Goal: Task Accomplishment & Management: Use online tool/utility

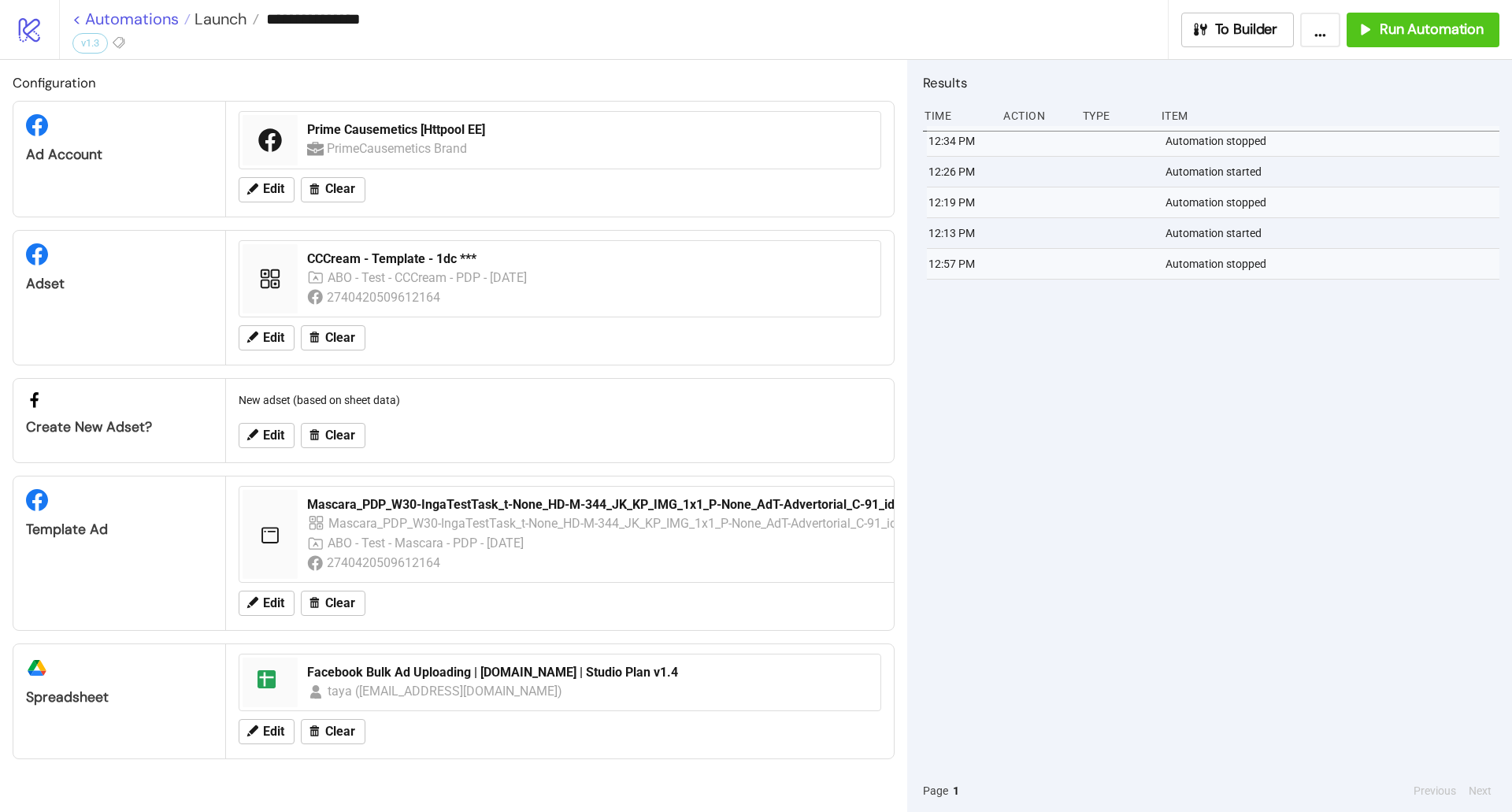
click at [155, 12] on link "< Automations" at bounding box center [132, 18] width 118 height 15
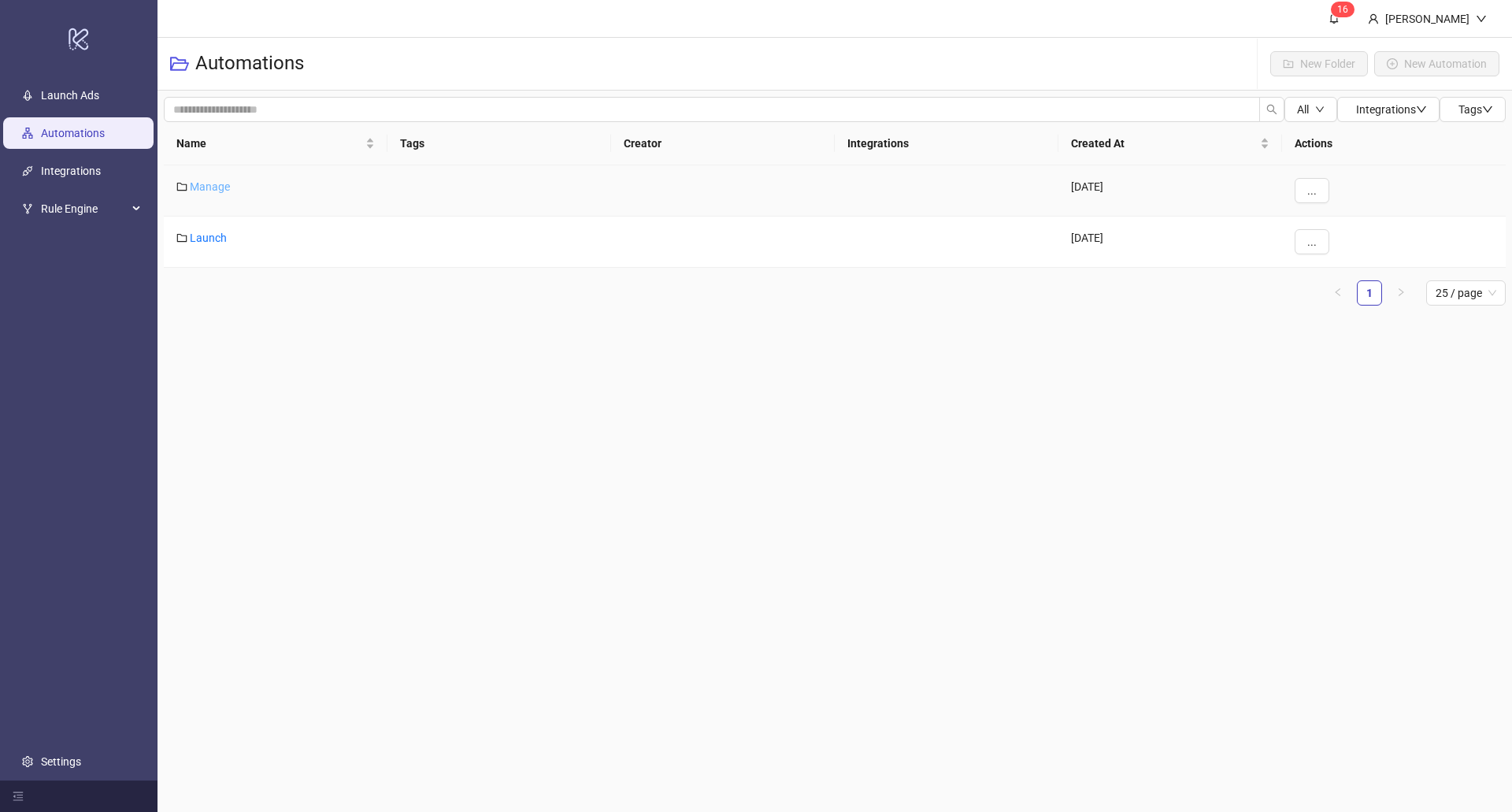
click at [213, 190] on link "Manage" at bounding box center [210, 186] width 40 height 13
click at [177, 62] on link "Automations" at bounding box center [206, 62] width 78 height 17
click at [215, 235] on link "Launch" at bounding box center [208, 238] width 37 height 13
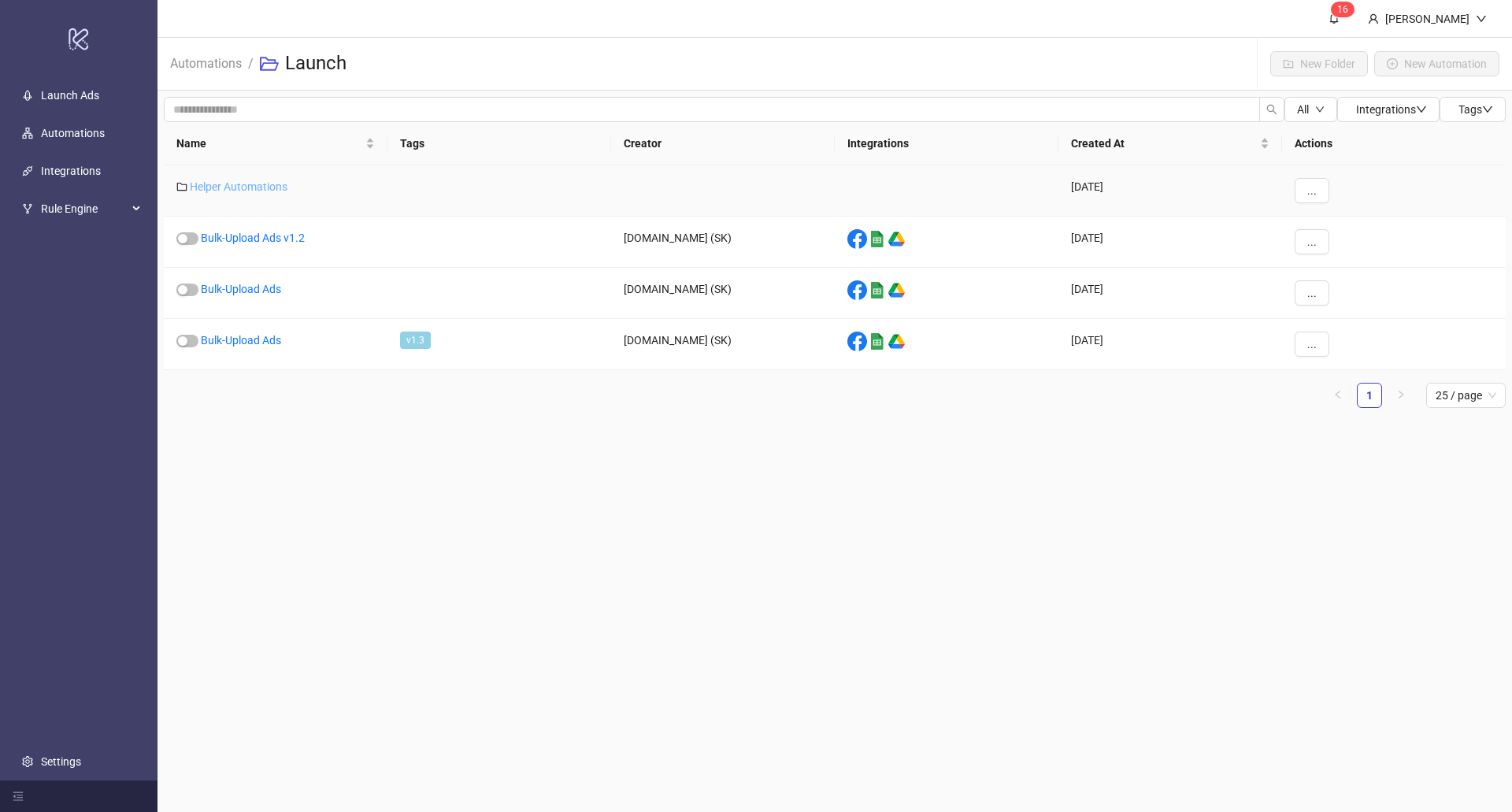
click at [231, 181] on link "Helper Automations" at bounding box center [238, 186] width 97 height 13
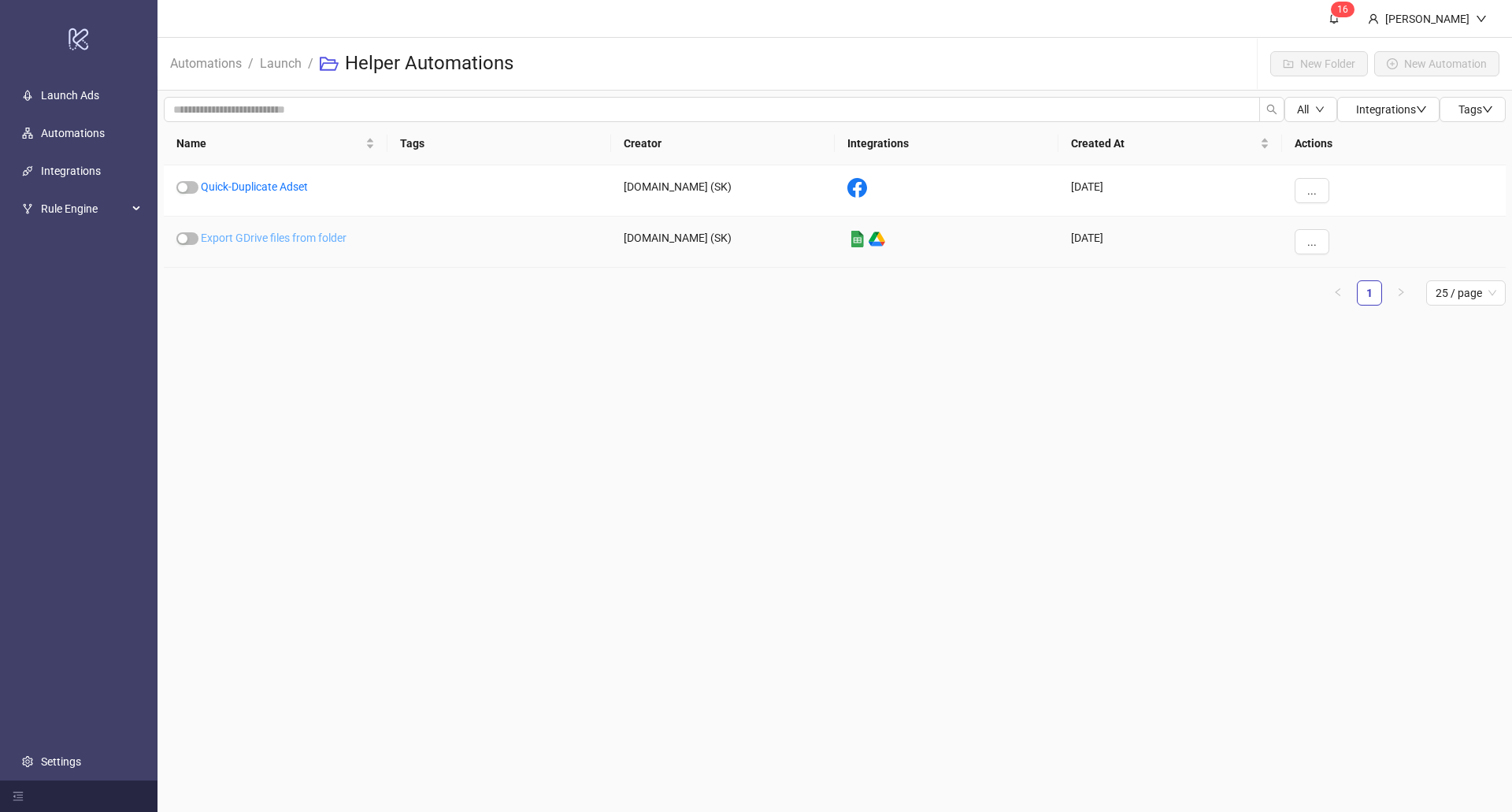
click at [265, 236] on link "Export GDrive files from folder" at bounding box center [274, 238] width 145 height 13
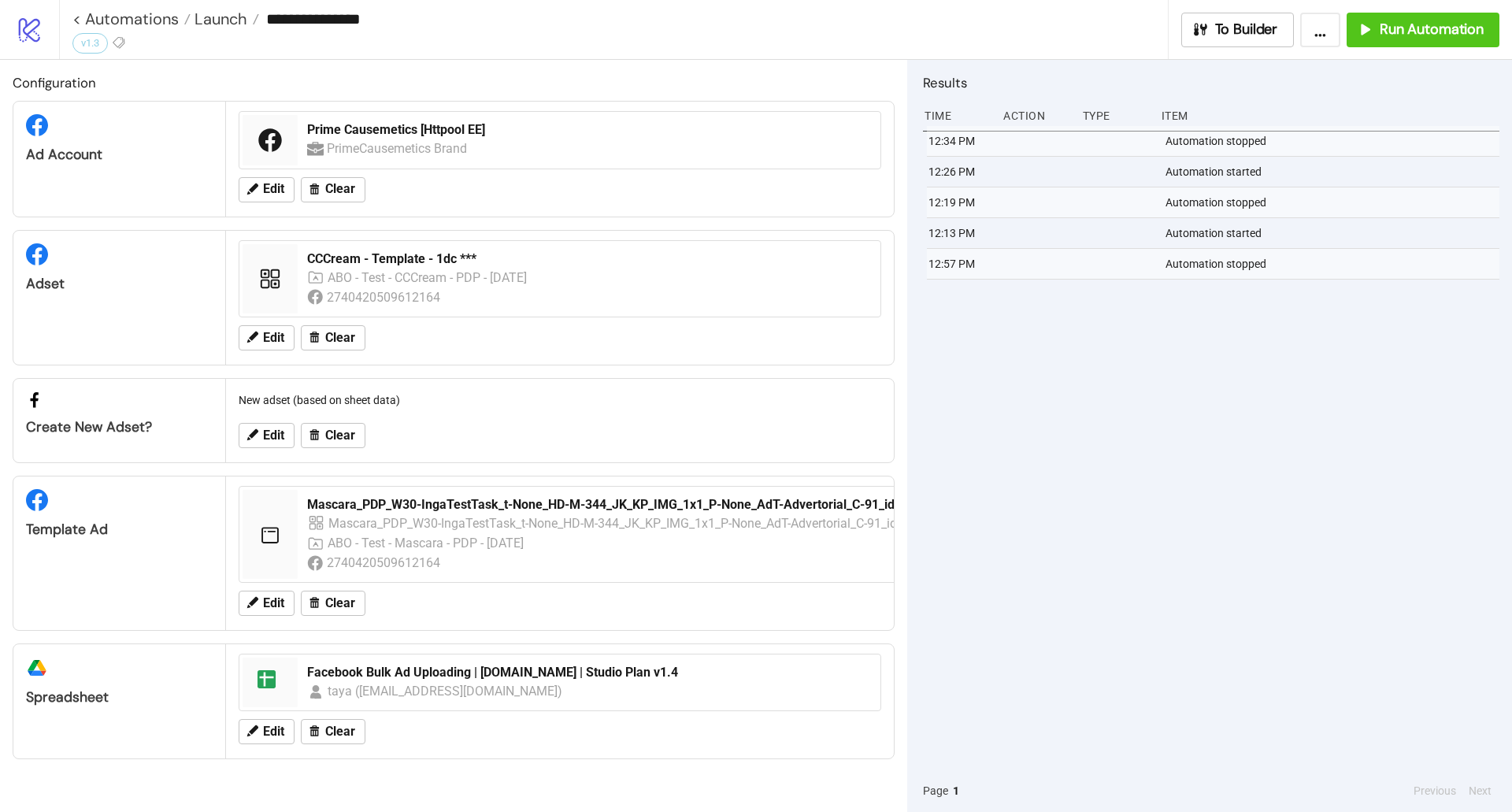
type input "**********"
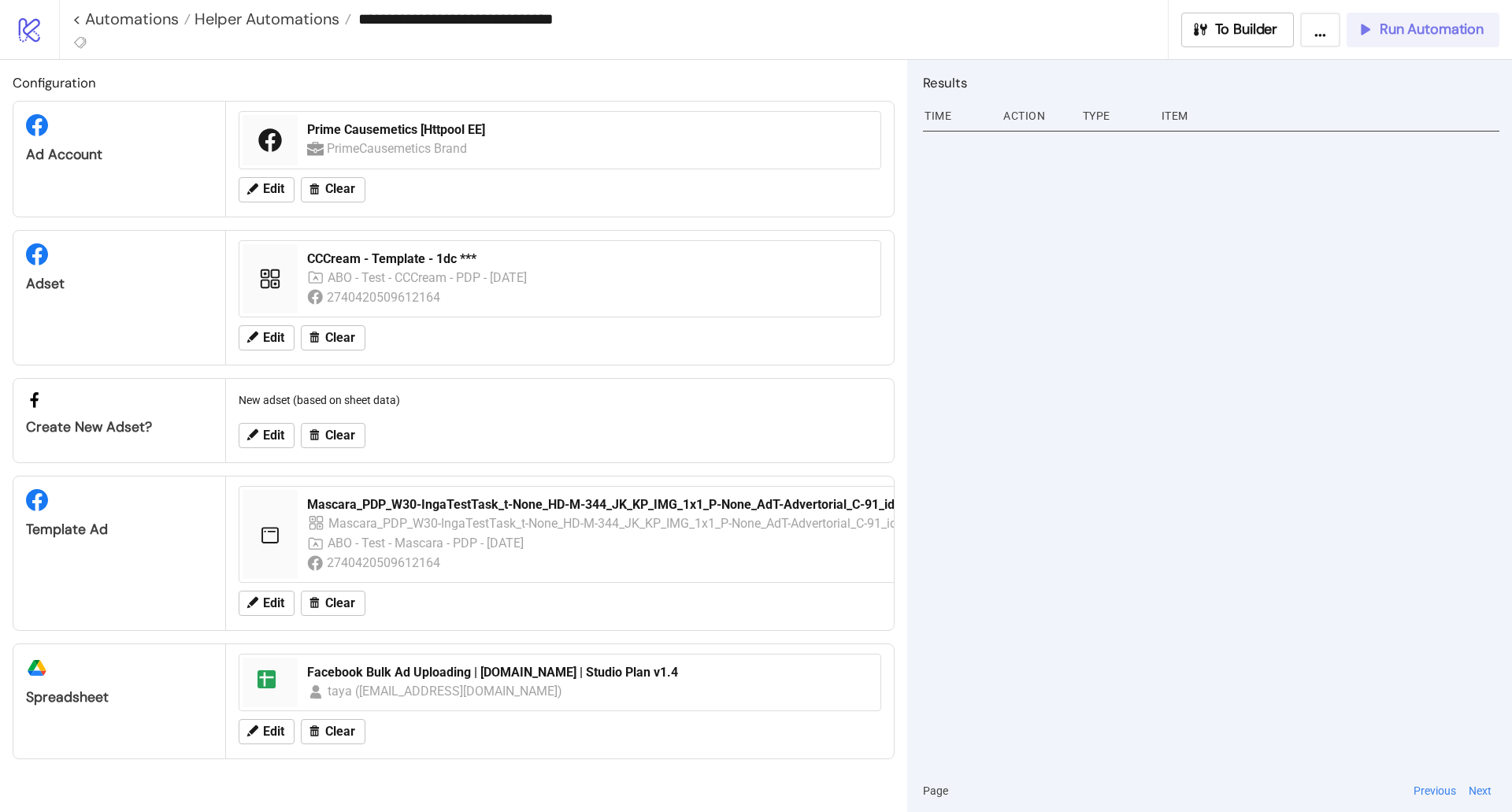
click at [1395, 39] on button "Run Automation" at bounding box center [1423, 30] width 153 height 35
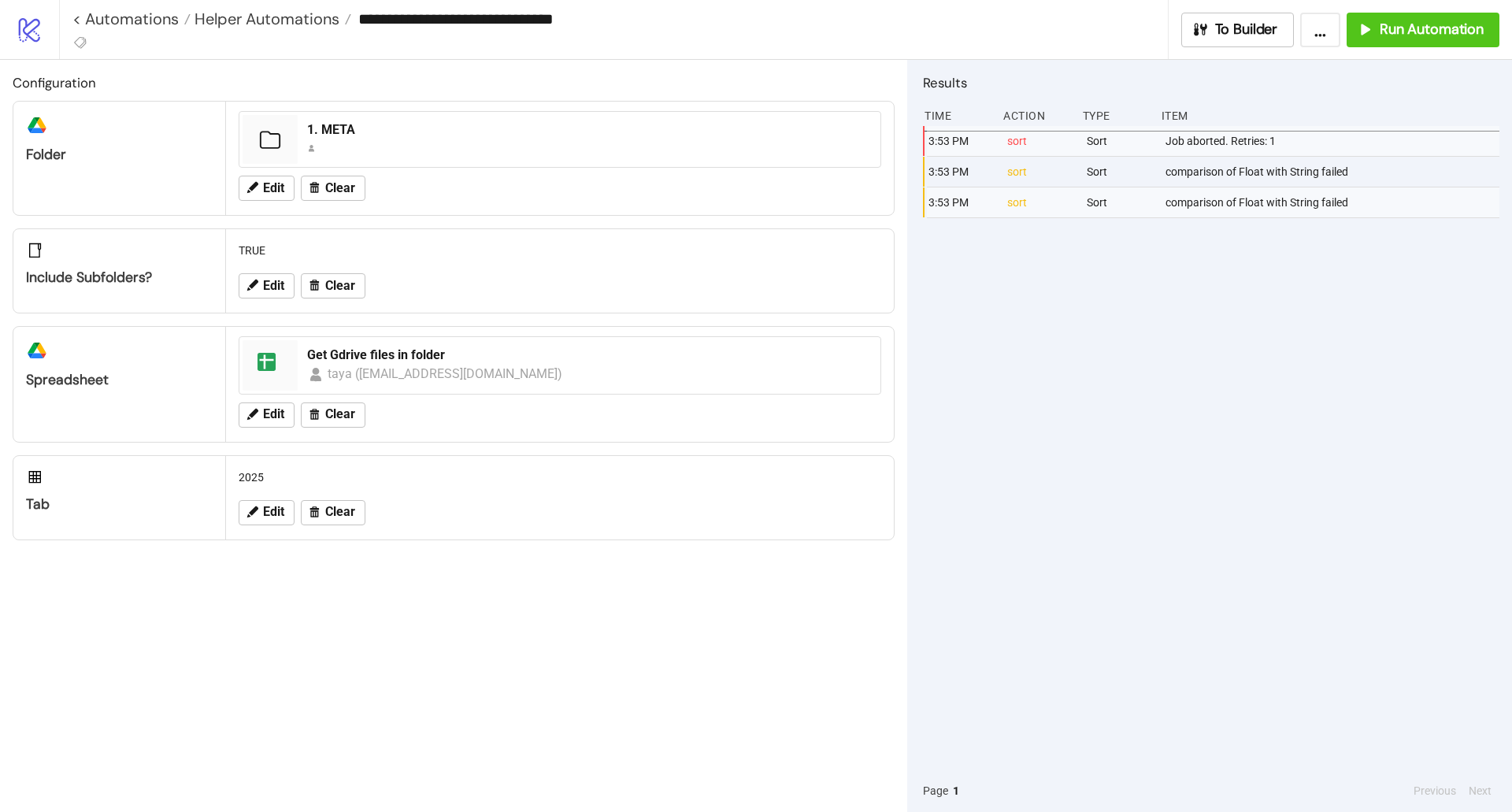
drag, startPoint x: 974, startPoint y: 57, endPoint x: 644, endPoint y: 734, distance: 753.1
click at [644, 734] on div "Configuration platform/google_drive Folder 1. META Edit Clear Include subfolder…" at bounding box center [454, 436] width 907 height 752
click at [1474, 28] on span "Run Automation" at bounding box center [1432, 30] width 104 height 18
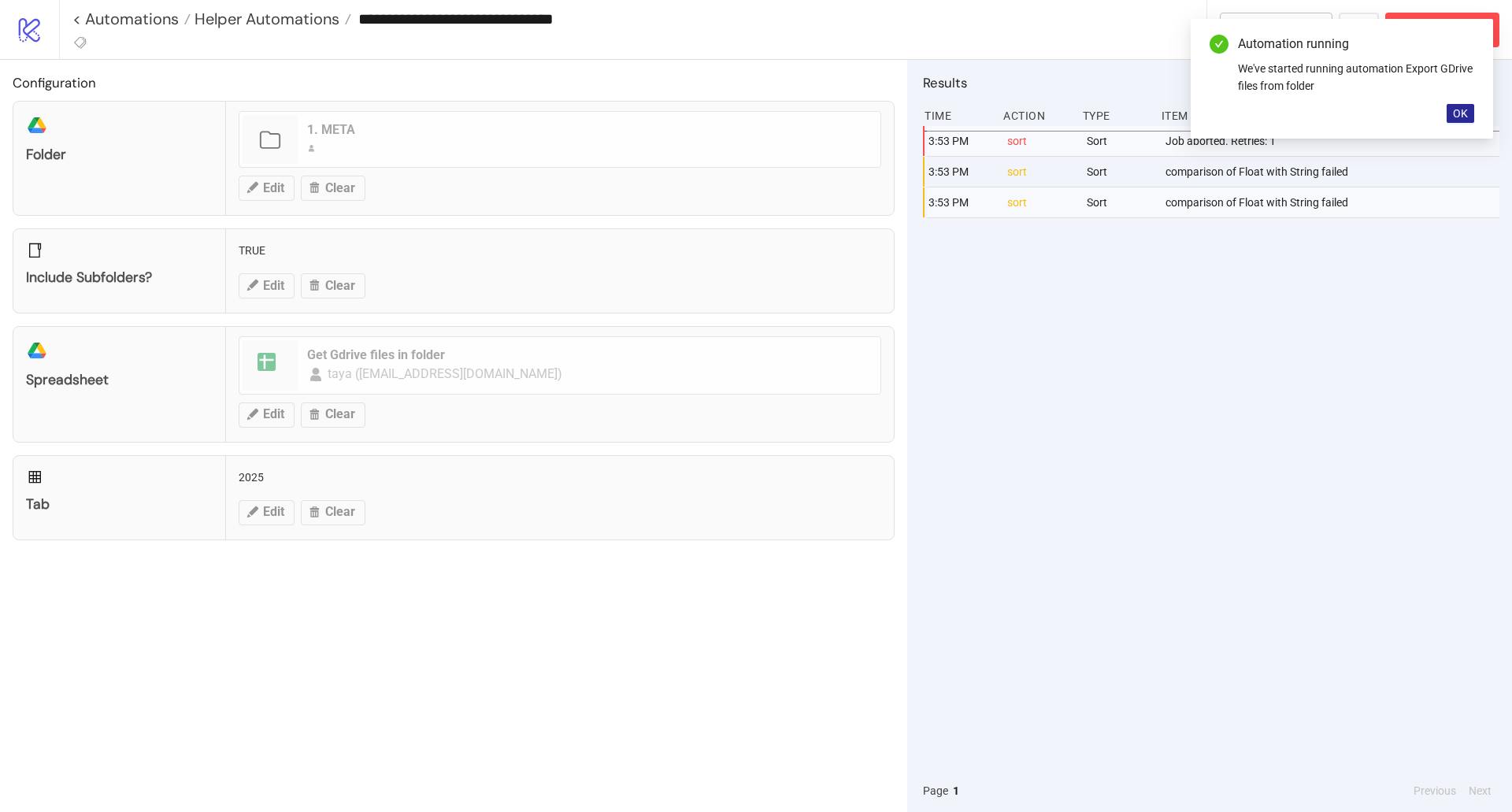
click at [1464, 117] on span "OK" at bounding box center [1460, 114] width 15 height 13
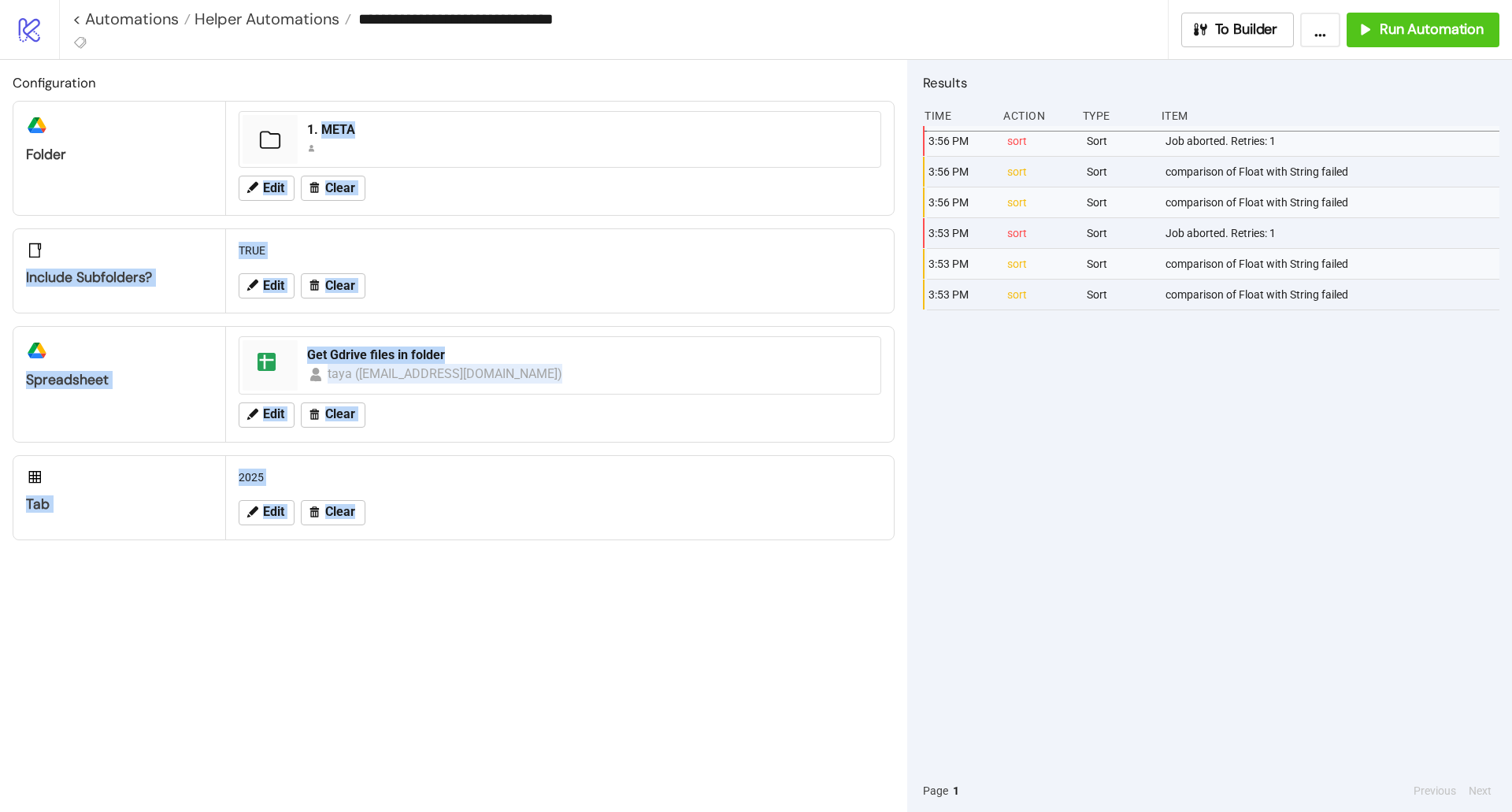
drag, startPoint x: 342, startPoint y: 121, endPoint x: 463, endPoint y: 657, distance: 549.5
click at [496, 603] on div "Configuration platform/google_drive Folder 1. META Edit Clear Include subfolder…" at bounding box center [454, 436] width 907 height 752
click at [460, 660] on div "Configuration platform/google_drive Folder 1. META Edit Clear Include subfolder…" at bounding box center [454, 436] width 907 height 752
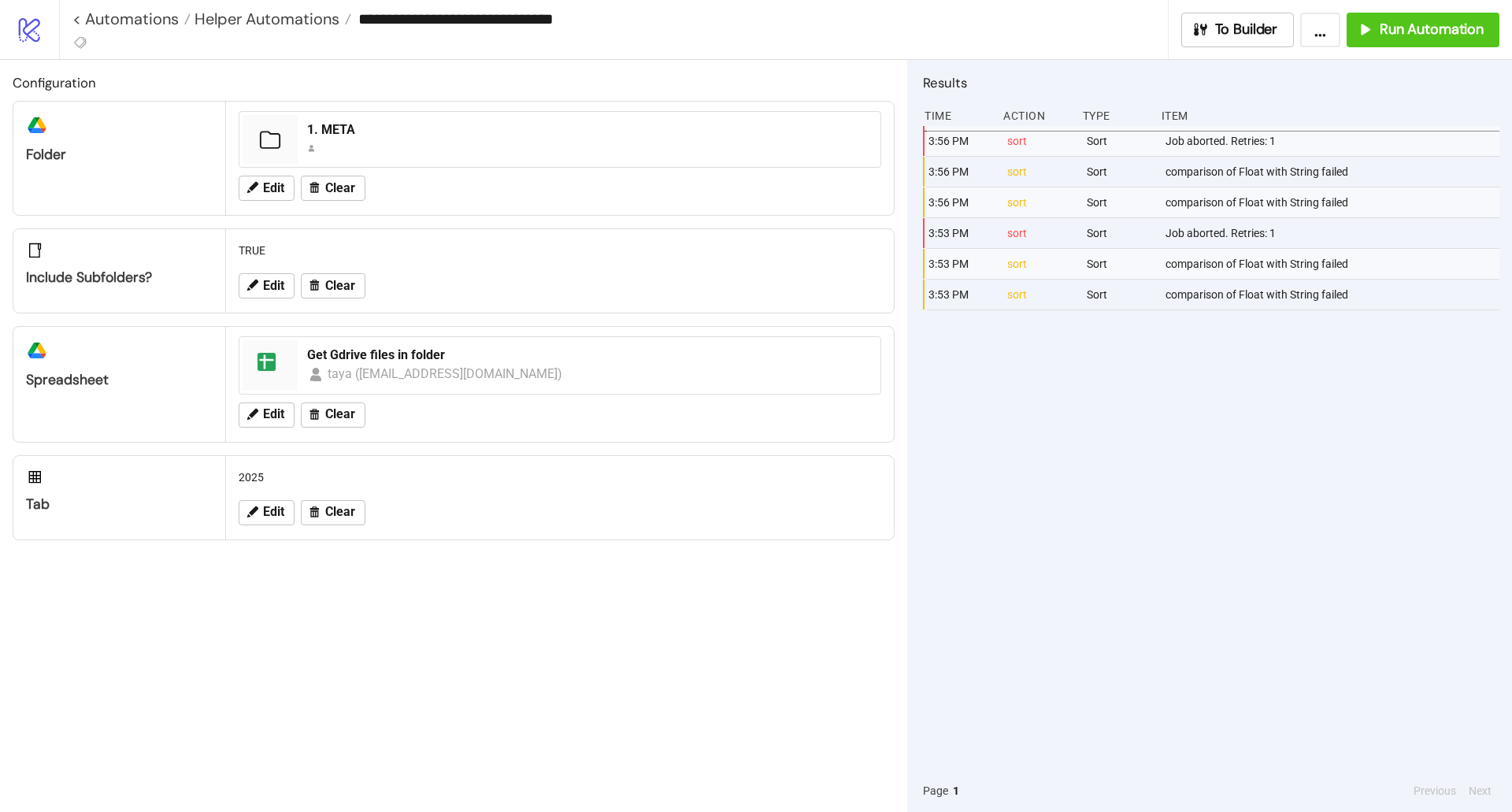
click at [528, 632] on div "Configuration platform/google_drive Folder 1. META Edit Clear Include subfolder…" at bounding box center [454, 436] width 907 height 752
click at [268, 560] on div "Configuration platform/google_drive Folder 1. META Edit Clear Include subfolder…" at bounding box center [454, 436] width 907 height 752
click at [1396, 33] on span "Run Automation" at bounding box center [1432, 30] width 104 height 18
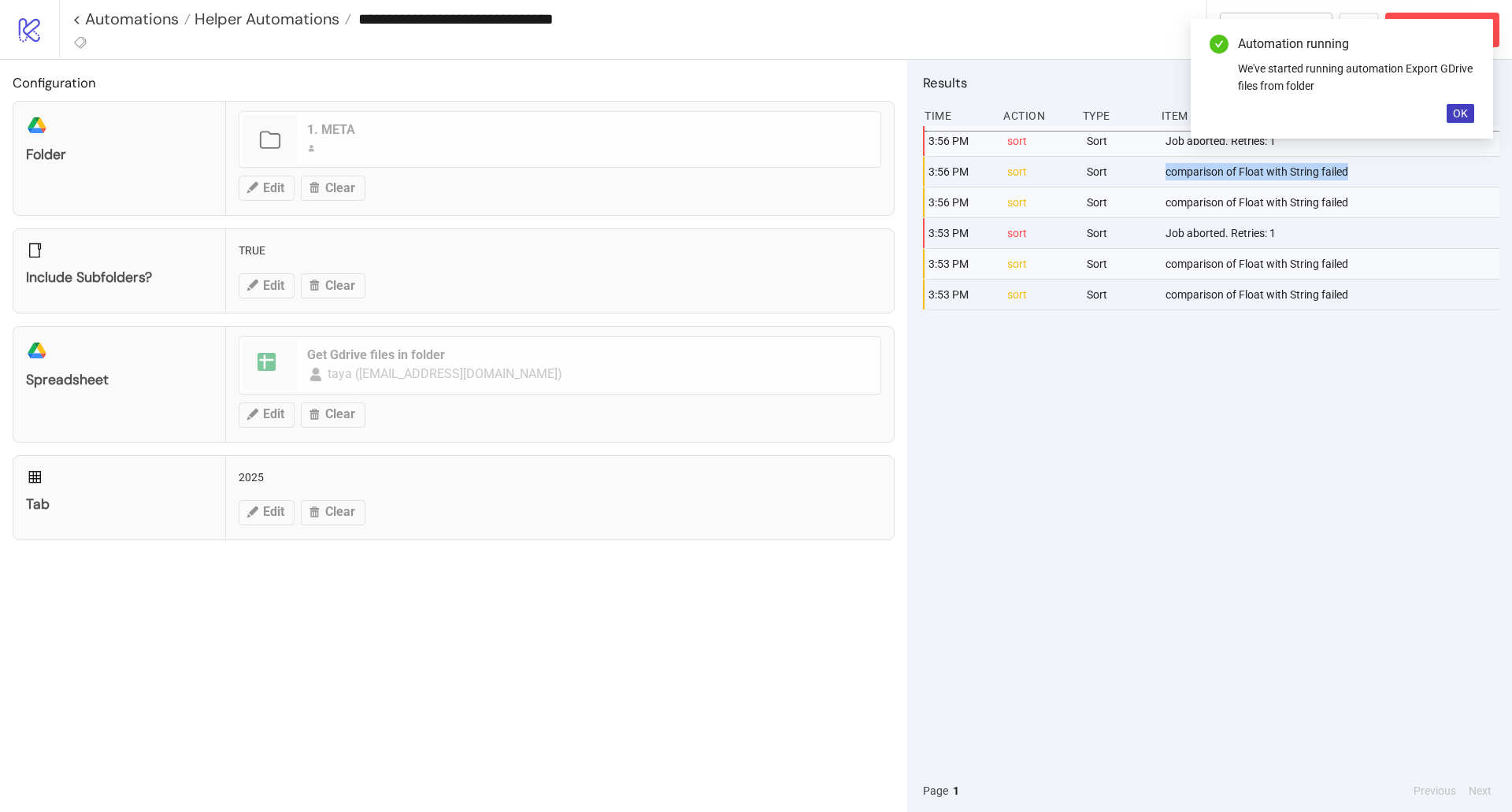
drag, startPoint x: 1347, startPoint y: 174, endPoint x: 1138, endPoint y: 168, distance: 209.1
click at [1138, 168] on div "3:56 PM sort Sort comparison of Float with String failed" at bounding box center [1216, 172] width 576 height 31
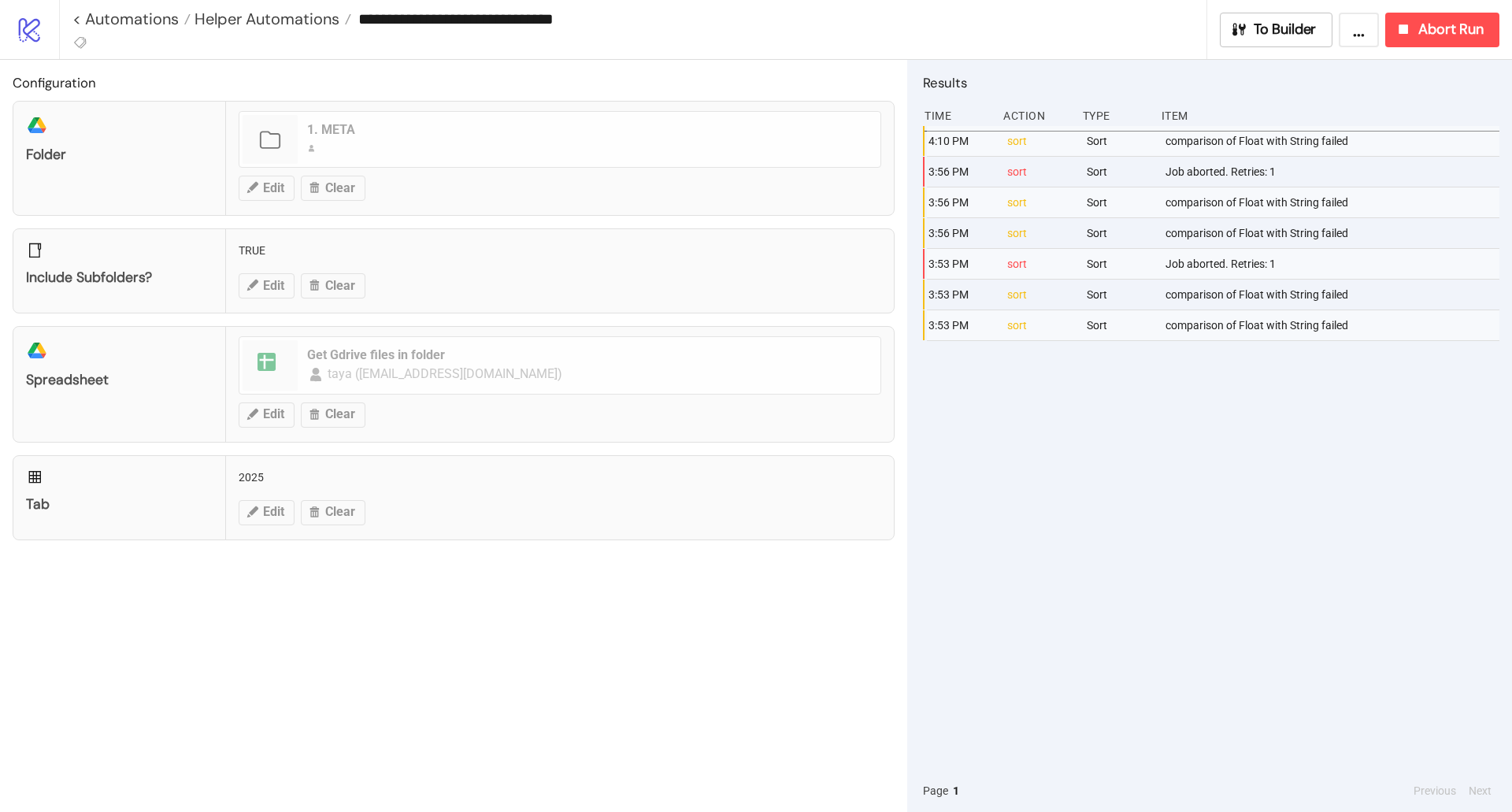
click at [1128, 432] on div "4:10 PM sort Sort comparison of Float with String failed 3:56 PM sort Sort Job …" at bounding box center [1211, 448] width 576 height 644
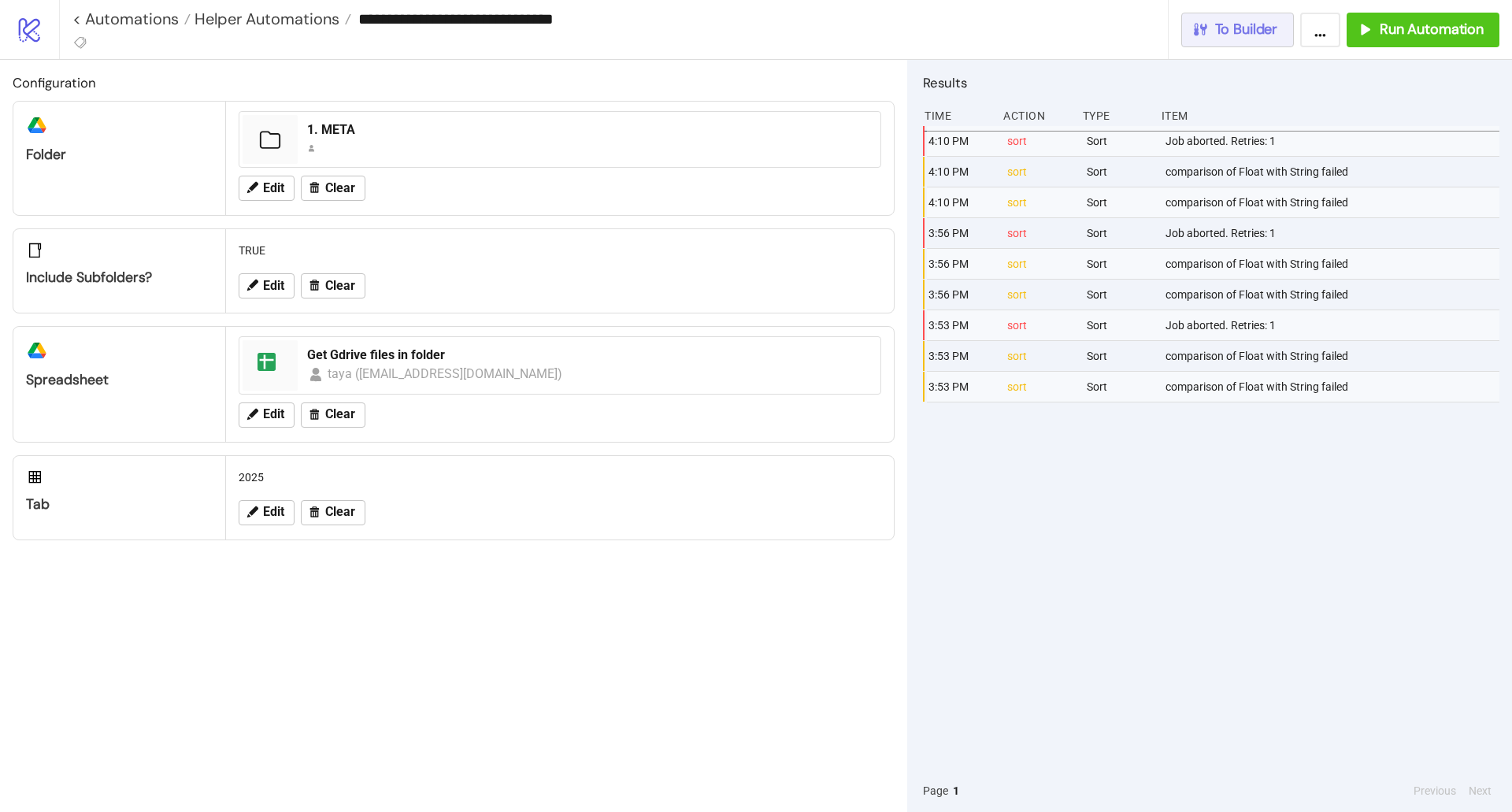
click at [1238, 28] on span "To Builder" at bounding box center [1247, 30] width 63 height 18
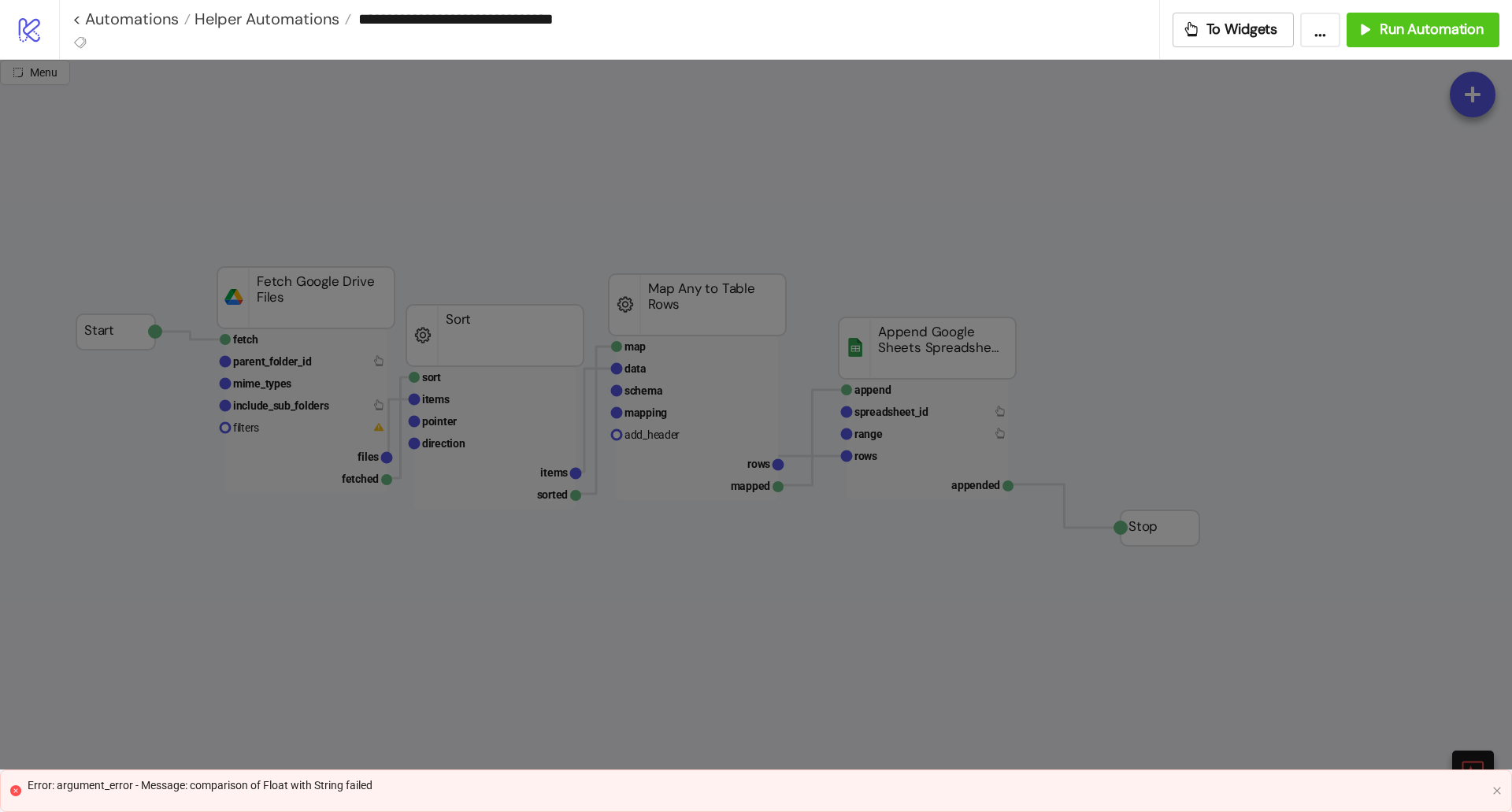
click at [155, 791] on div "Error: argument_error - Message: comparison of Float with String failed" at bounding box center [756, 785] width 1458 height 17
click at [1495, 792] on icon "close" at bounding box center [1497, 791] width 9 height 9
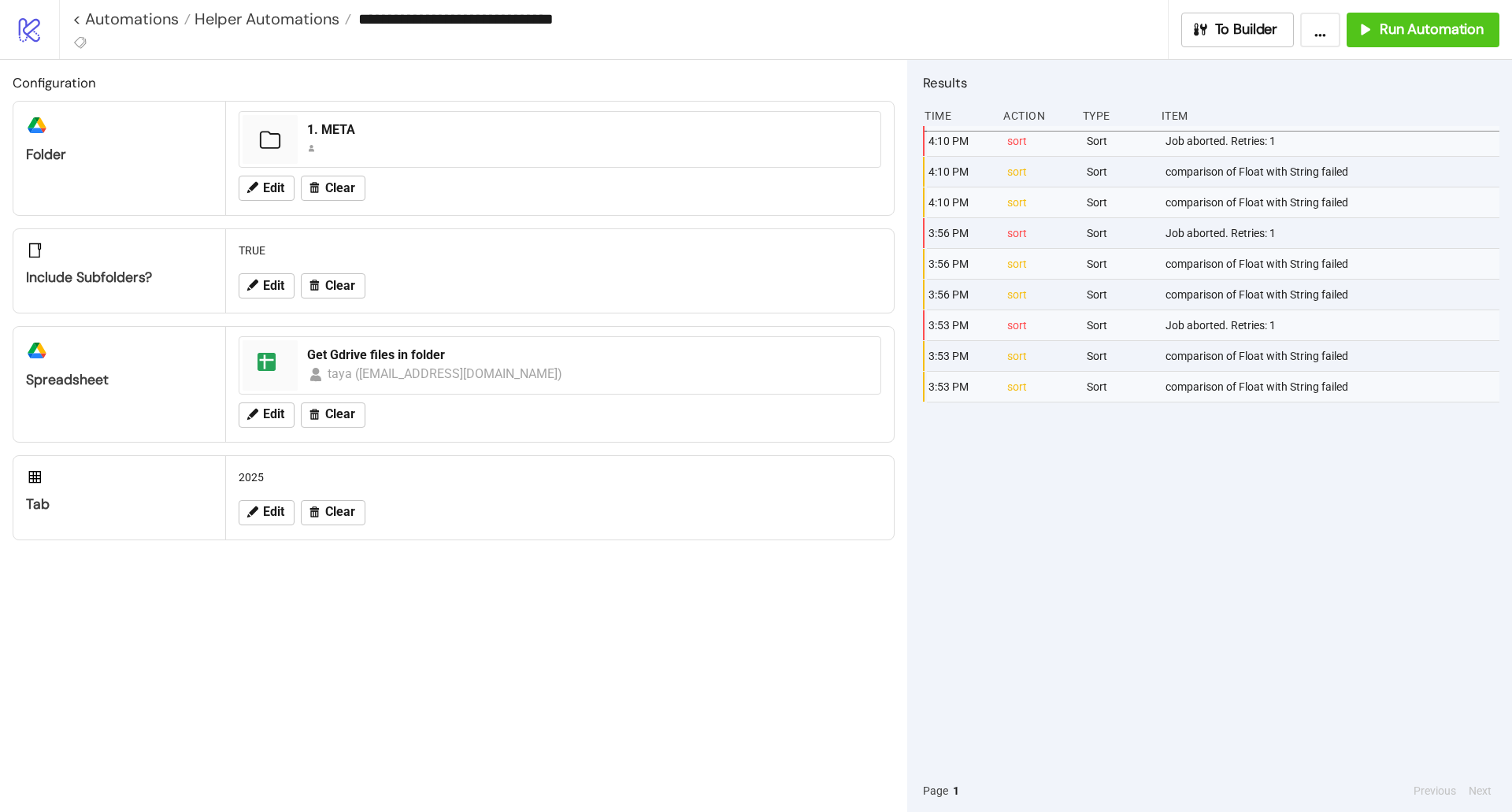
click at [1307, 27] on button "..." at bounding box center [1320, 30] width 40 height 35
click at [1258, 29] on span "To Builder" at bounding box center [1247, 30] width 63 height 18
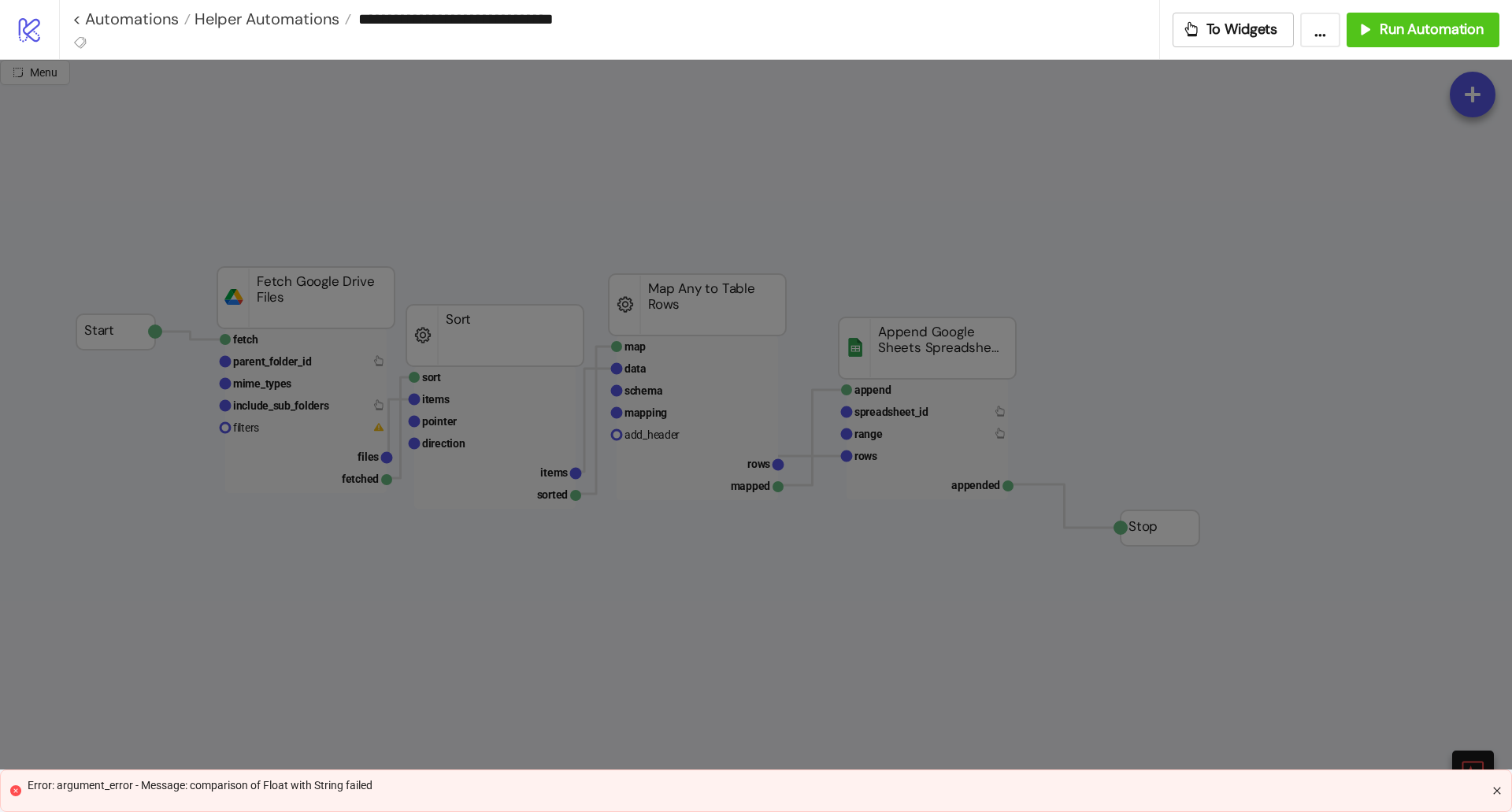
click at [1496, 788] on icon "close" at bounding box center [1497, 790] width 7 height 7
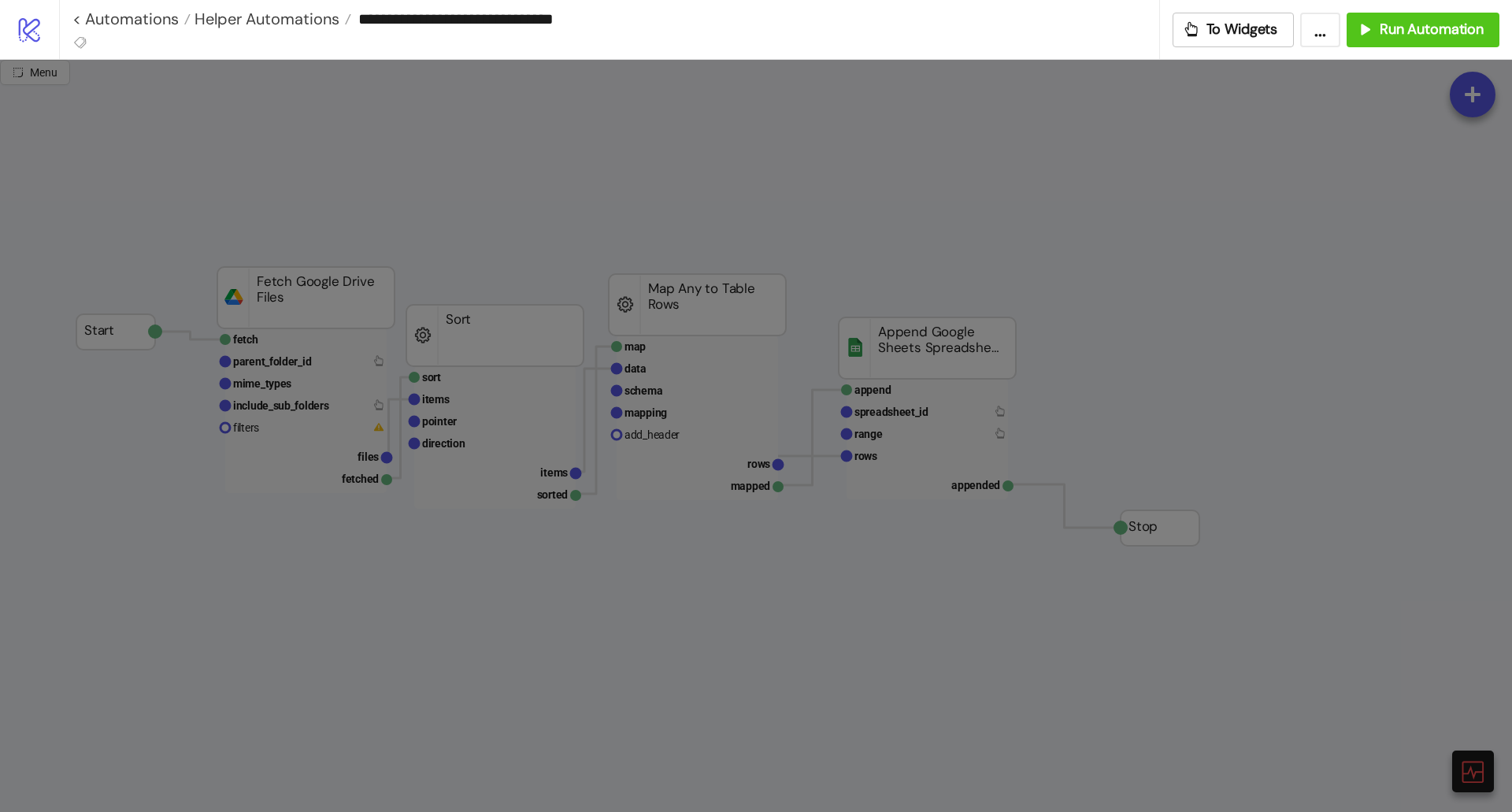
click at [35, 19] on icon at bounding box center [29, 30] width 21 height 25
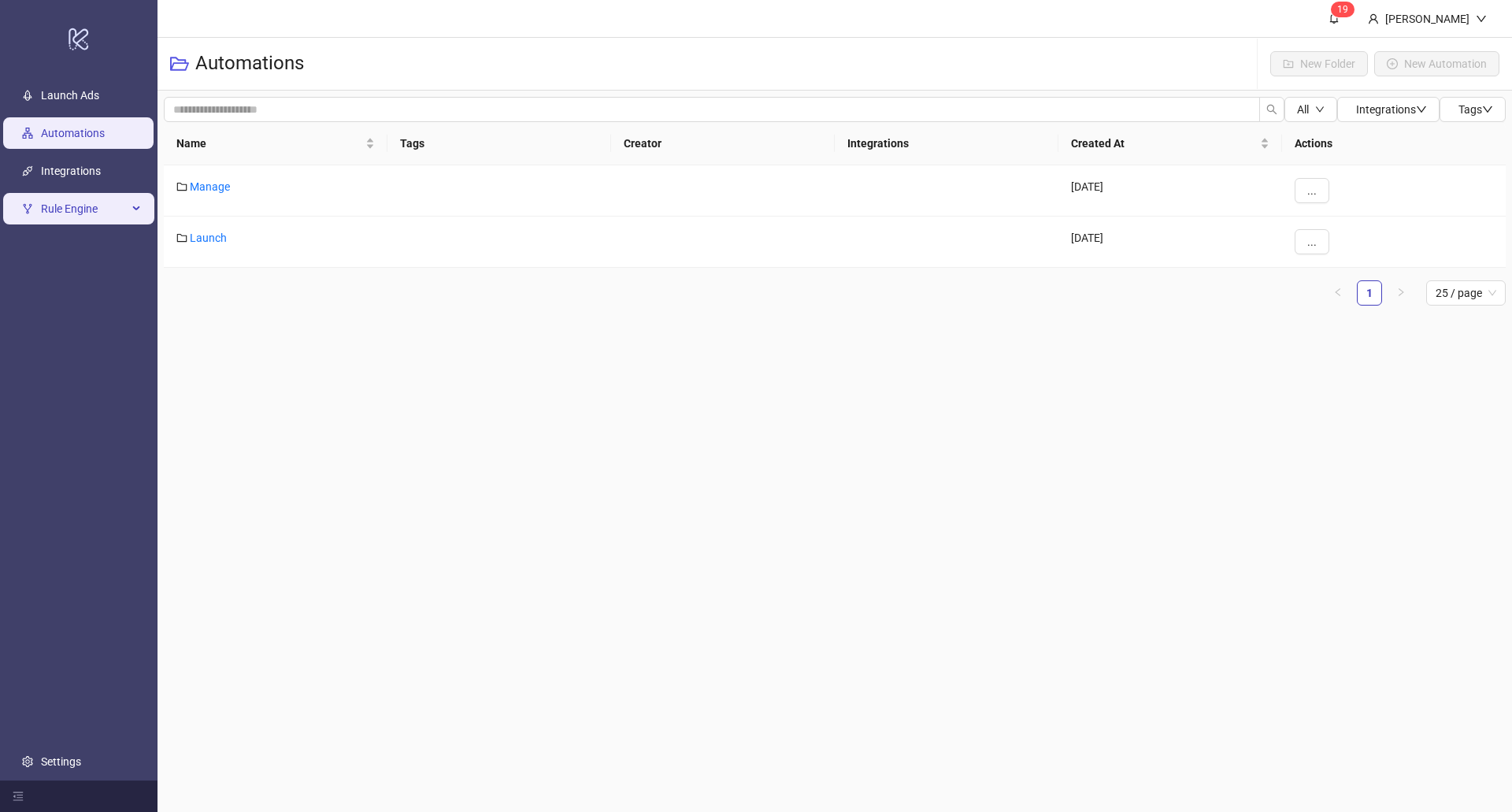
click at [113, 194] on span "Rule Engine" at bounding box center [84, 208] width 86 height 32
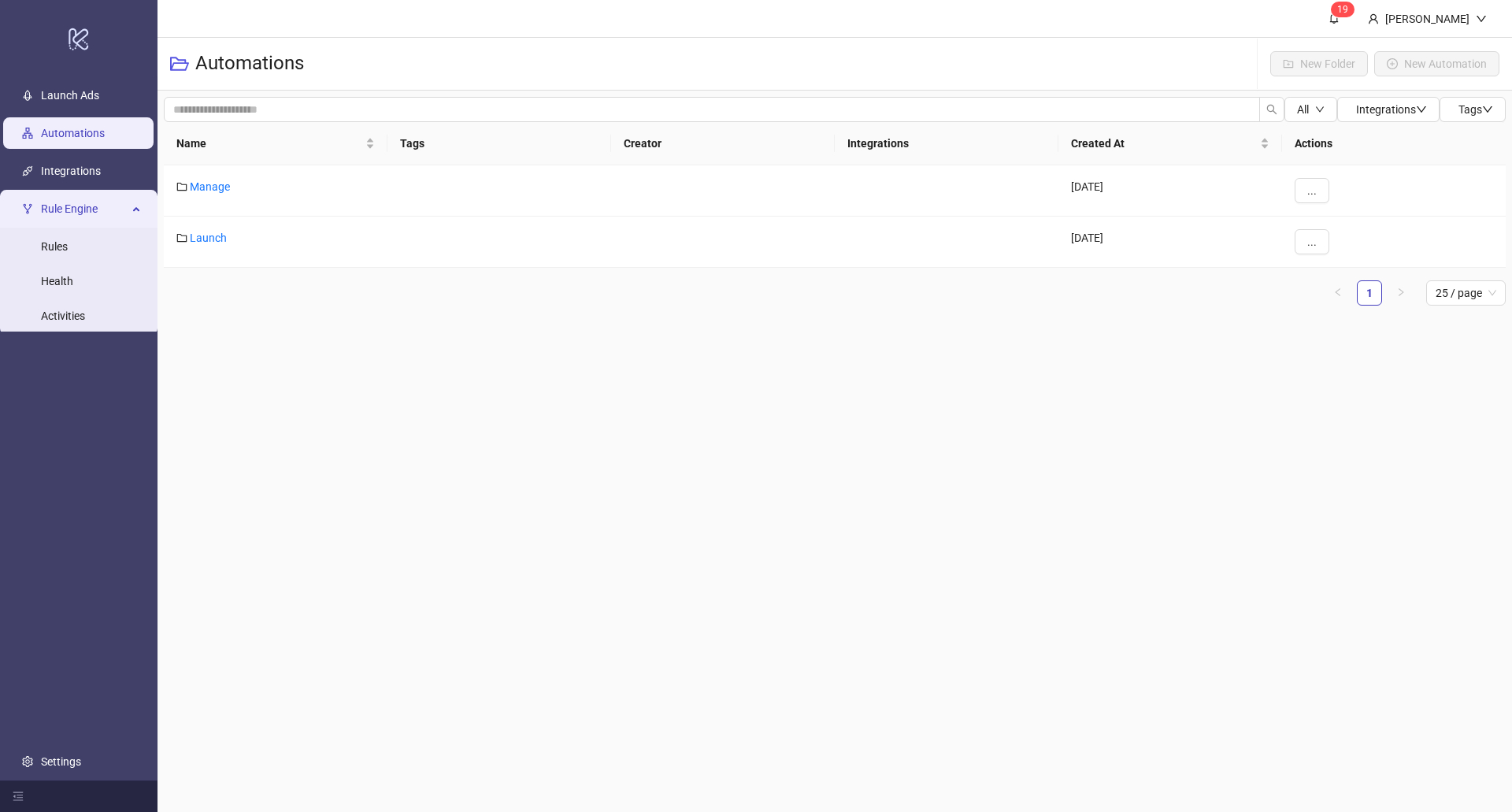
click at [59, 566] on ul "Launch Ads Automations Integrations Rule Engine Rules Health Activities Settings" at bounding box center [78, 428] width 157 height 705
click at [41, 765] on link "Settings" at bounding box center [61, 762] width 40 height 13
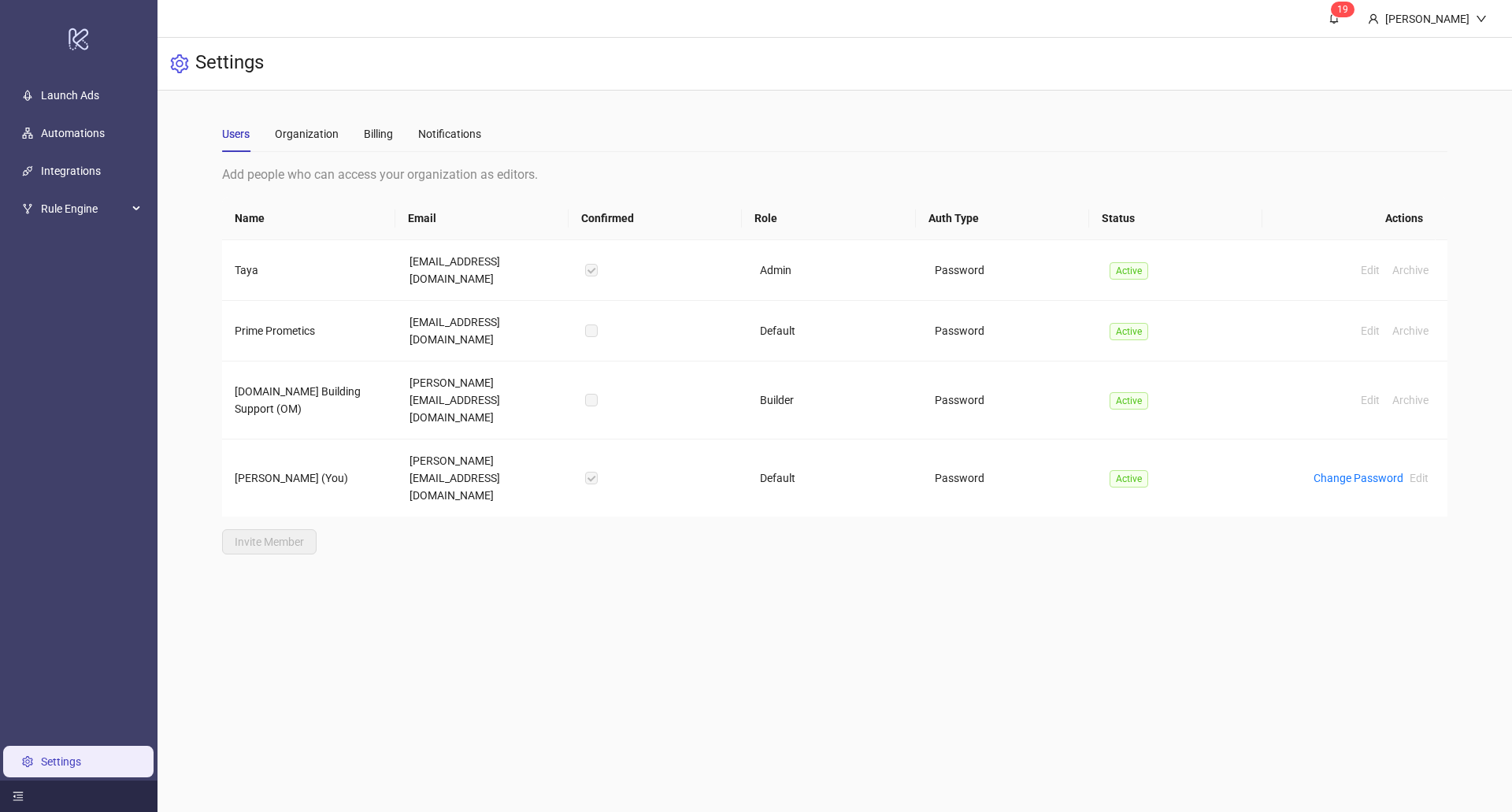
click at [15, 801] on icon "menu-fold" at bounding box center [18, 797] width 11 height 11
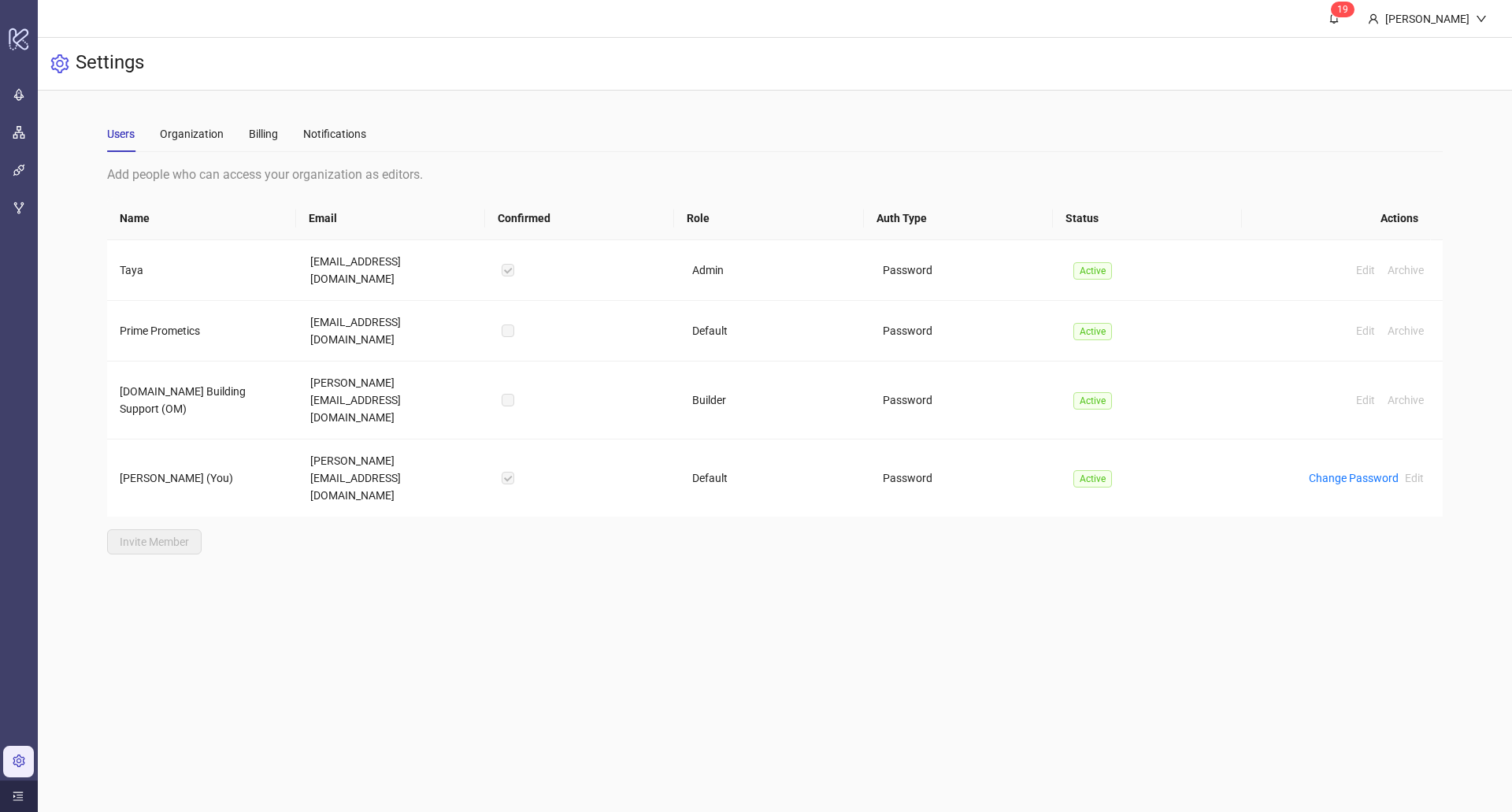
click at [15, 801] on icon "menu-unfold" at bounding box center [18, 797] width 11 height 11
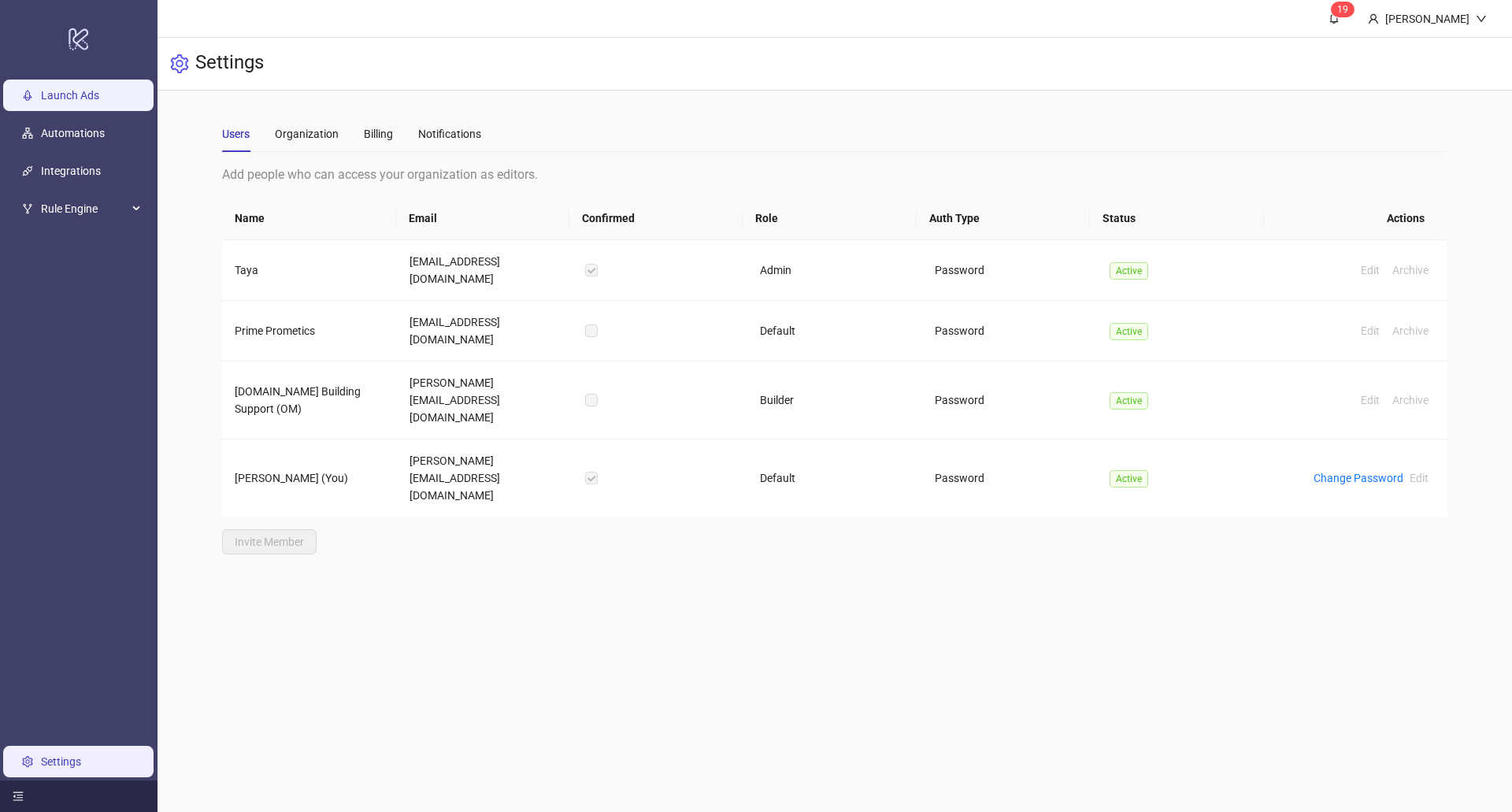
click at [89, 89] on link "Launch Ads" at bounding box center [70, 95] width 58 height 13
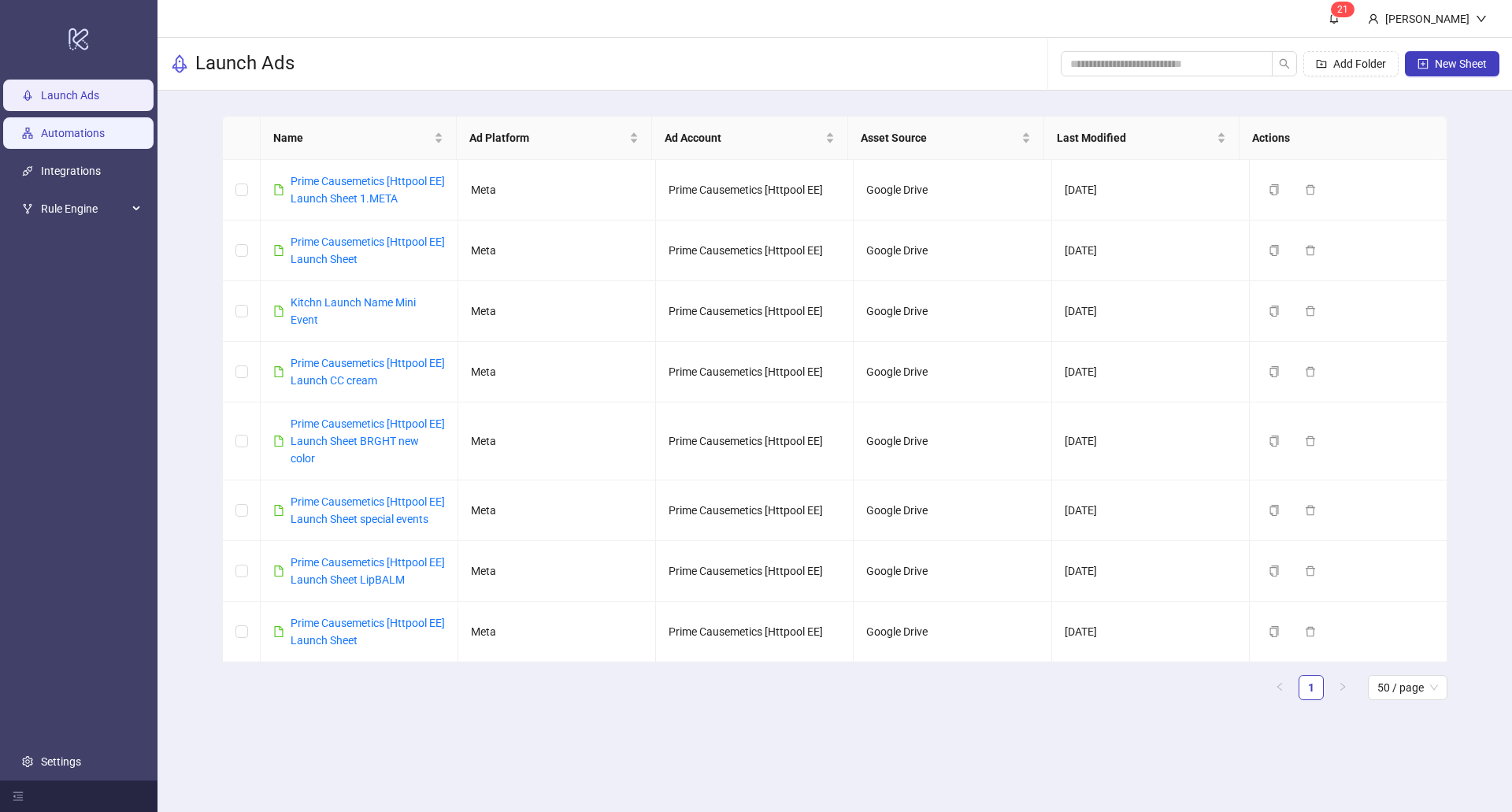
click at [74, 133] on link "Automations" at bounding box center [73, 133] width 64 height 13
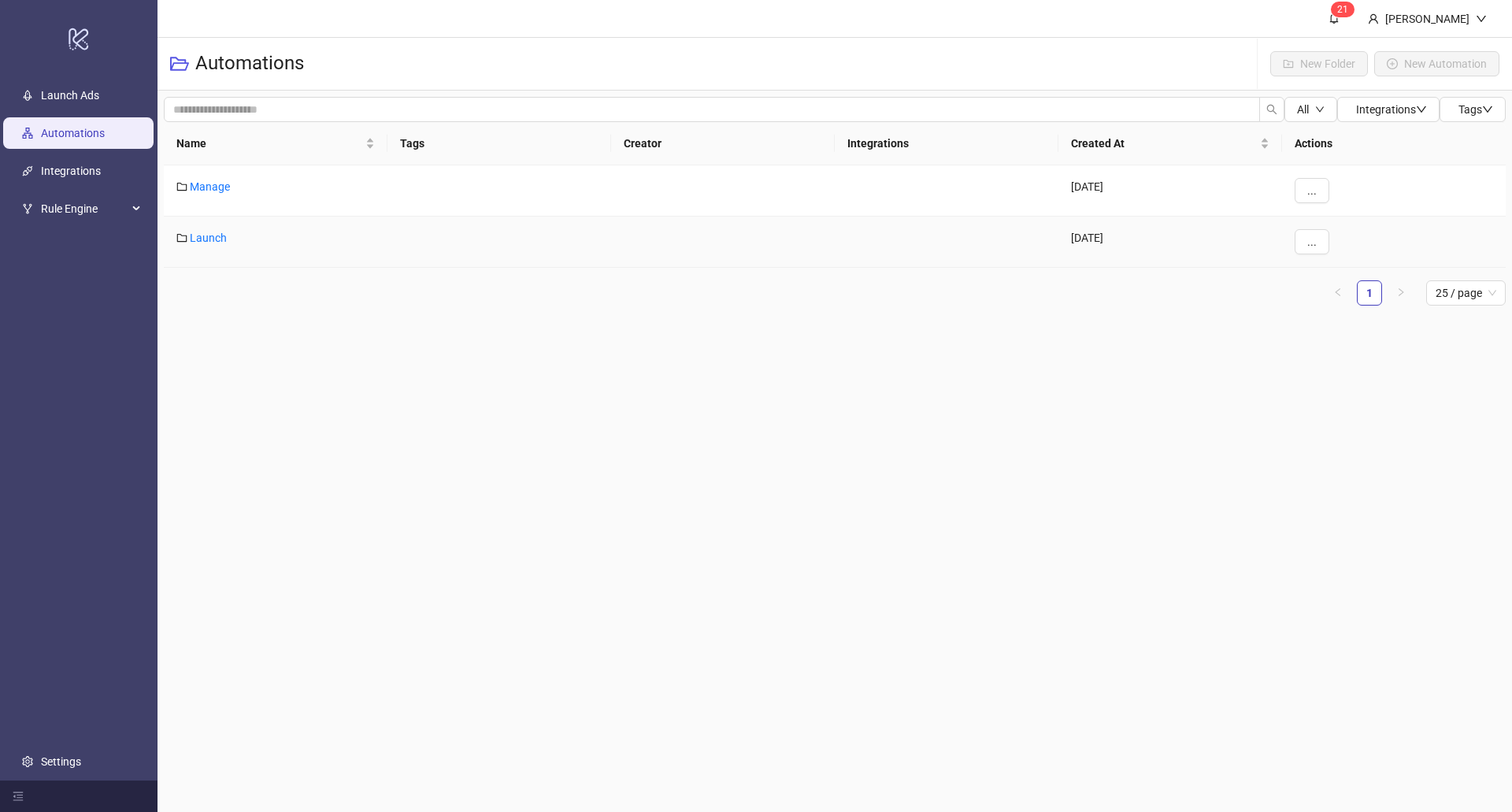
click at [223, 245] on div "Launch" at bounding box center [275, 242] width 224 height 51
click at [221, 243] on link "Launch" at bounding box center [208, 238] width 37 height 13
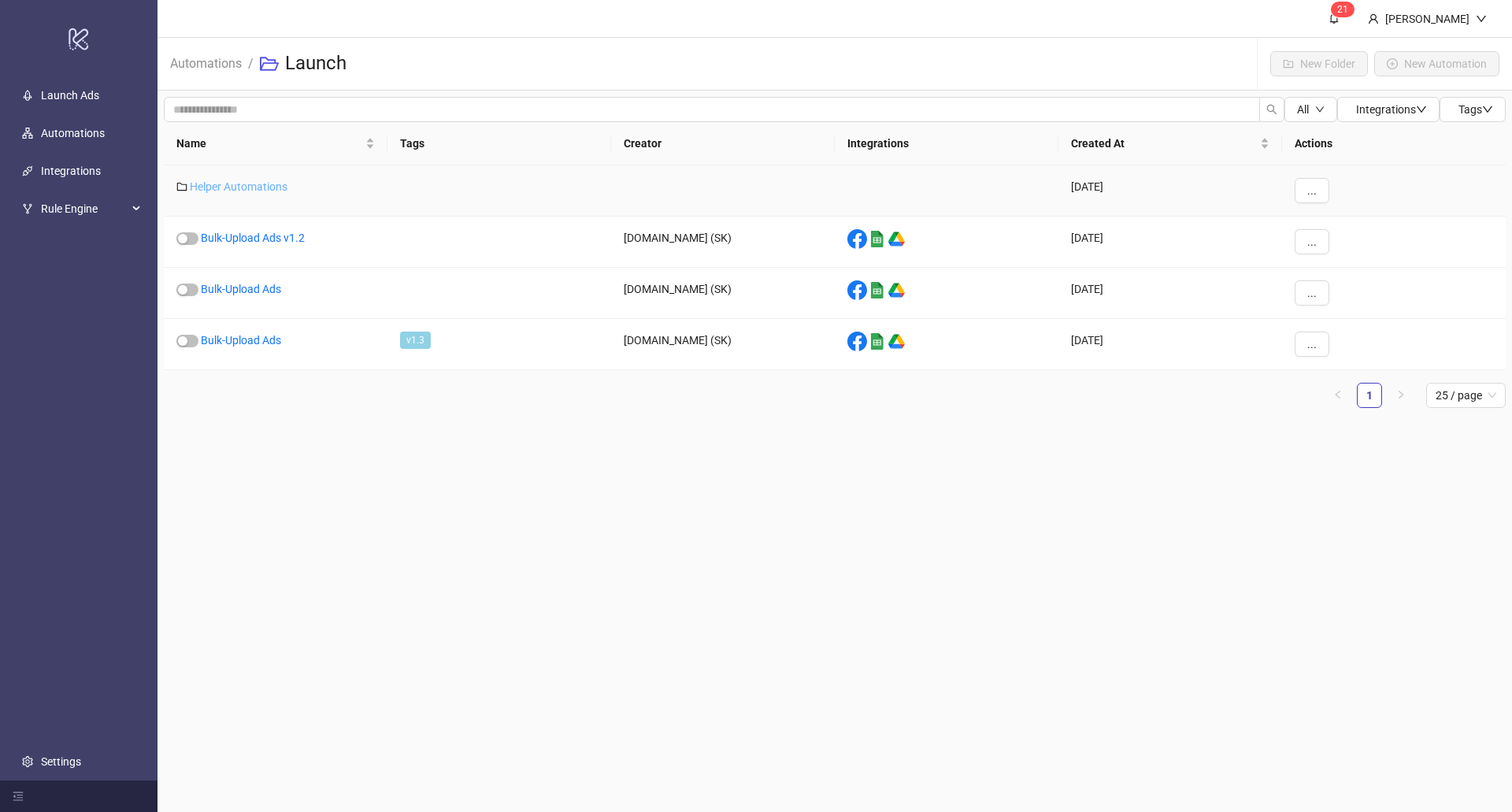
click at [238, 191] on link "Helper Automations" at bounding box center [238, 186] width 97 height 13
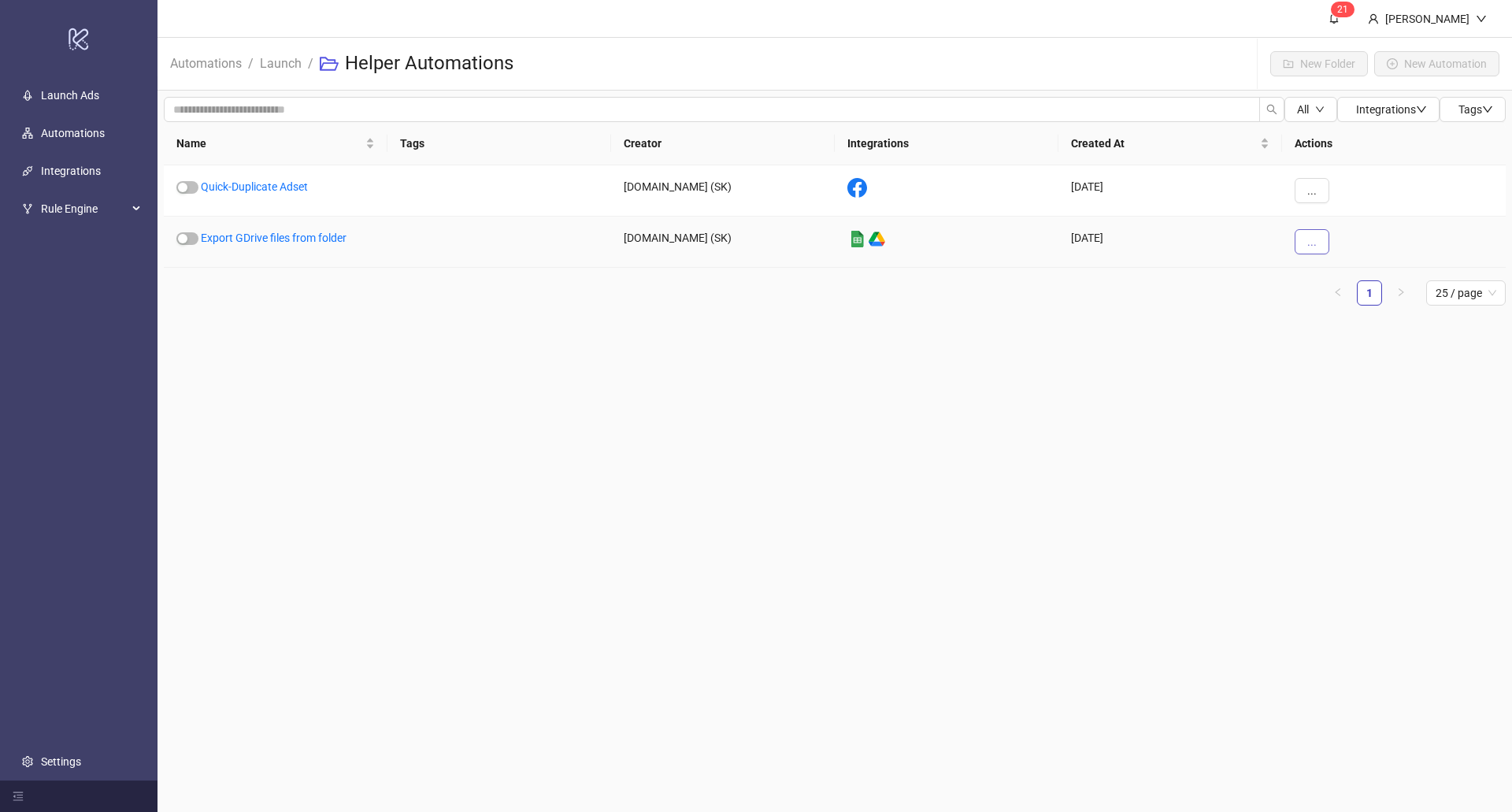
click at [1317, 232] on button "..." at bounding box center [1312, 242] width 35 height 25
click at [1317, 268] on icon "eye" at bounding box center [1312, 273] width 9 height 9
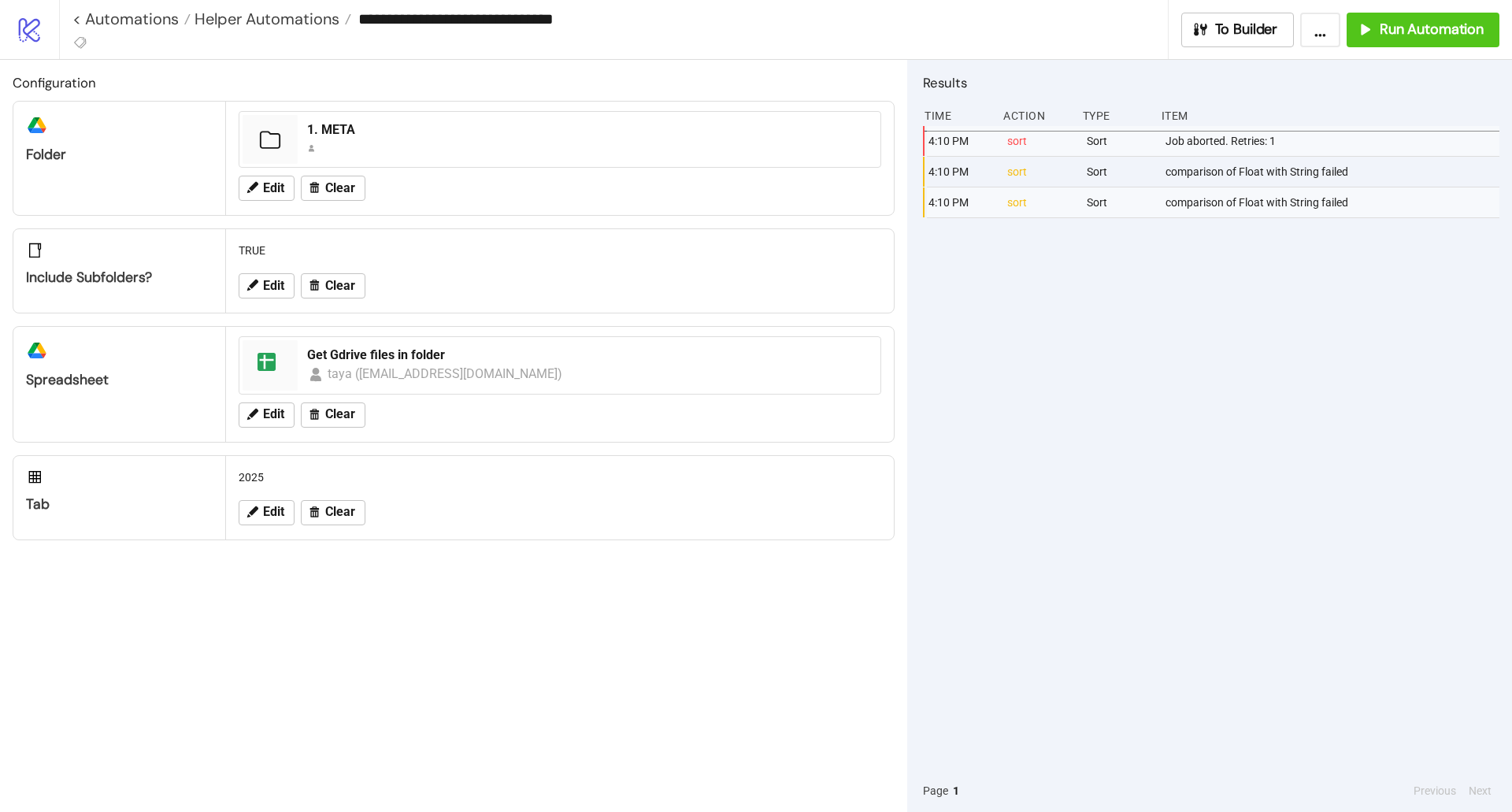
click at [1311, 39] on button "..." at bounding box center [1320, 30] width 40 height 35
click at [1282, 451] on div "4:10 PM sort Sort Job aborted. Retries: 1 4:10 PM sort Sort comparison of Float…" at bounding box center [1211, 448] width 576 height 644
click at [1197, 40] on button "To Builder" at bounding box center [1238, 30] width 114 height 35
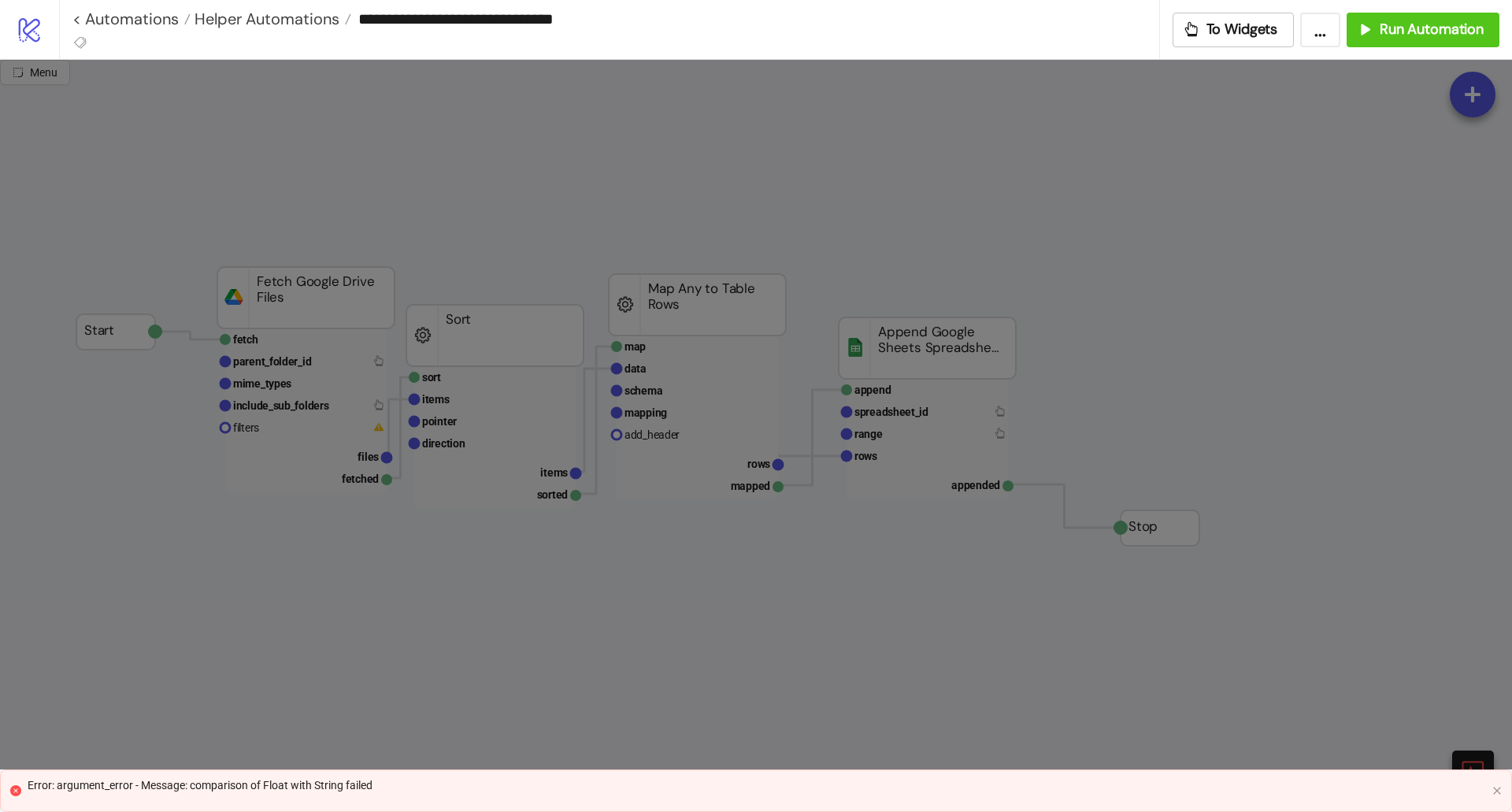
click at [1315, 22] on button "..." at bounding box center [1320, 30] width 40 height 35
click at [1105, 28] on input "**********" at bounding box center [755, 19] width 807 height 24
click at [1197, 31] on icon "button" at bounding box center [1191, 29] width 17 height 17
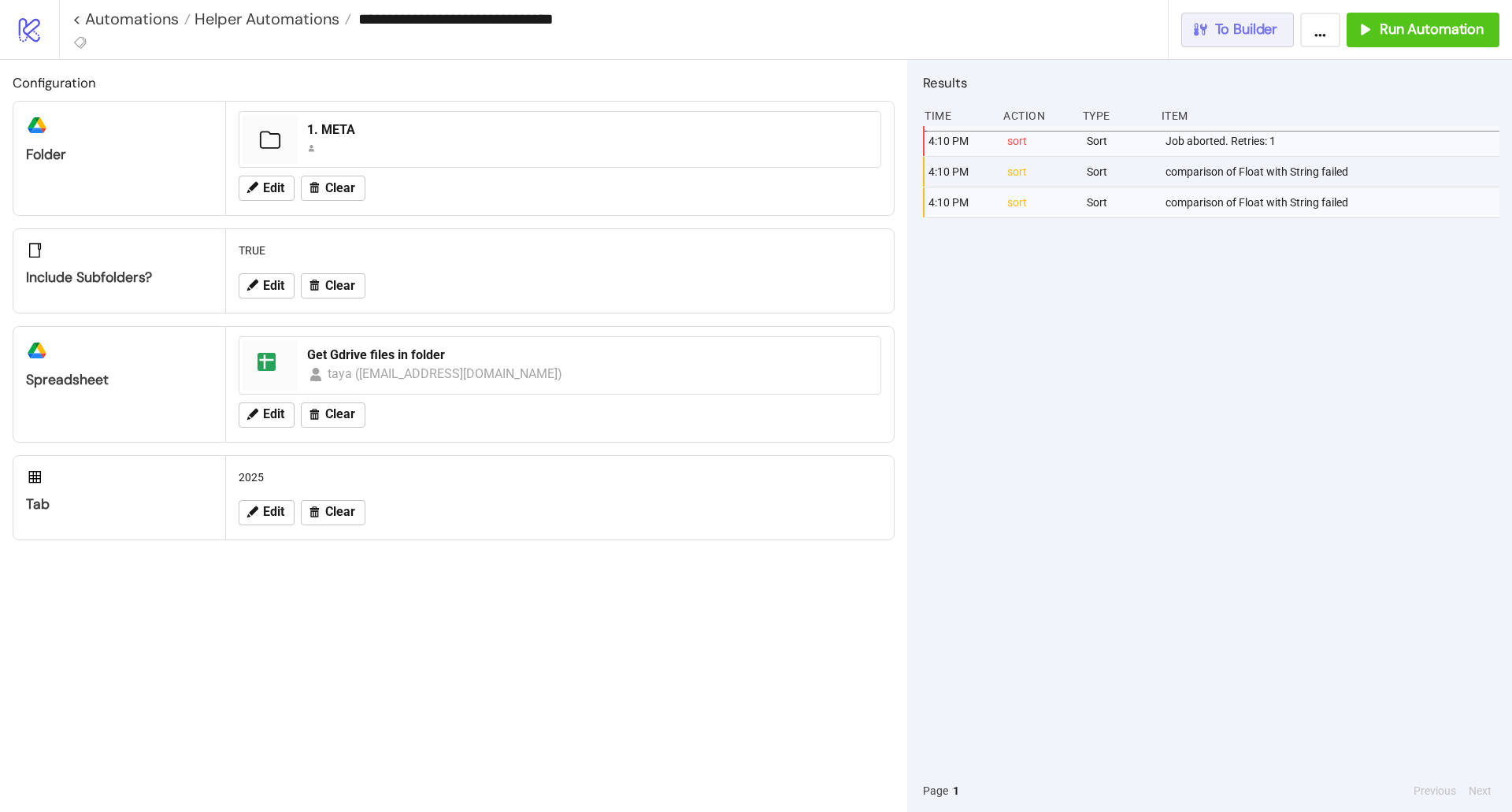
click at [1197, 32] on icon "button" at bounding box center [1200, 29] width 14 height 13
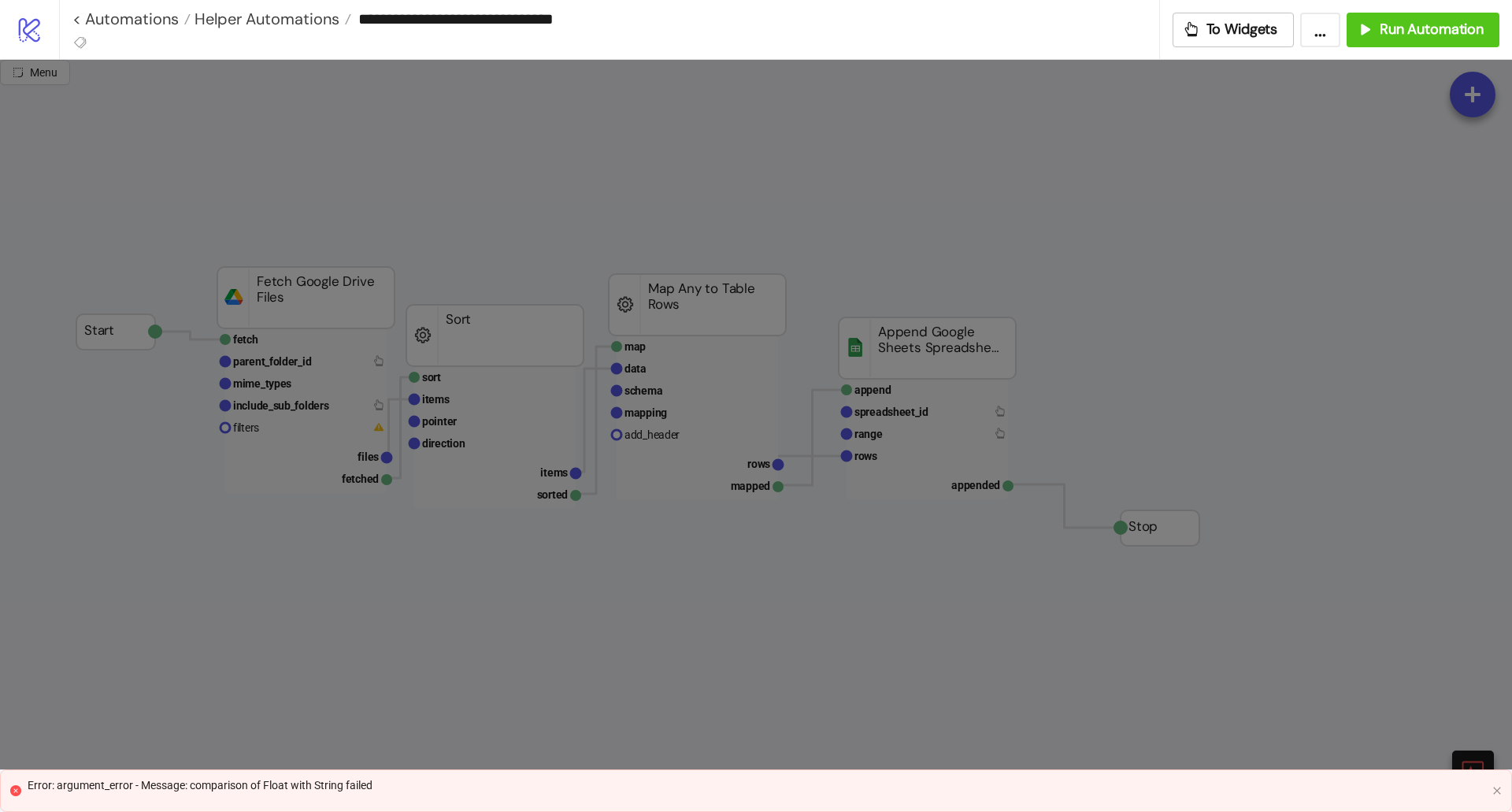
click at [464, 408] on div at bounding box center [756, 415] width 1512 height 710
click at [995, 393] on div at bounding box center [756, 415] width 1512 height 710
drag, startPoint x: 995, startPoint y: 393, endPoint x: 1500, endPoint y: 783, distance: 638.1
click at [1499, 782] on div "Error: argument_error - Message: comparison of Float with String failed" at bounding box center [756, 790] width 1512 height 43
click at [1501, 787] on icon "close" at bounding box center [1497, 791] width 9 height 9
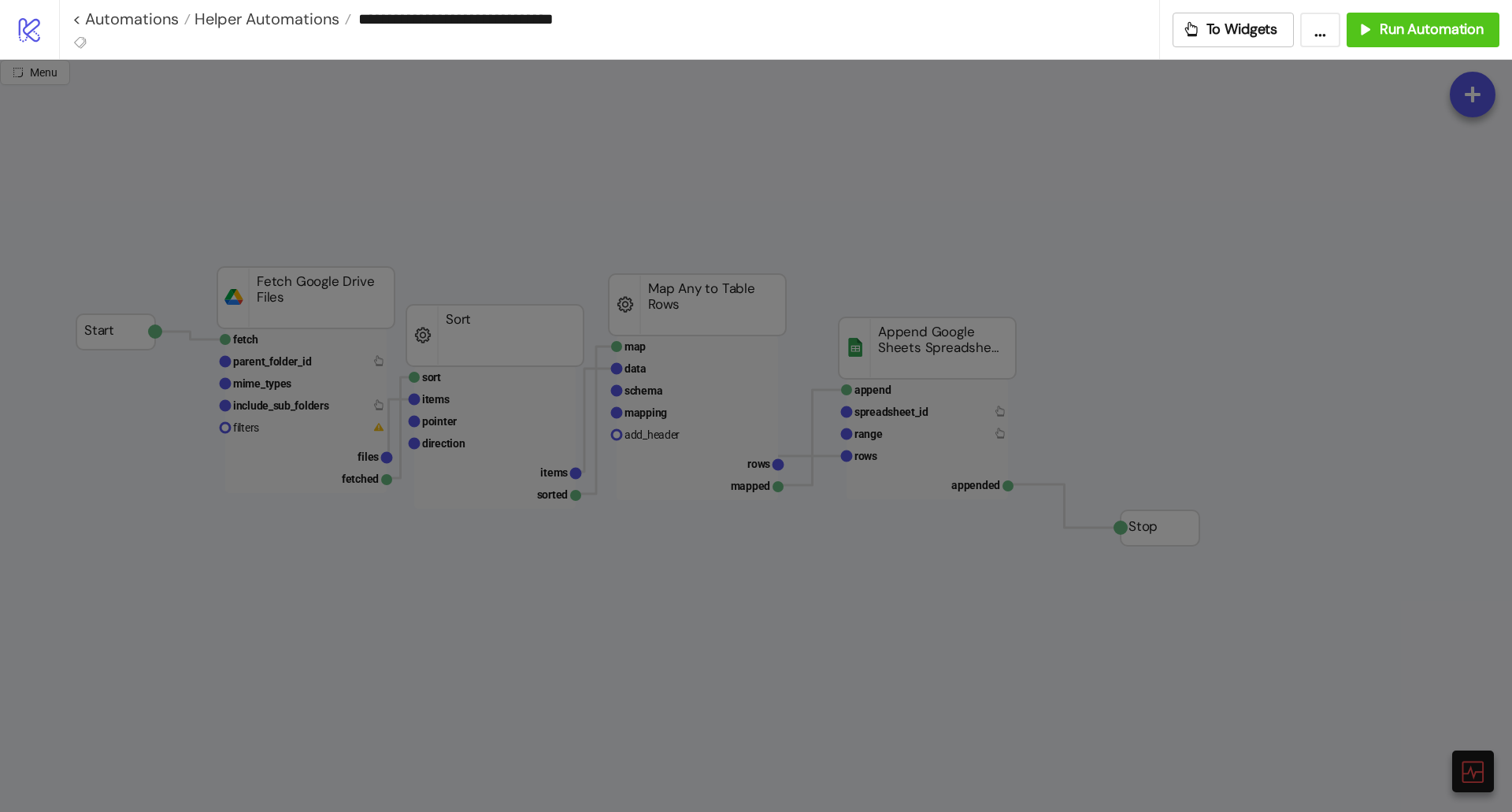
drag, startPoint x: 738, startPoint y: 309, endPoint x: 549, endPoint y: 339, distance: 191.4
click at [736, 309] on div at bounding box center [756, 436] width 1512 height 752
click at [448, 368] on div at bounding box center [756, 436] width 1512 height 752
click at [1323, 43] on button "..." at bounding box center [1320, 30] width 40 height 35
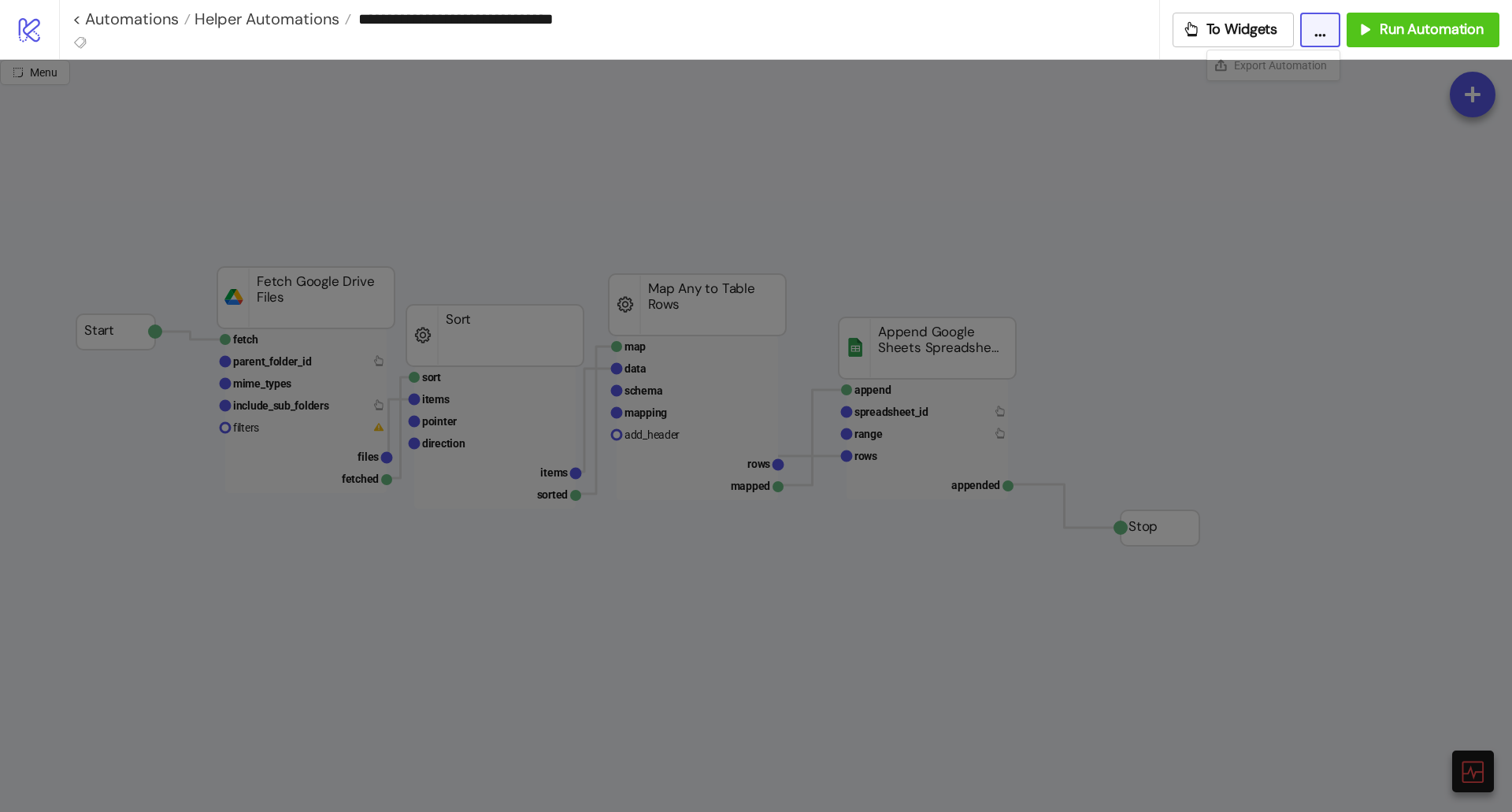
click at [355, 46] on div "**********" at bounding box center [609, 29] width 1101 height 59
click at [62, 80] on div at bounding box center [756, 436] width 1512 height 752
click at [59, 78] on div at bounding box center [756, 436] width 1512 height 752
click at [1477, 137] on div at bounding box center [756, 436] width 1512 height 752
drag, startPoint x: 1488, startPoint y: 701, endPoint x: 1240, endPoint y: 187, distance: 570.7
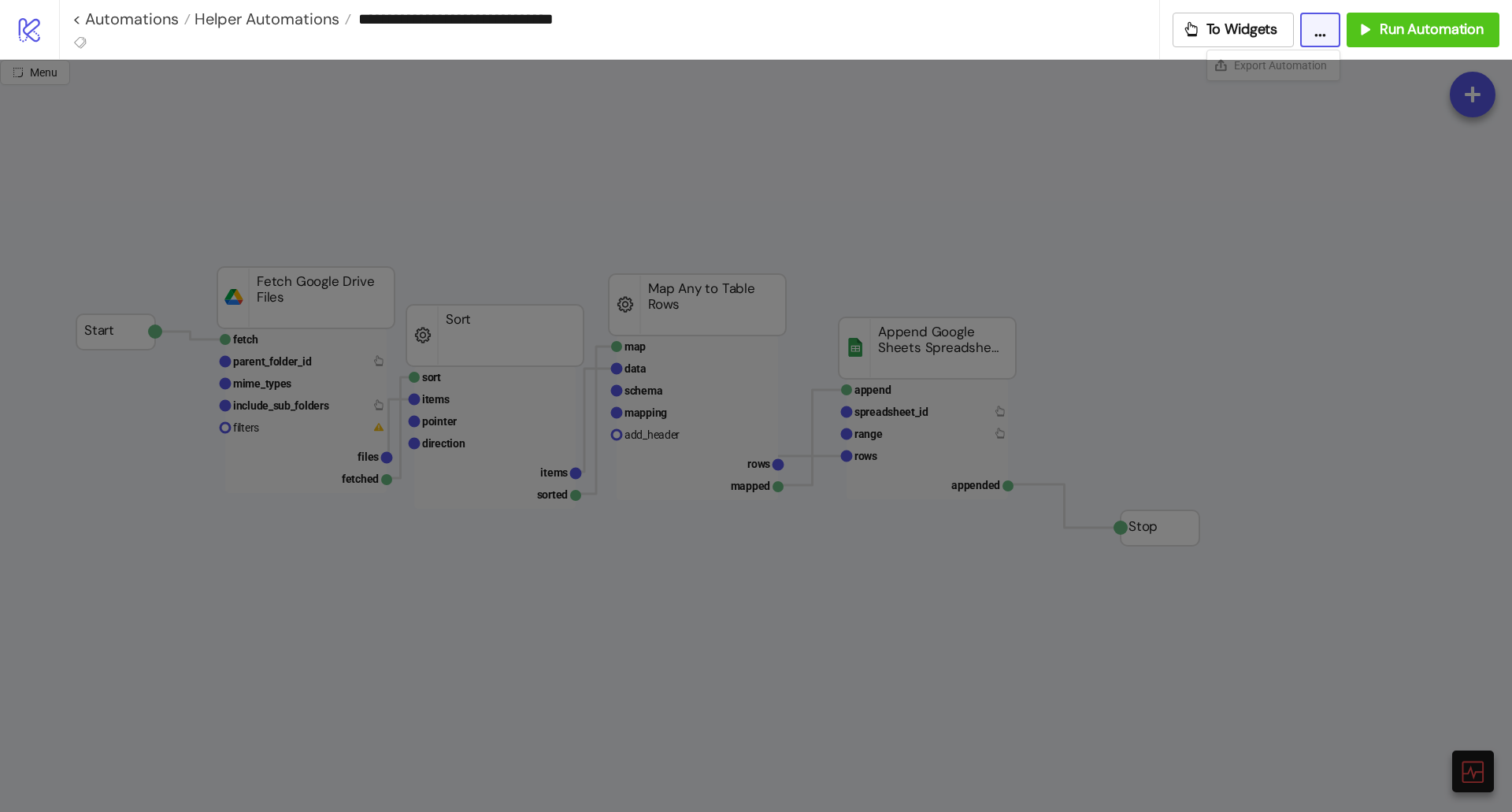
click at [1487, 701] on div at bounding box center [756, 436] width 1512 height 752
click at [1267, 75] on div at bounding box center [756, 436] width 1512 height 752
drag, startPoint x: 1276, startPoint y: 66, endPoint x: 1244, endPoint y: 59, distance: 32.8
click at [1274, 65] on div at bounding box center [756, 436] width 1512 height 752
click at [1334, 35] on button "..." at bounding box center [1320, 30] width 40 height 35
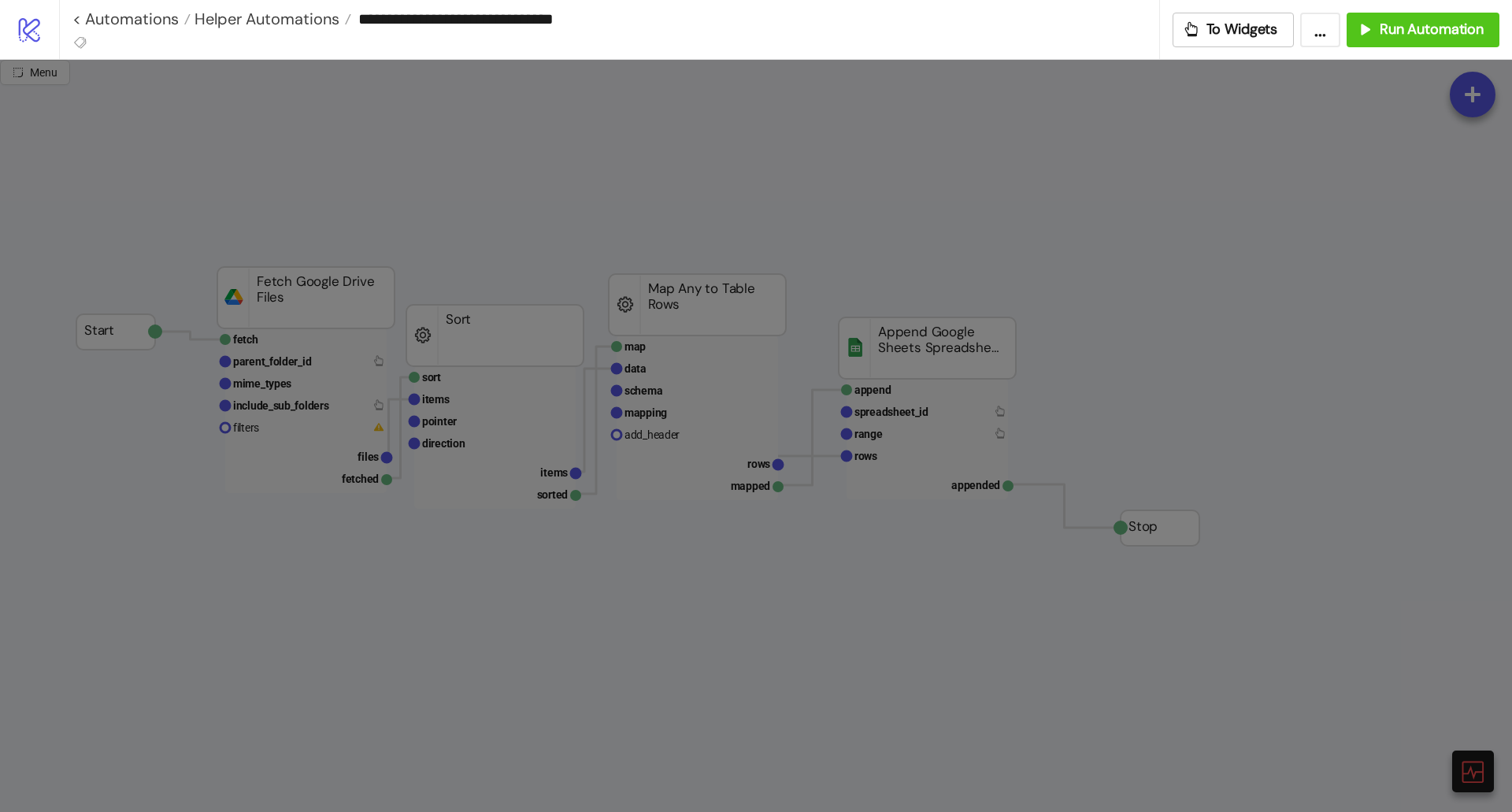
click at [1312, 185] on div at bounding box center [756, 436] width 1512 height 752
click at [267, 15] on span "Helper Automations" at bounding box center [265, 19] width 149 height 21
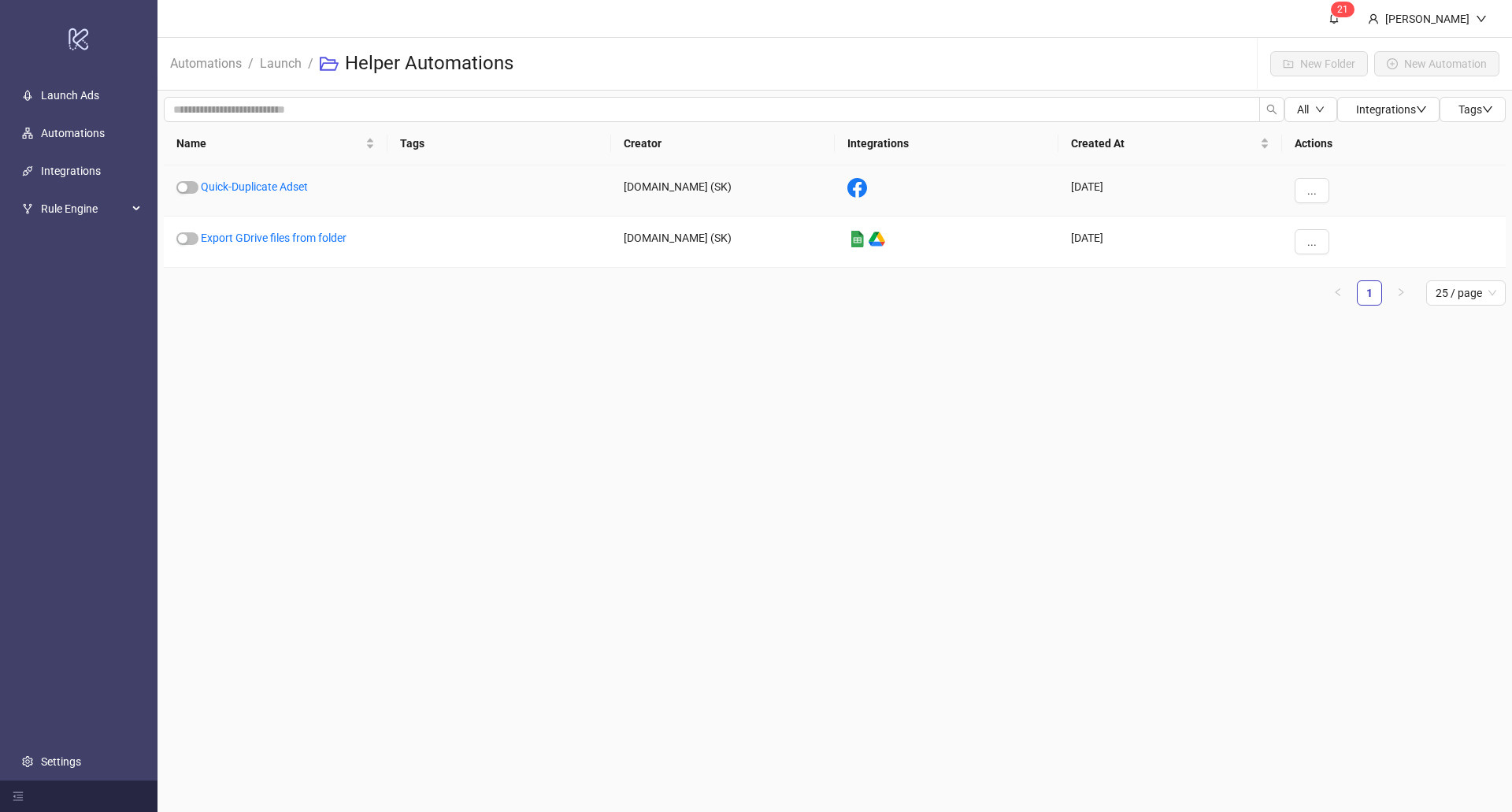
click at [1100, 185] on div "[DATE]" at bounding box center [1170, 191] width 224 height 51
drag, startPoint x: 701, startPoint y: 184, endPoint x: 451, endPoint y: 190, distance: 250.1
click at [699, 184] on div "[DOMAIN_NAME] (SK)" at bounding box center [723, 191] width 224 height 51
click at [271, 180] on link "Quick-Duplicate Adset" at bounding box center [255, 186] width 107 height 13
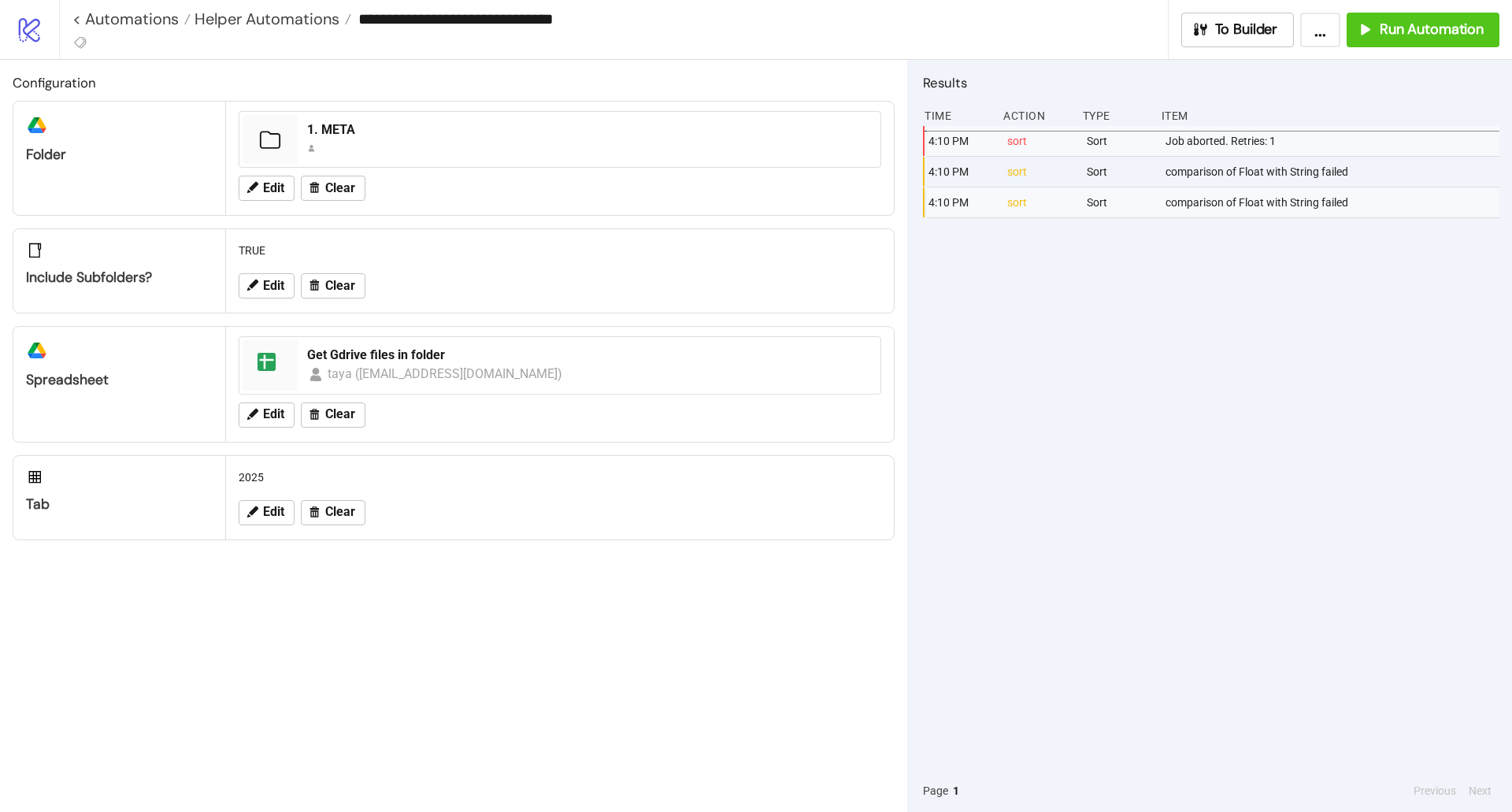
type input "**********"
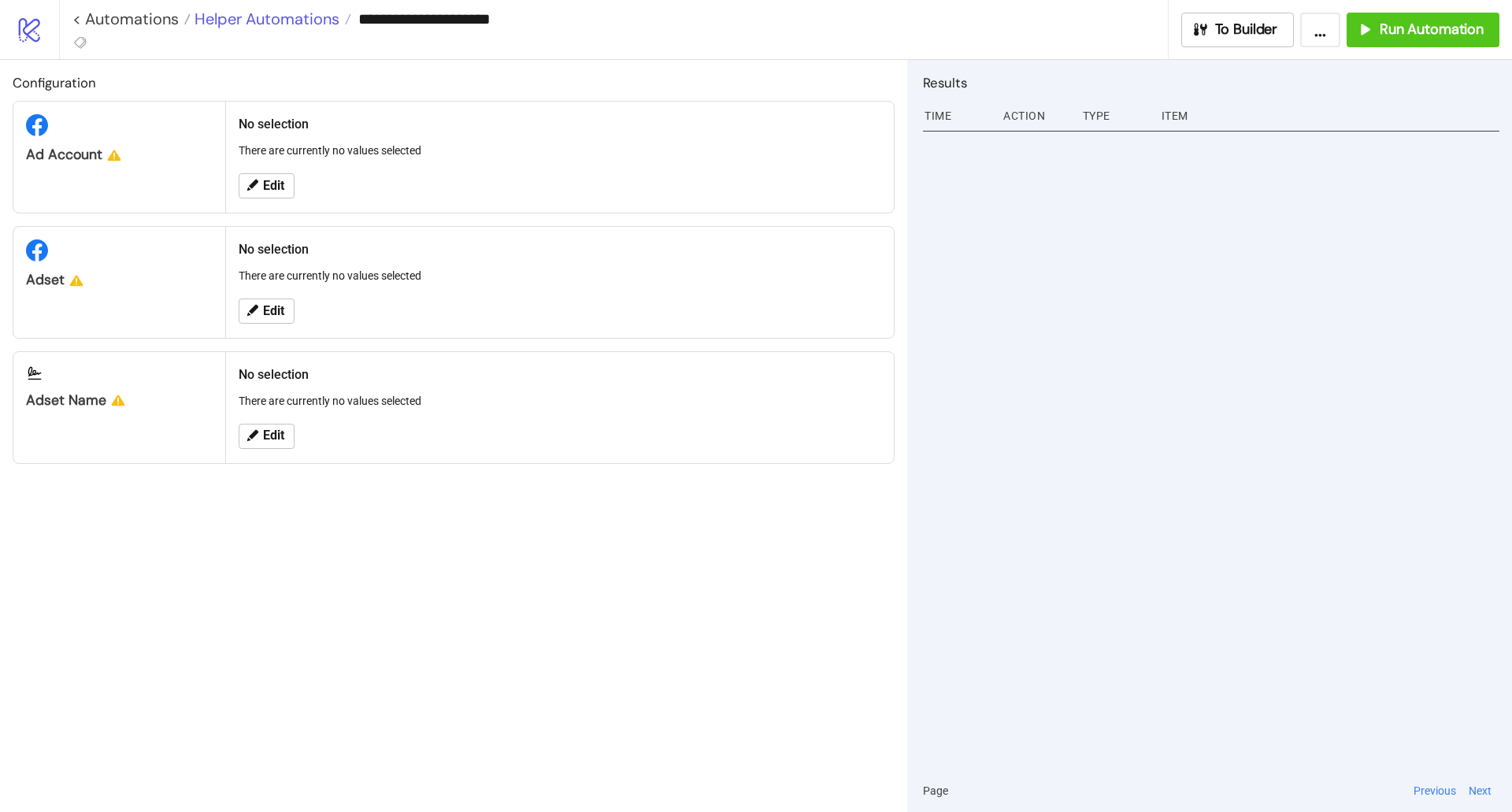
click at [321, 26] on span "Helper Automations" at bounding box center [265, 19] width 149 height 21
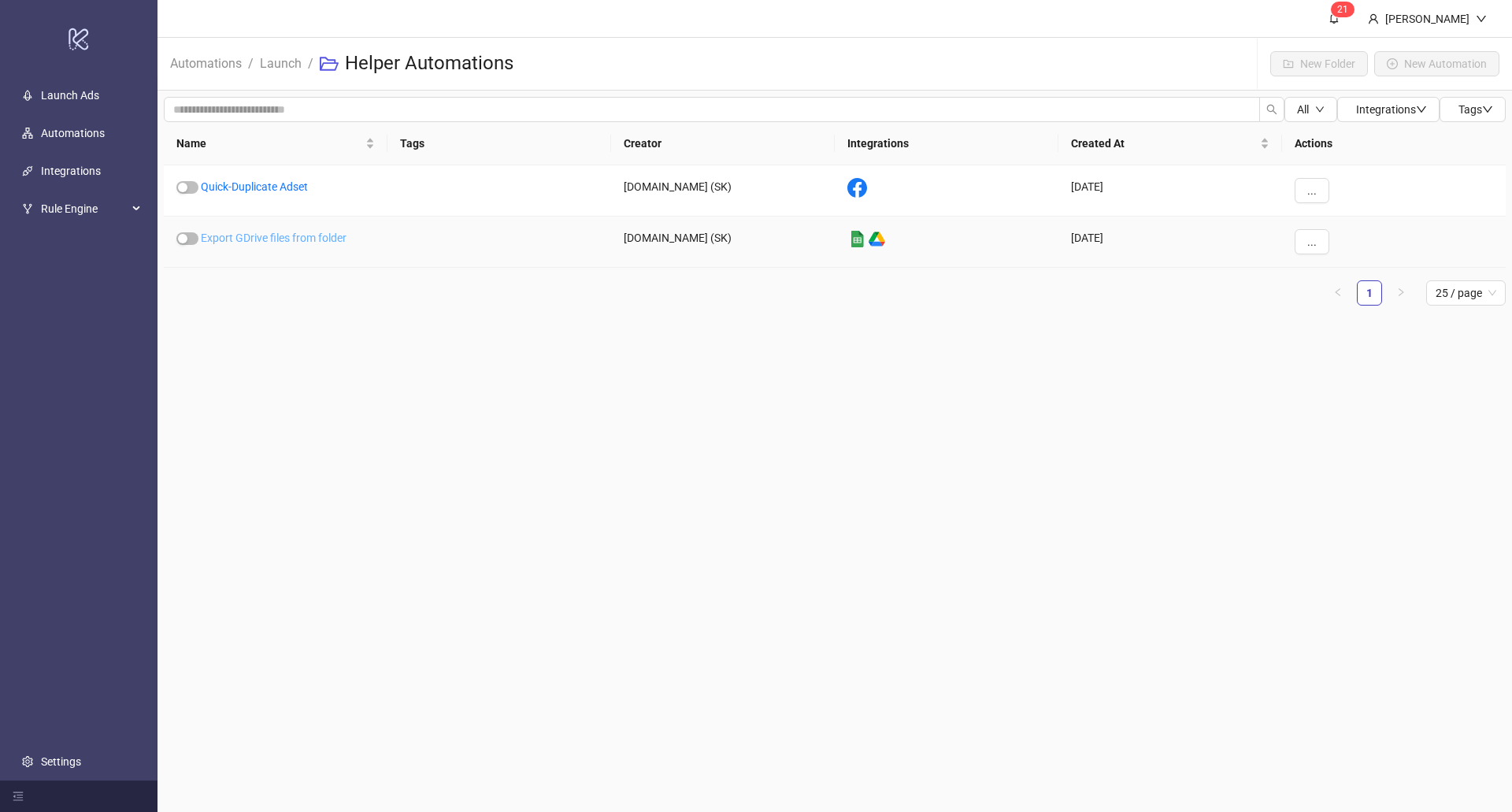
click at [293, 232] on link "Export GDrive files from folder" at bounding box center [274, 238] width 145 height 13
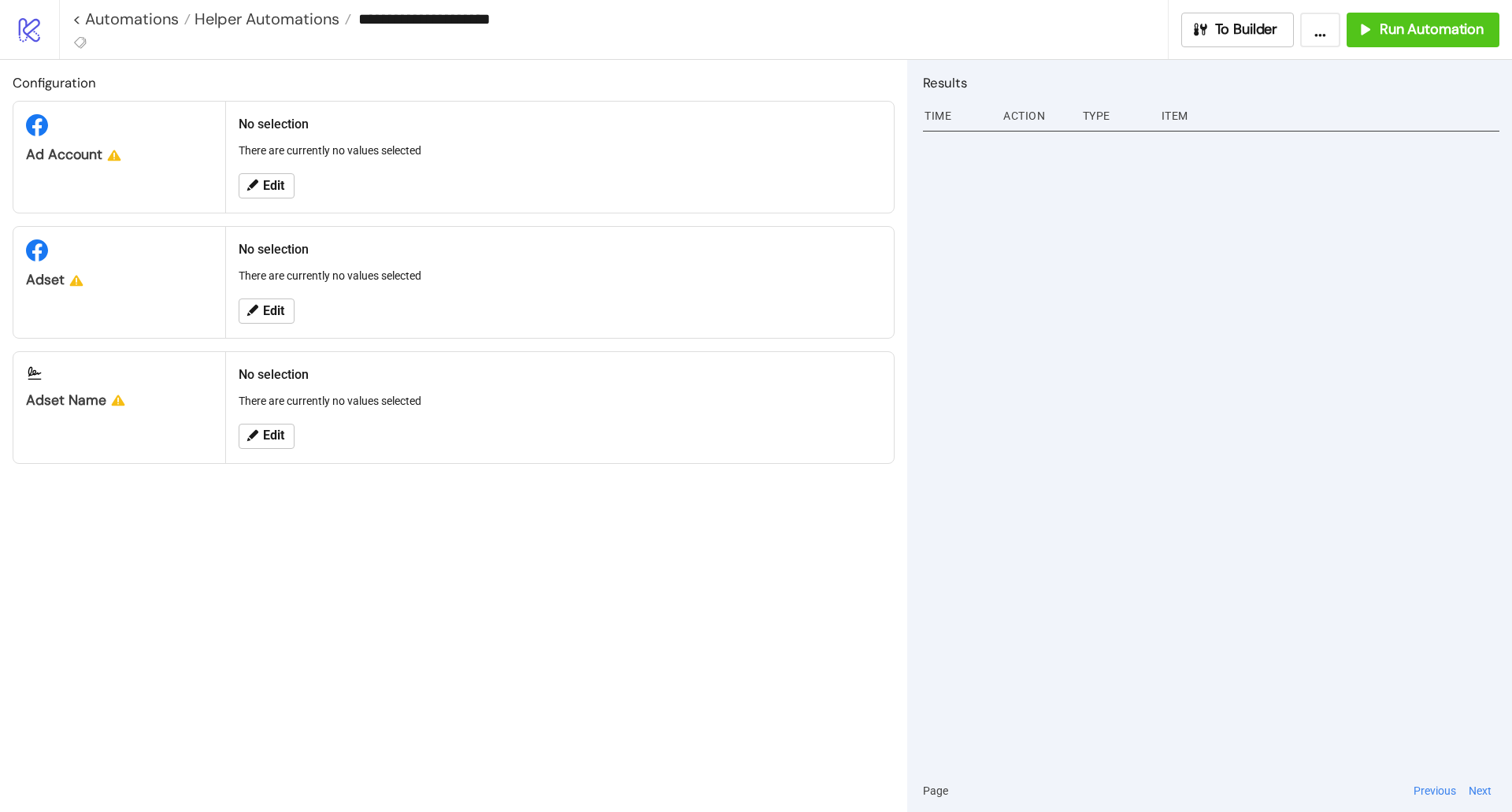
type input "**********"
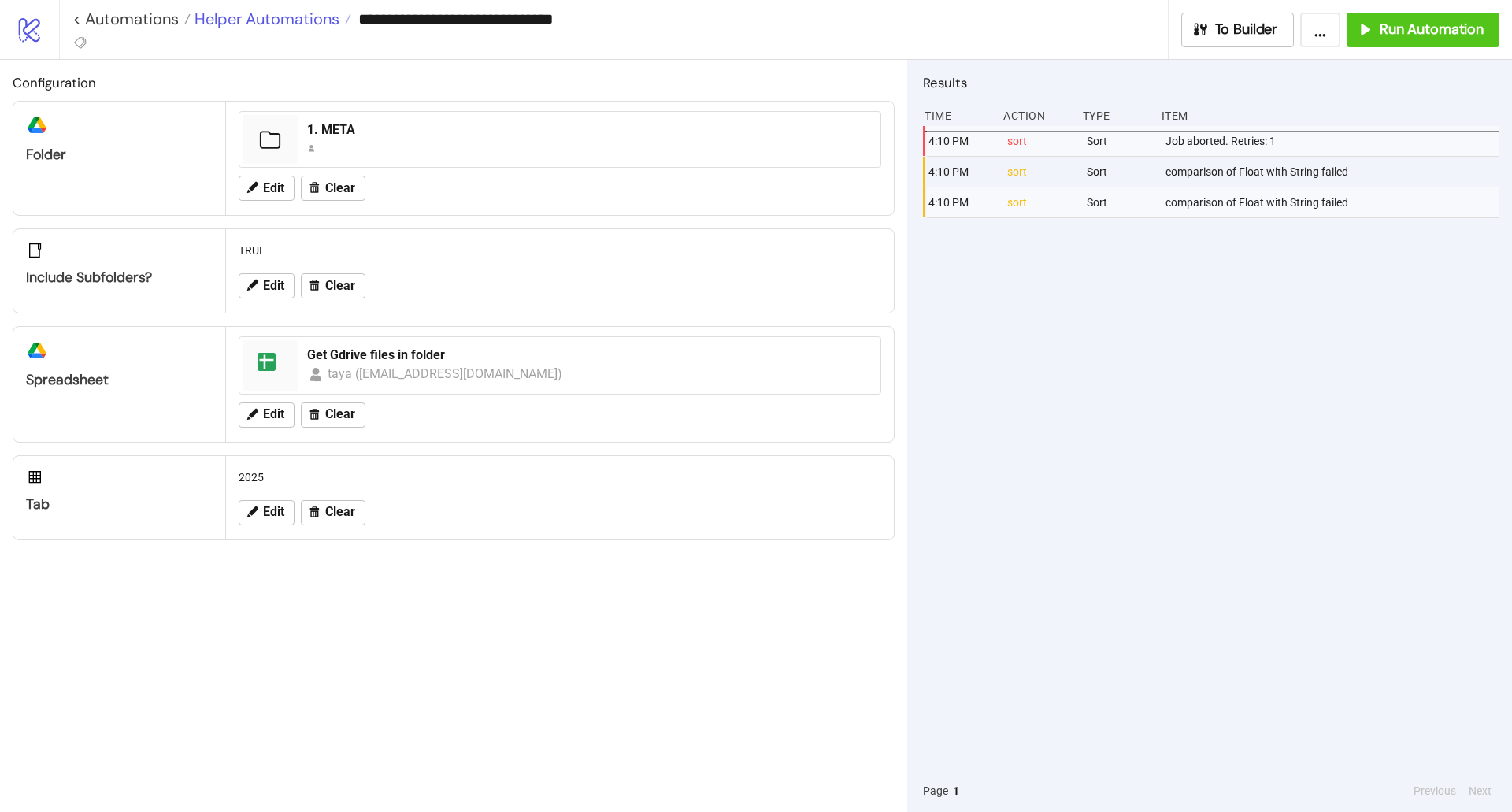
click at [243, 14] on span "Helper Automations" at bounding box center [265, 19] width 149 height 21
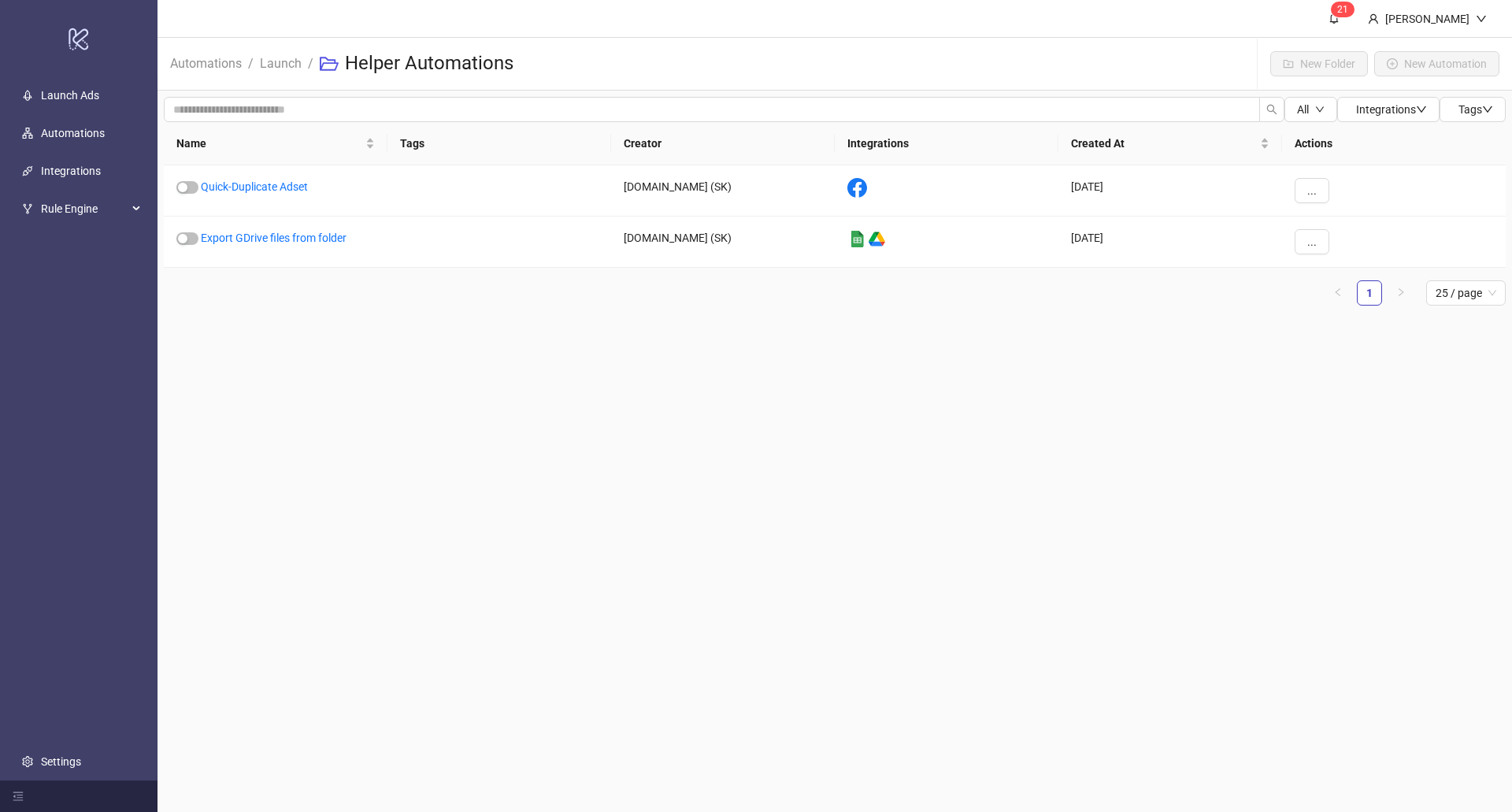
drag, startPoint x: 1418, startPoint y: 68, endPoint x: 739, endPoint y: 534, distance: 823.5
click at [739, 534] on main "2 1 Ricards Automations / Launch / Helper Automations New Folder New Automation…" at bounding box center [835, 406] width 1355 height 812
click at [1379, 16] on icon "user" at bounding box center [1374, 19] width 11 height 11
click at [999, 528] on main "2 1 Ricards Automations / Launch / Helper Automations New Folder New Automation…" at bounding box center [835, 406] width 1355 height 812
click at [1300, 240] on button "..." at bounding box center [1312, 242] width 35 height 25
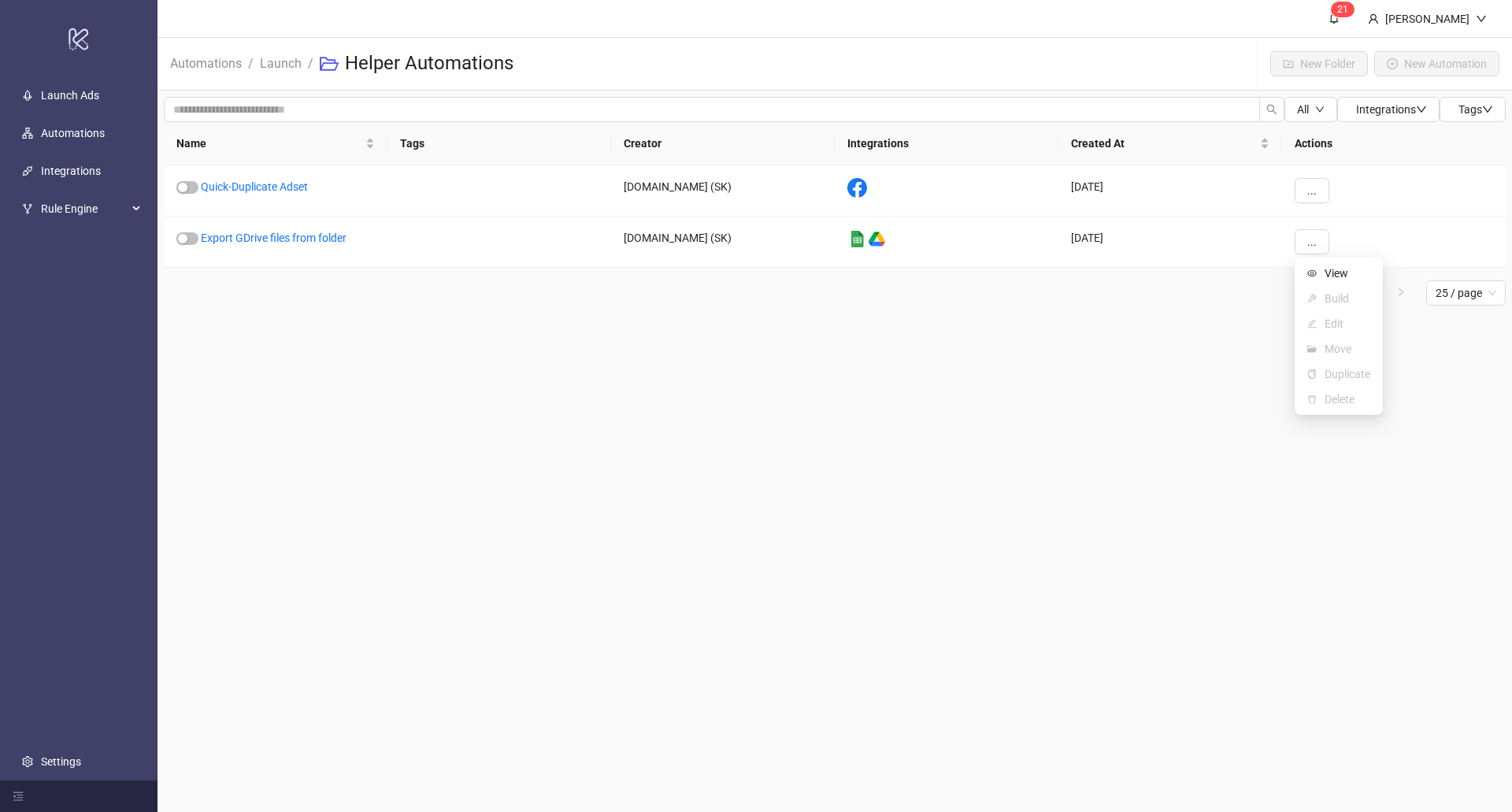
click at [1224, 356] on main "2 1 Ricards Automations / Launch / Helper Automations New Folder New Automation…" at bounding box center [835, 406] width 1355 height 812
click at [81, 762] on link "Settings" at bounding box center [61, 762] width 40 height 13
click at [81, 768] on link "Settings" at bounding box center [61, 762] width 40 height 13
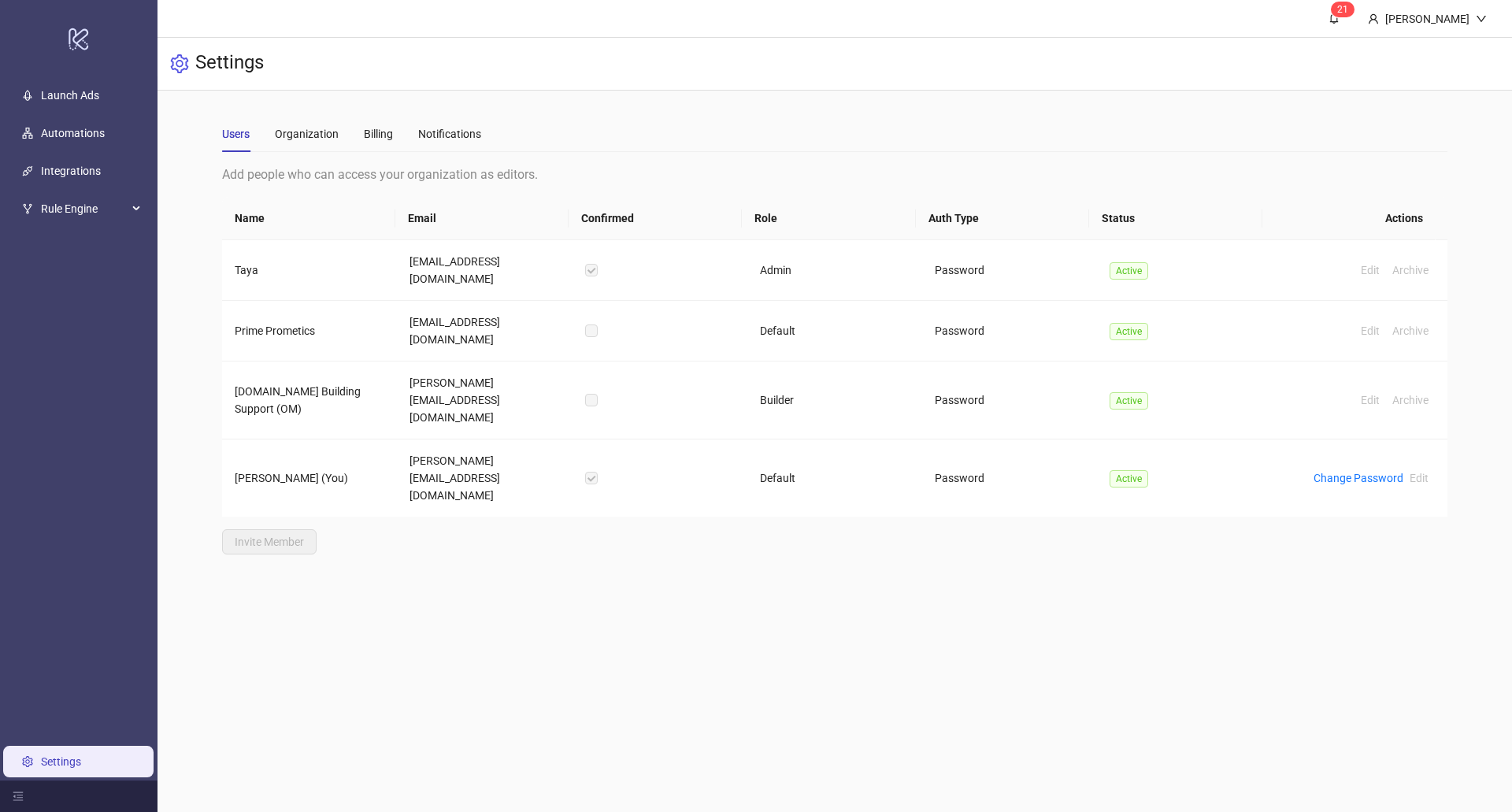
click at [81, 756] on link "Settings" at bounding box center [61, 762] width 40 height 13
click at [1500, 20] on header "2 1 [PERSON_NAME]" at bounding box center [835, 19] width 1355 height 38
click at [1488, 15] on div "[PERSON_NAME]" at bounding box center [1427, 18] width 145 height 37
click at [1356, 16] on link "2 1" at bounding box center [1334, 18] width 43 height 37
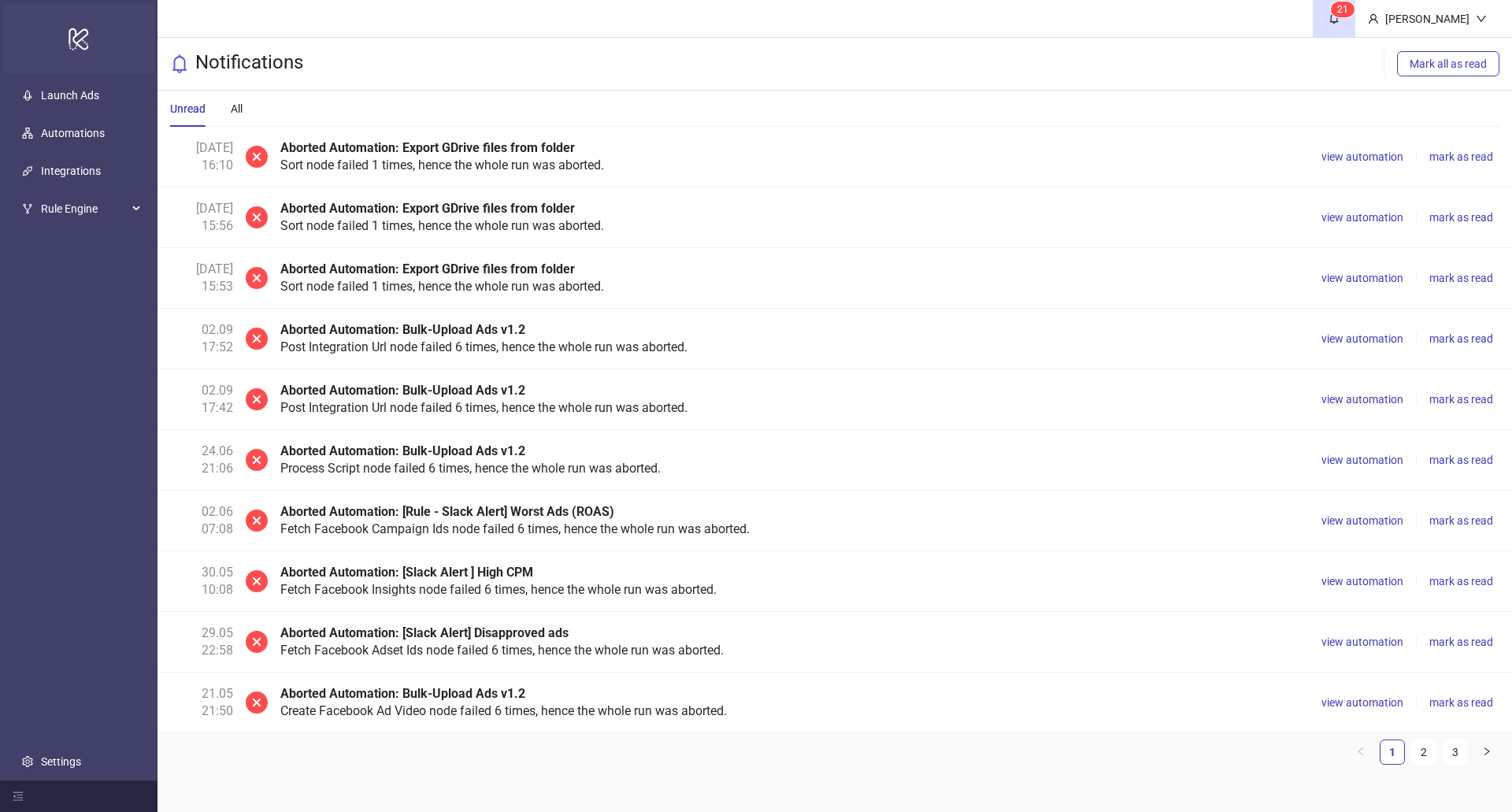
click at [83, 45] on icon "logo/logo-mobile" at bounding box center [79, 39] width 22 height 38
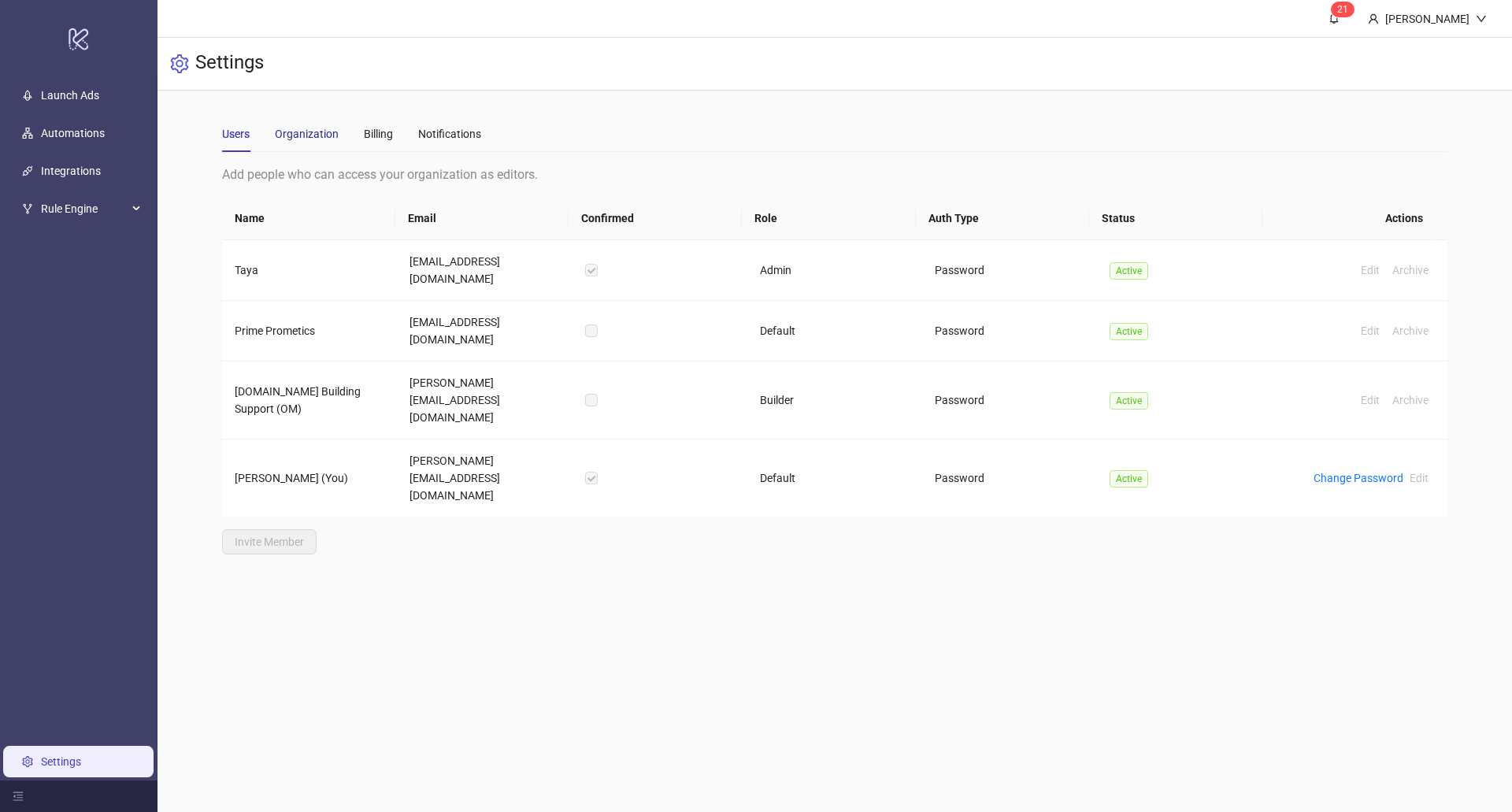
click at [285, 129] on div "Organization" at bounding box center [306, 134] width 64 height 17
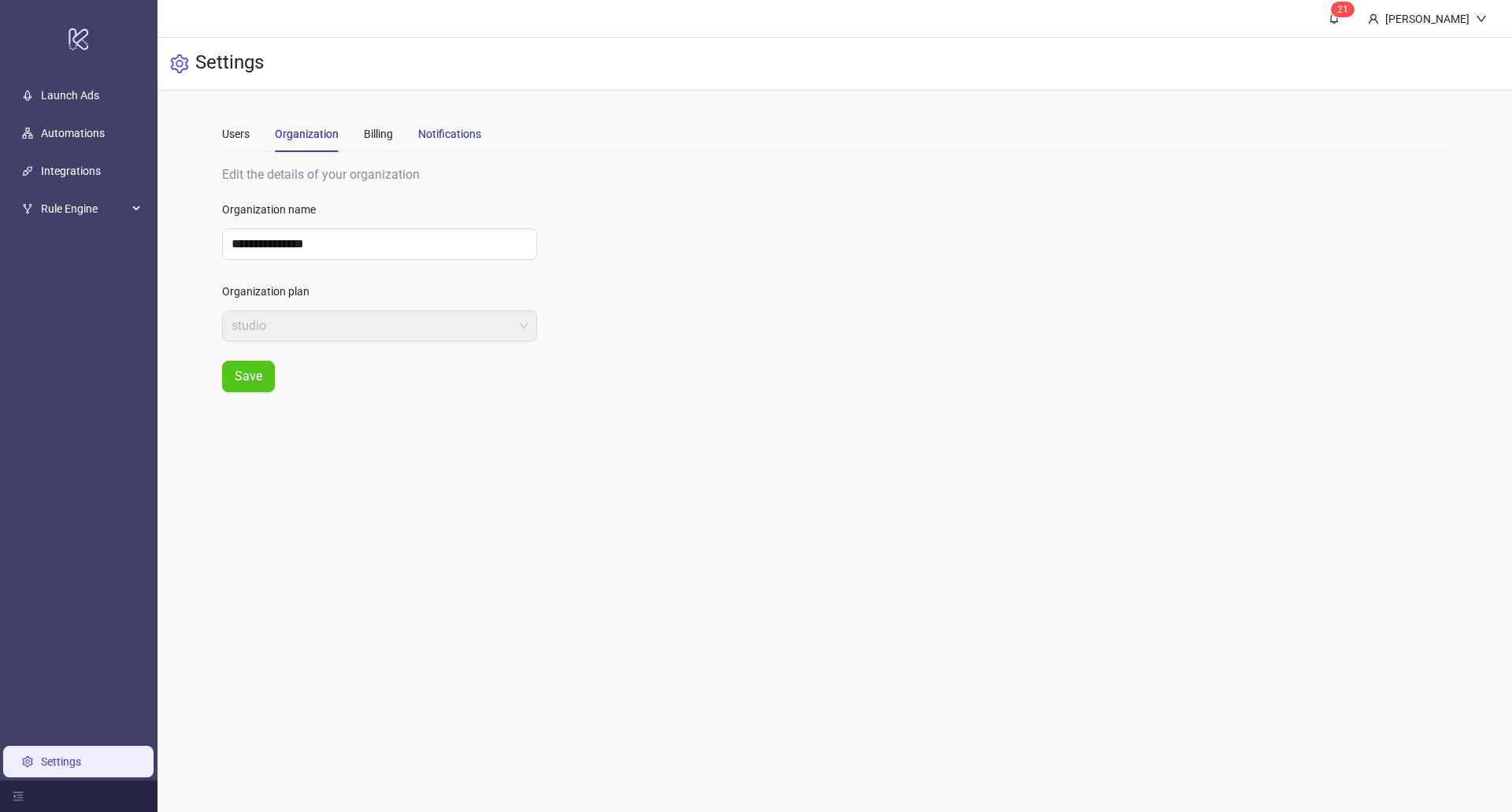
click at [424, 131] on div "Notifications" at bounding box center [449, 134] width 63 height 17
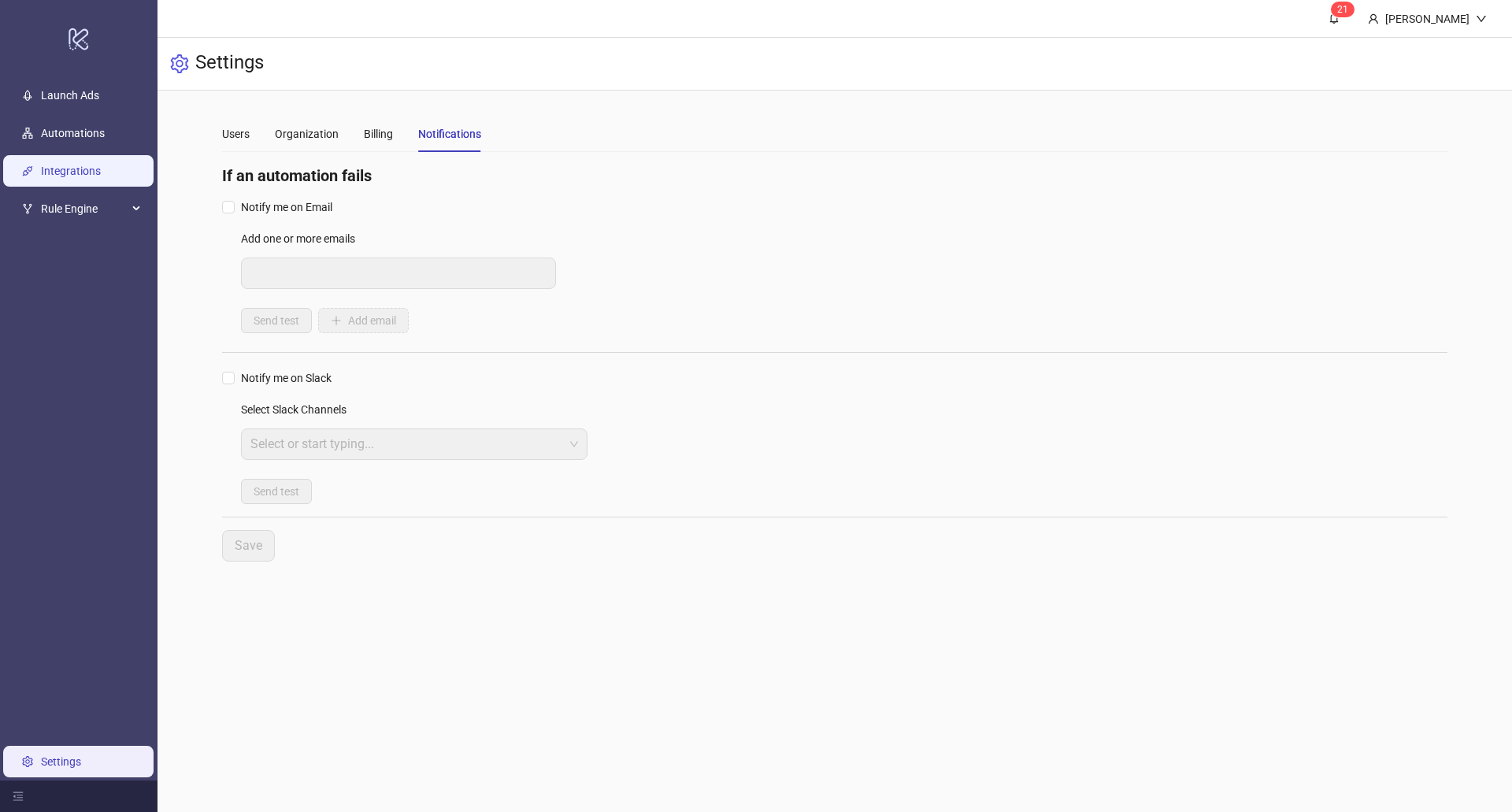
click at [97, 170] on link "Integrations" at bounding box center [71, 171] width 60 height 13
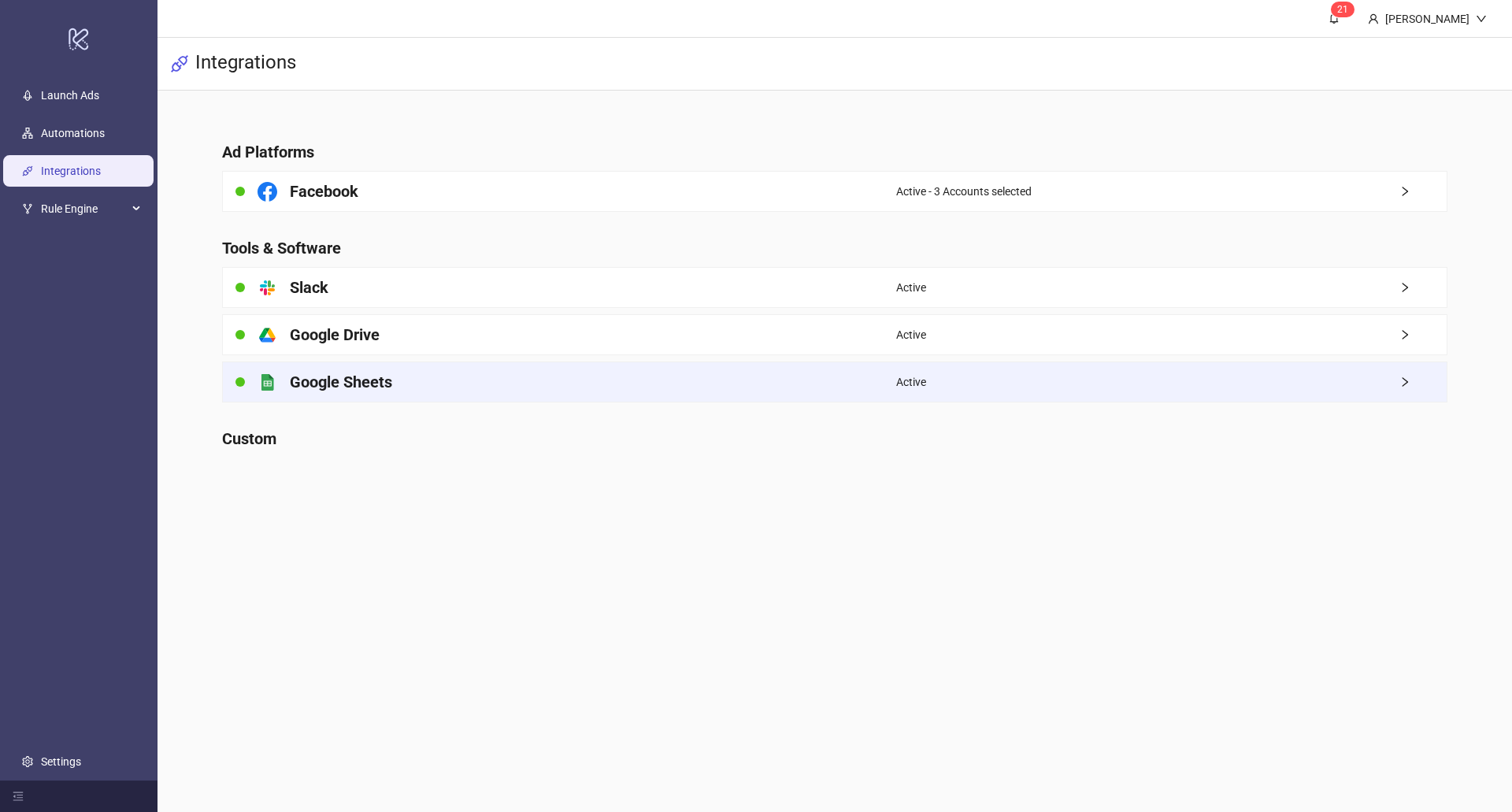
click at [1387, 394] on div "Active" at bounding box center [1172, 382] width 551 height 39
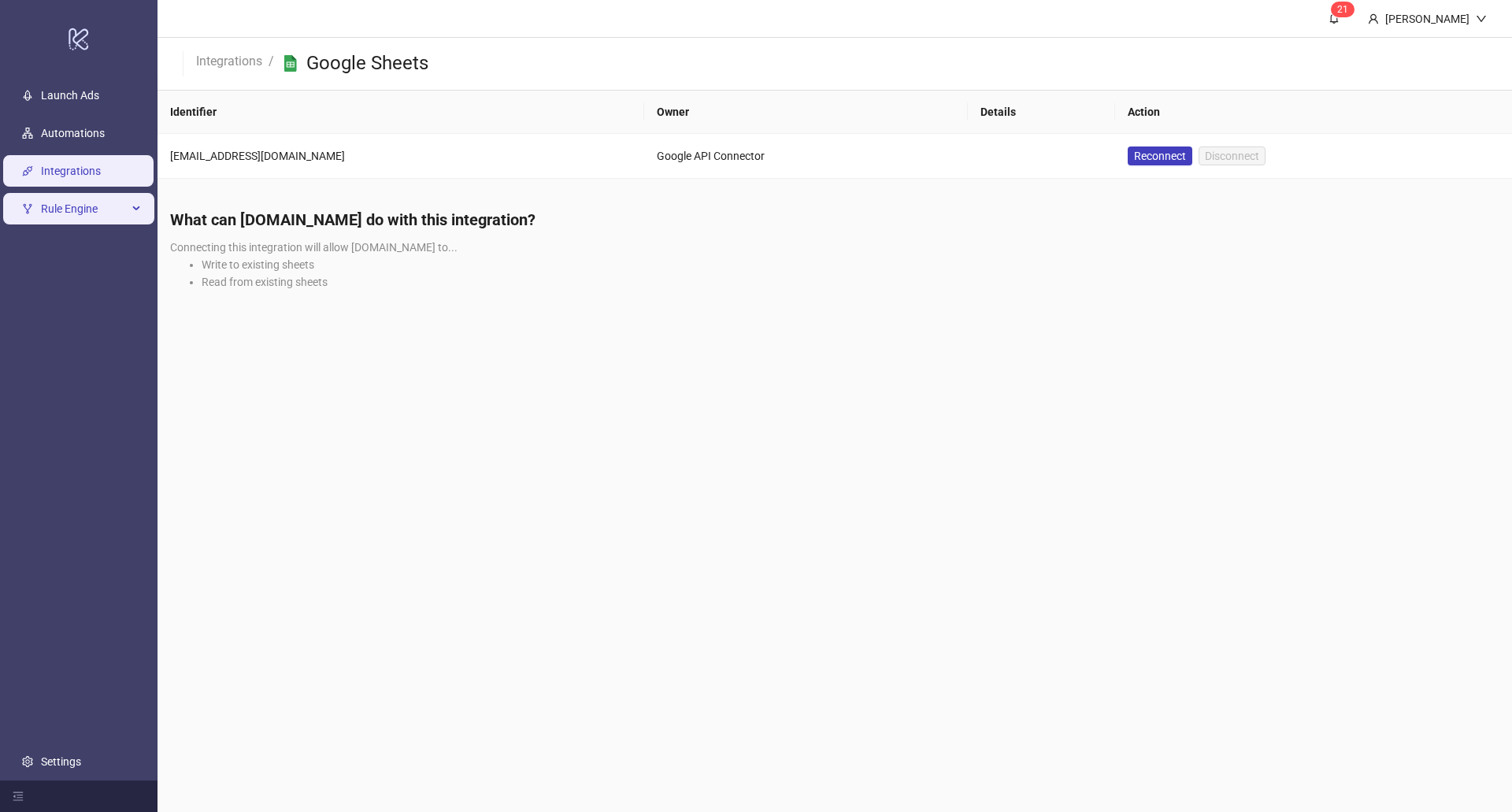
click at [135, 204] on div "Rule Engine" at bounding box center [78, 208] width 151 height 32
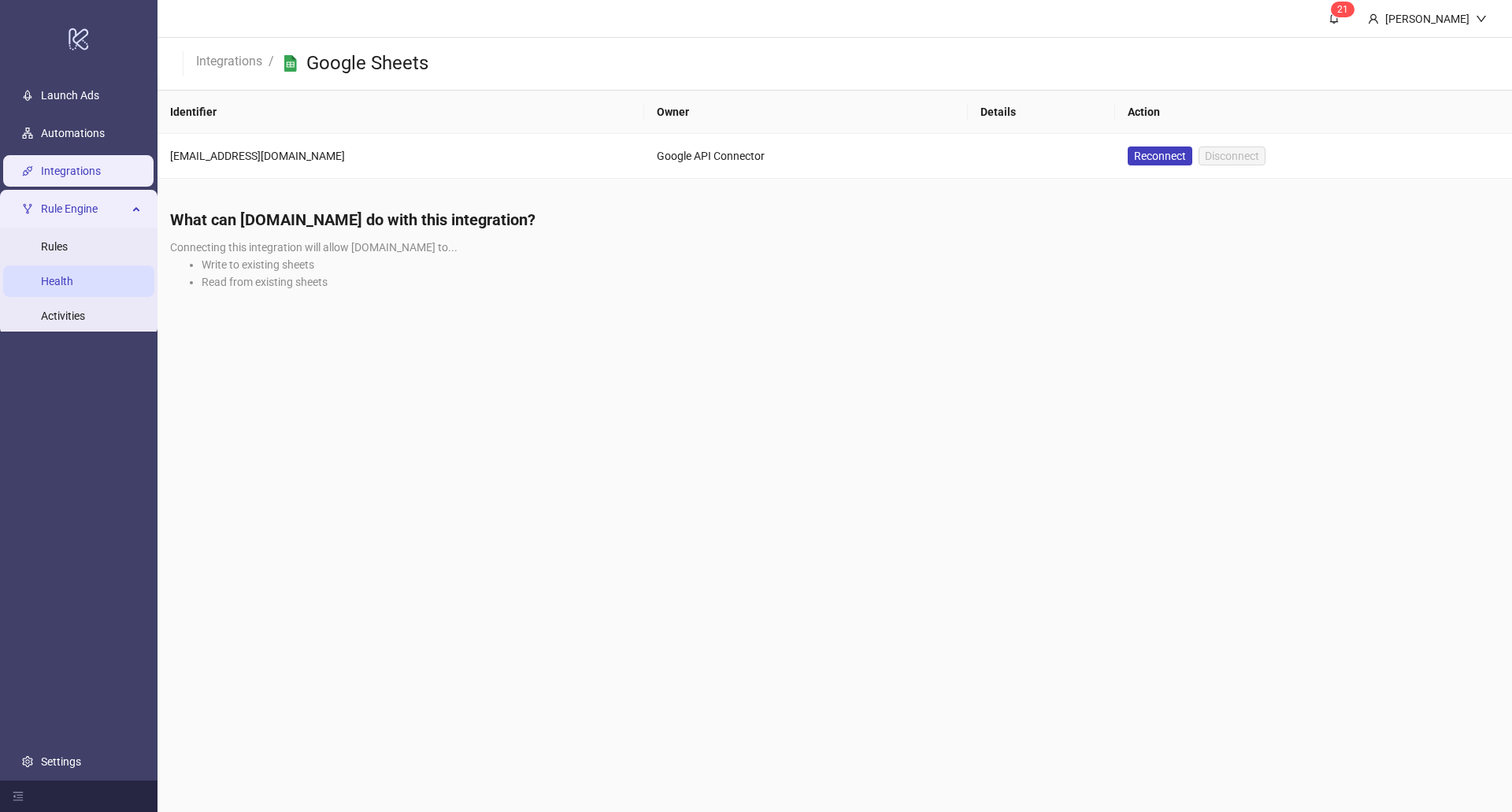
click at [74, 276] on link "Health" at bounding box center [57, 281] width 33 height 13
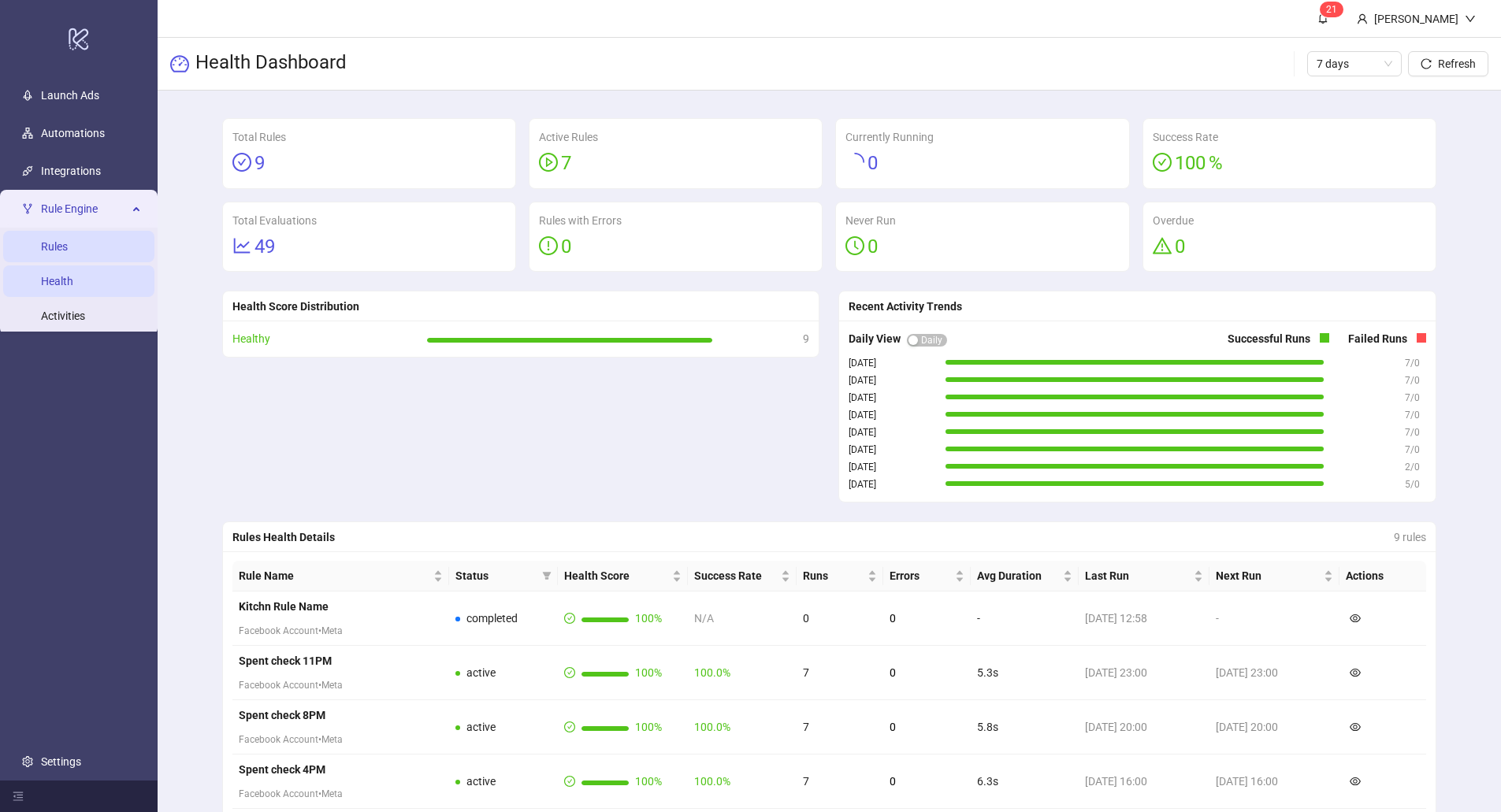
click at [68, 250] on link "Rules" at bounding box center [54, 246] width 26 height 13
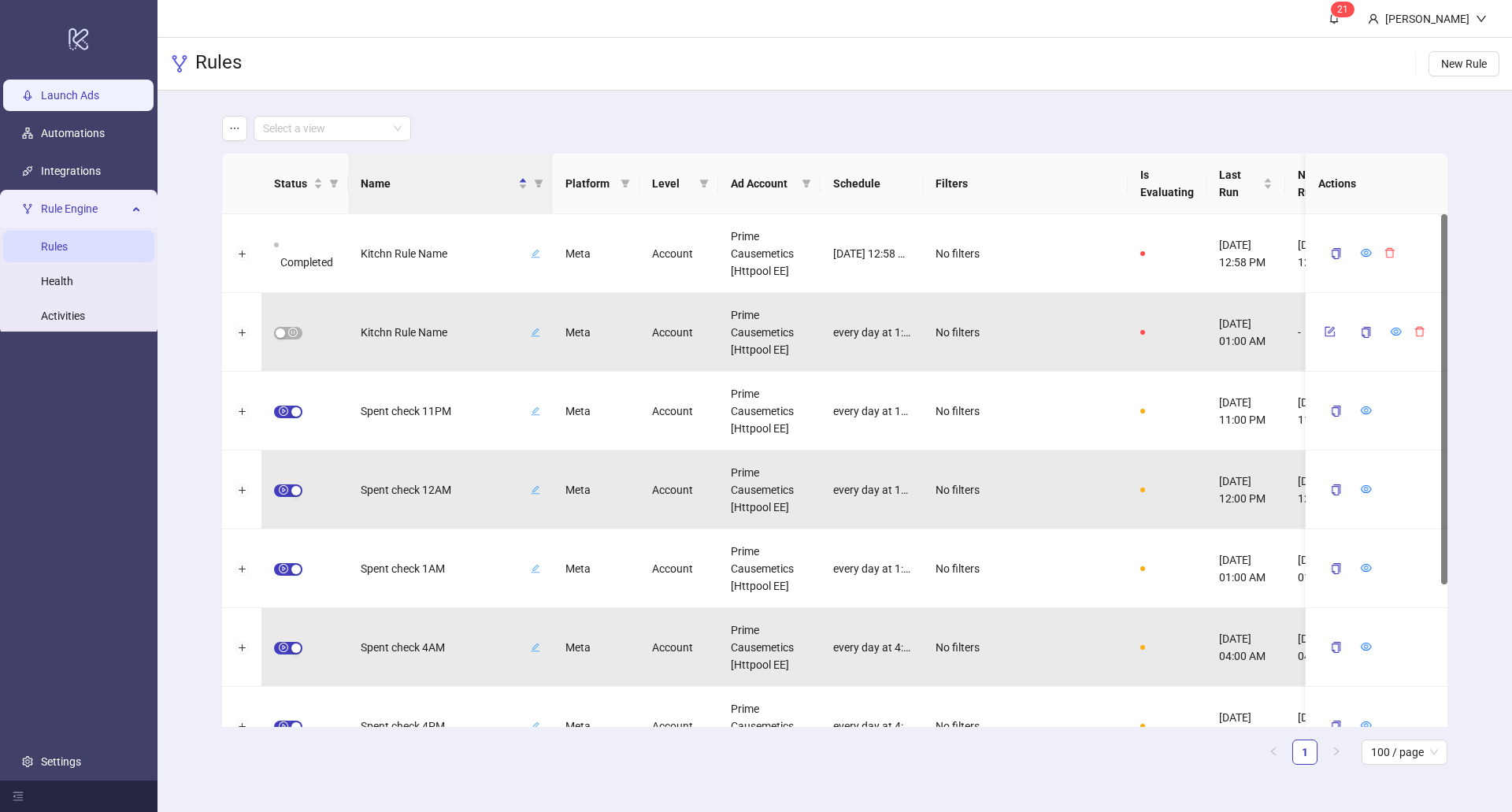
click at [95, 97] on link "Launch Ads" at bounding box center [70, 95] width 58 height 13
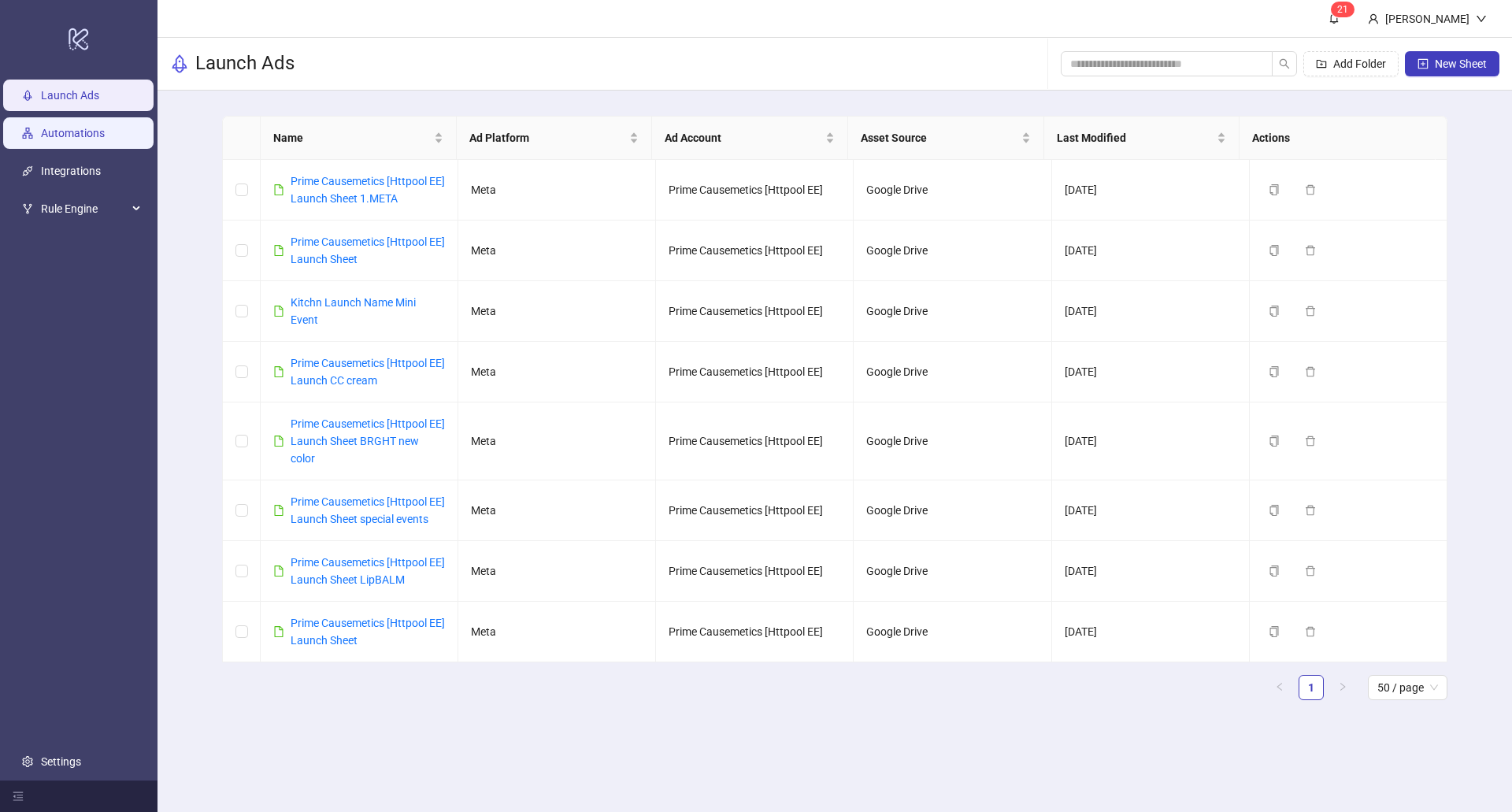
click at [97, 129] on link "Automations" at bounding box center [73, 133] width 64 height 13
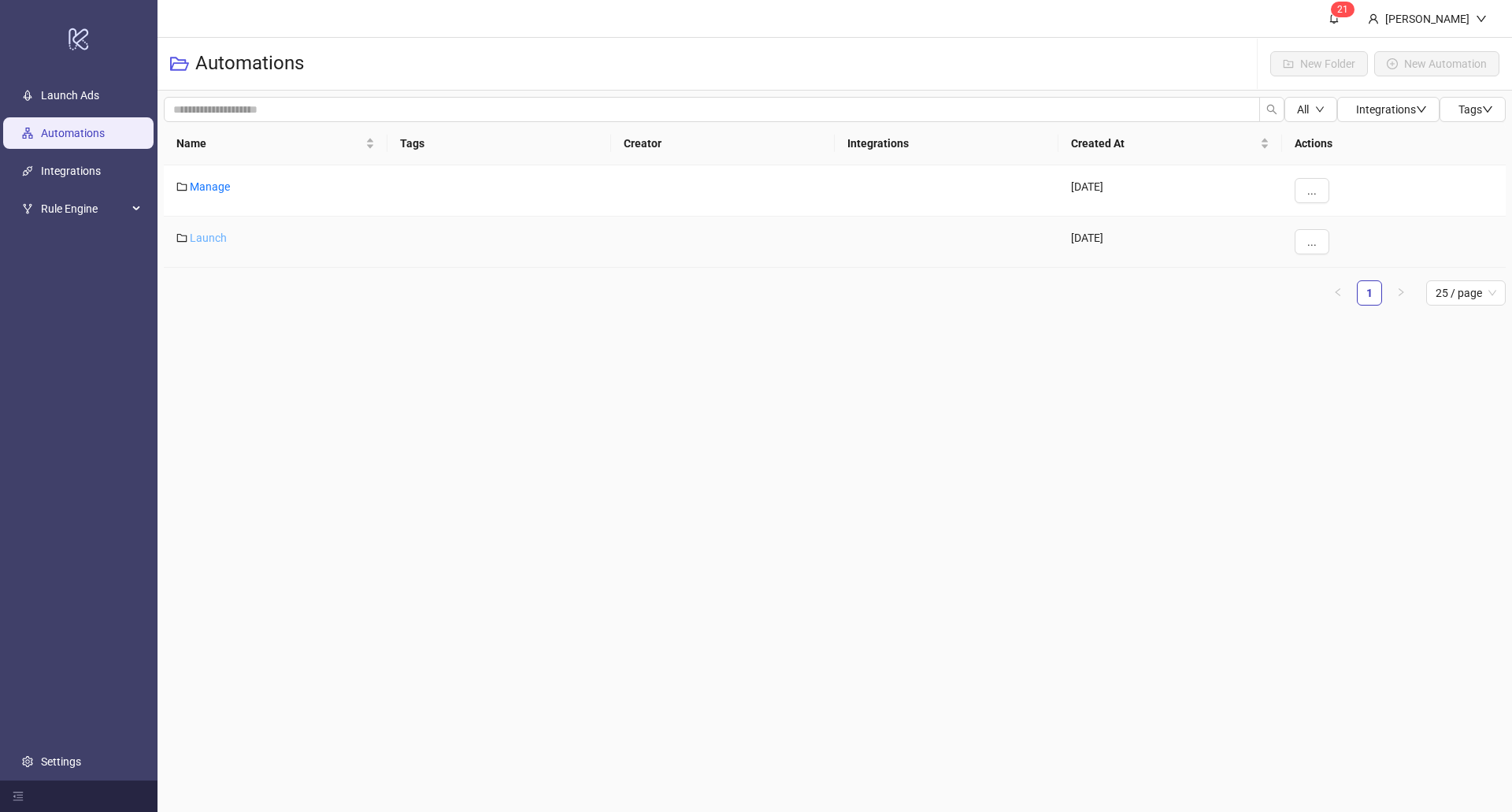
click at [200, 232] on link "Launch" at bounding box center [208, 238] width 37 height 13
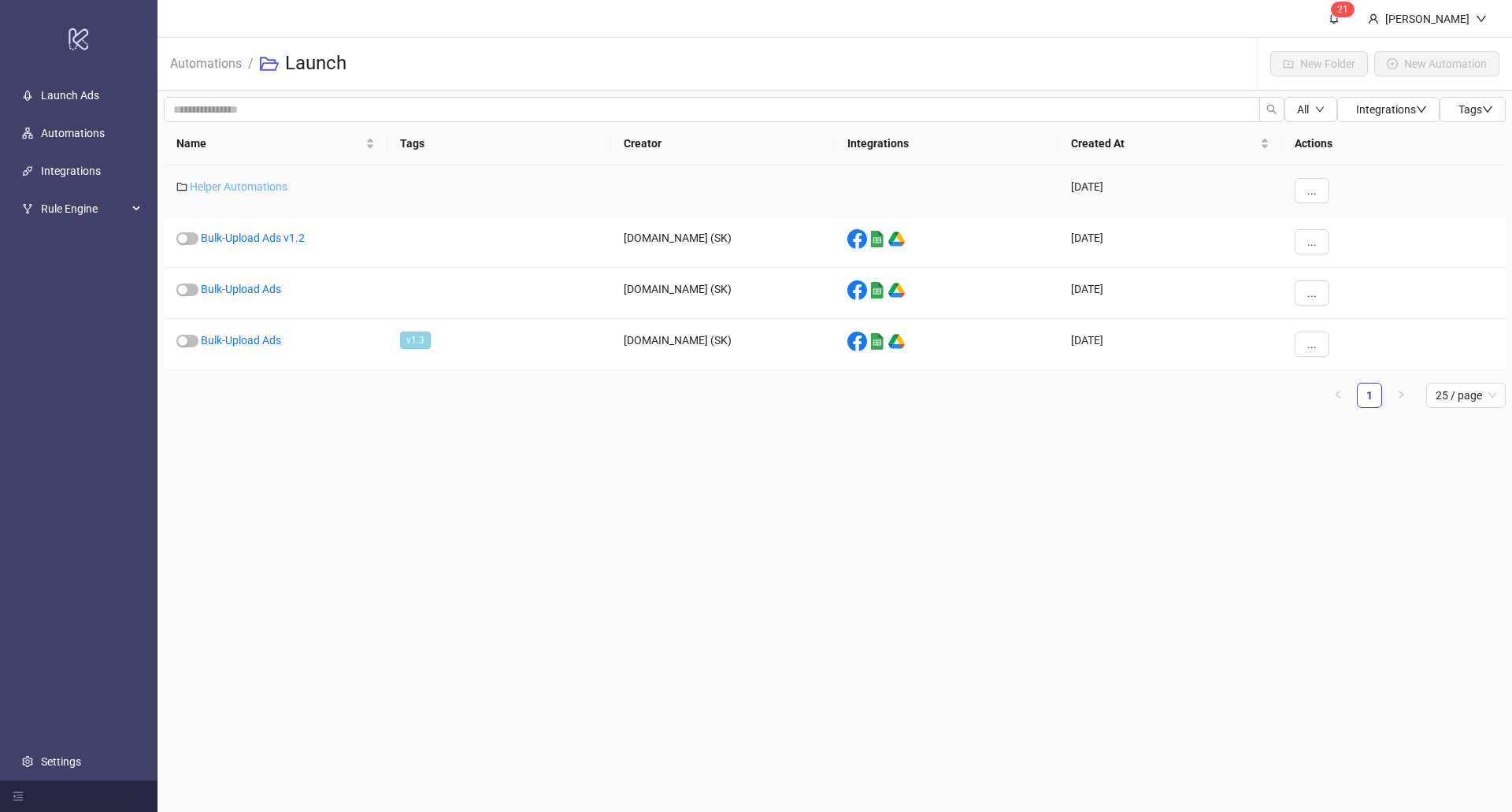
click at [233, 185] on link "Helper Automations" at bounding box center [238, 186] width 97 height 13
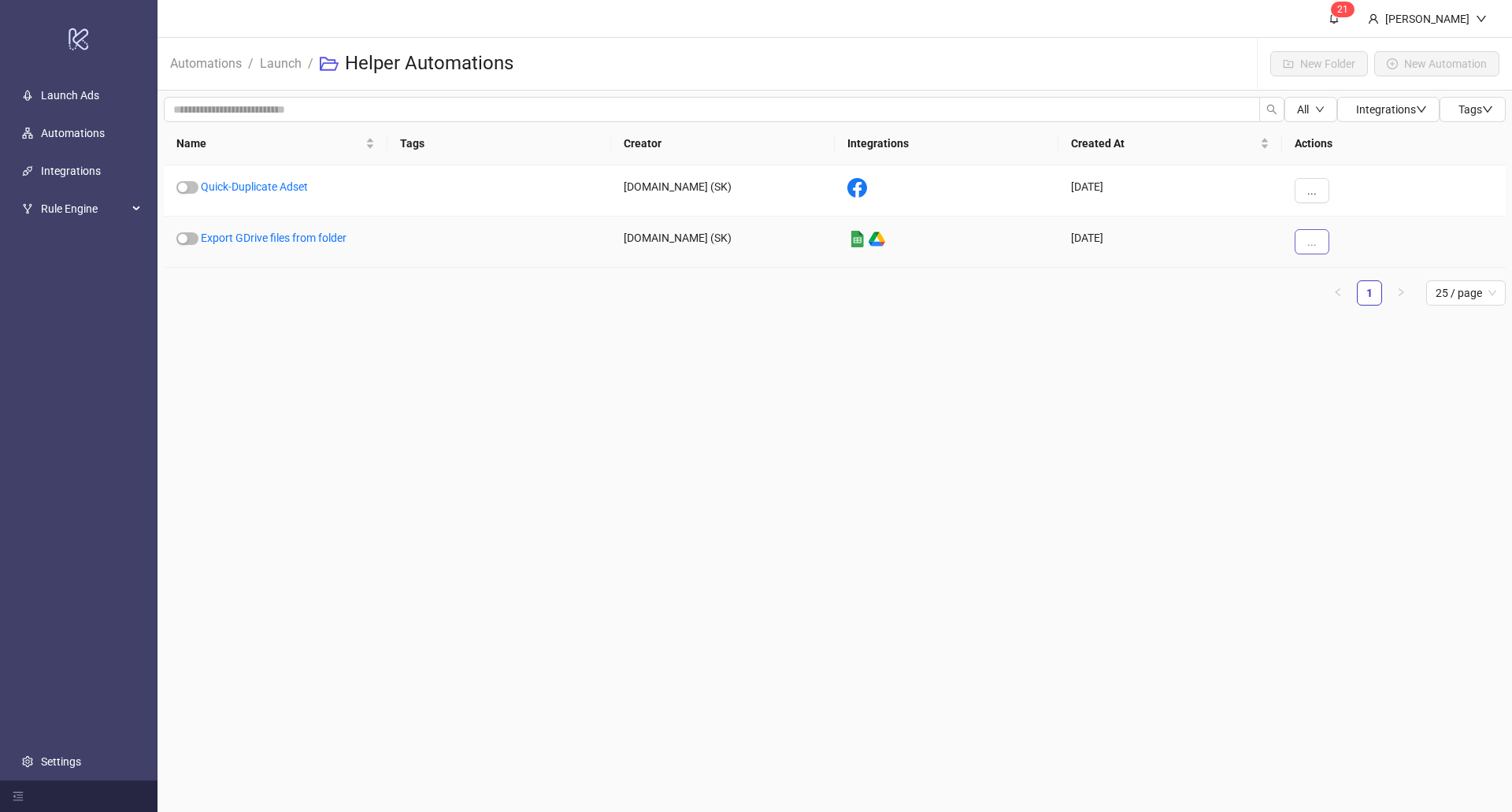
click at [1300, 247] on button "..." at bounding box center [1312, 242] width 35 height 25
click at [271, 233] on link "Export GDrive files from folder" at bounding box center [274, 238] width 145 height 13
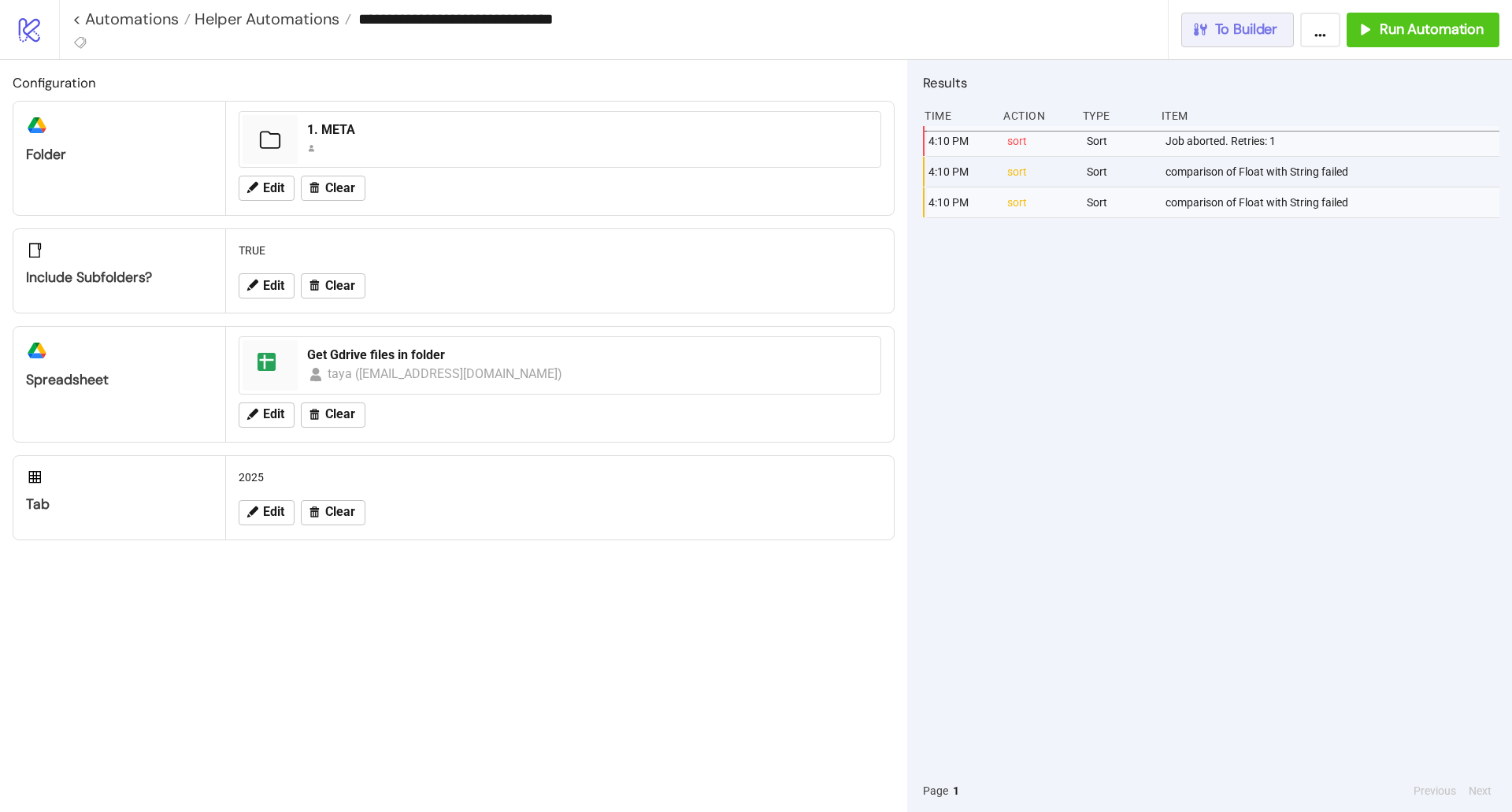
click at [1243, 33] on span "To Builder" at bounding box center [1247, 30] width 63 height 18
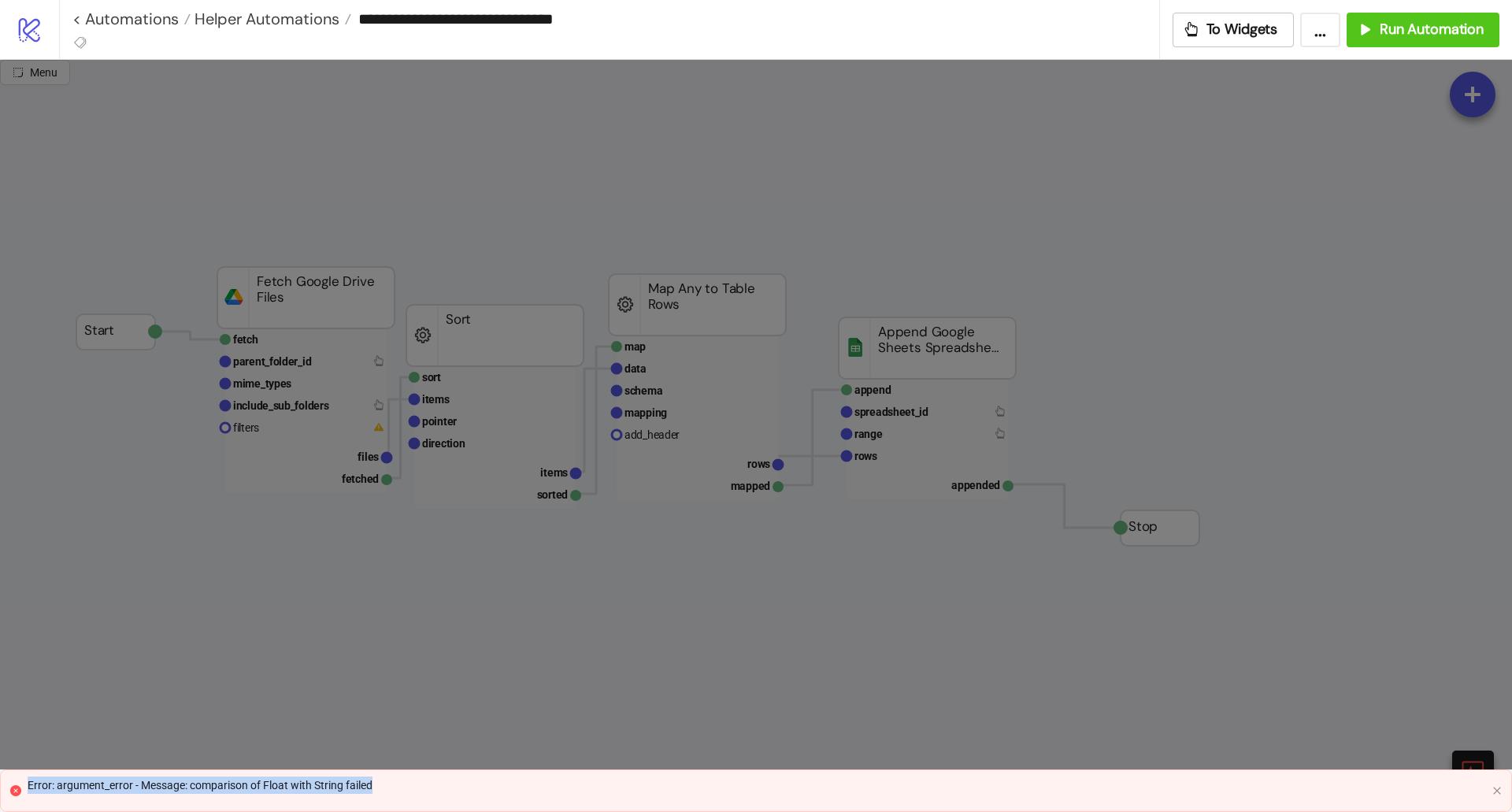
drag, startPoint x: 416, startPoint y: 774, endPoint x: 27, endPoint y: 787, distance: 389.2
click at [27, 787] on div "Error: argument_error - Message: comparison of Float with String failed" at bounding box center [756, 790] width 1512 height 43
copy div "Error: argument_error - Message: comparison of Float with String failed"
click at [660, 786] on div "Error: argument_error - Message: comparison of Float with String failed" at bounding box center [756, 785] width 1458 height 17
